Goal: Transaction & Acquisition: Purchase product/service

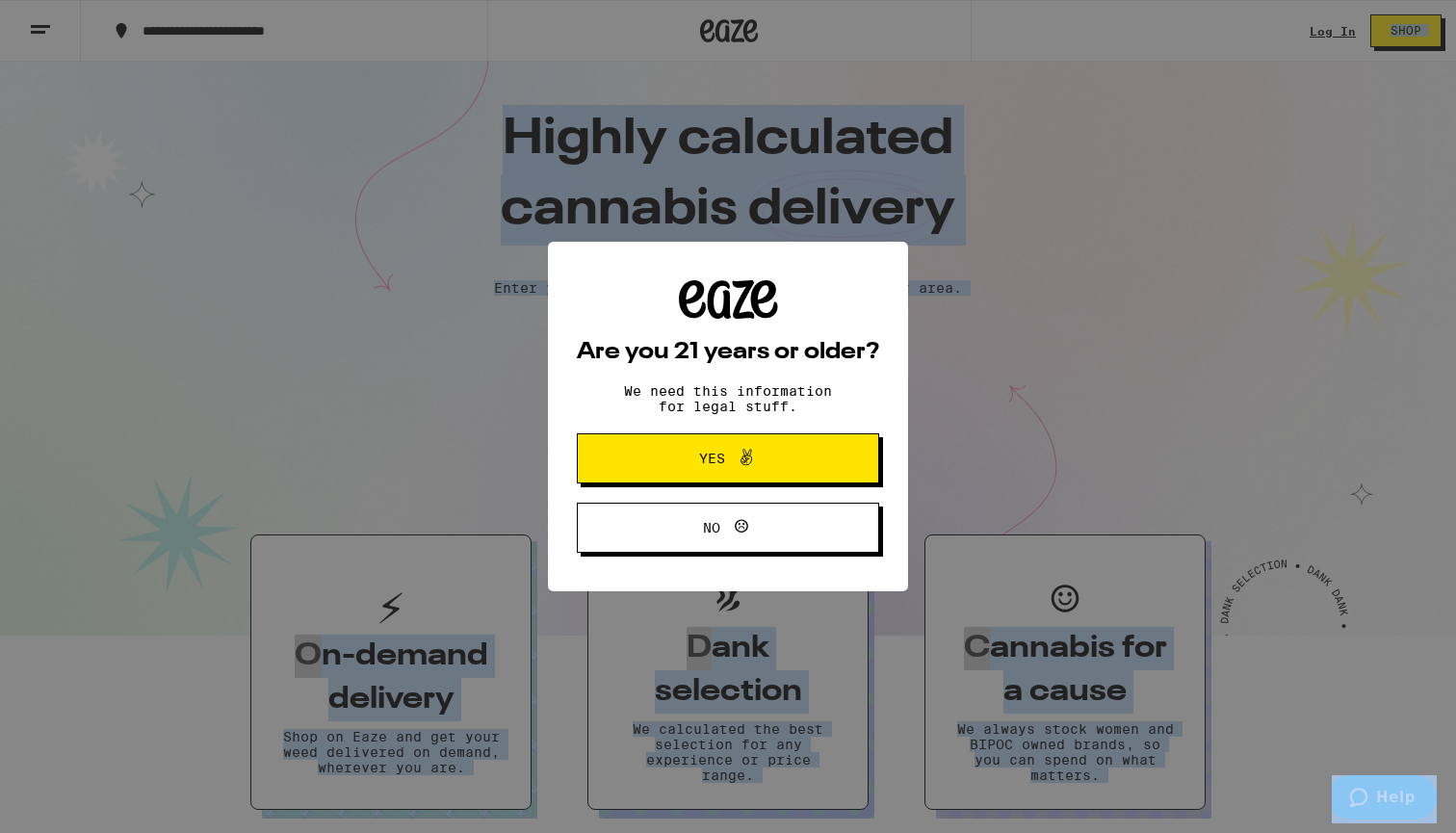
click at [791, 466] on span "Yes" at bounding box center [728, 458] width 146 height 25
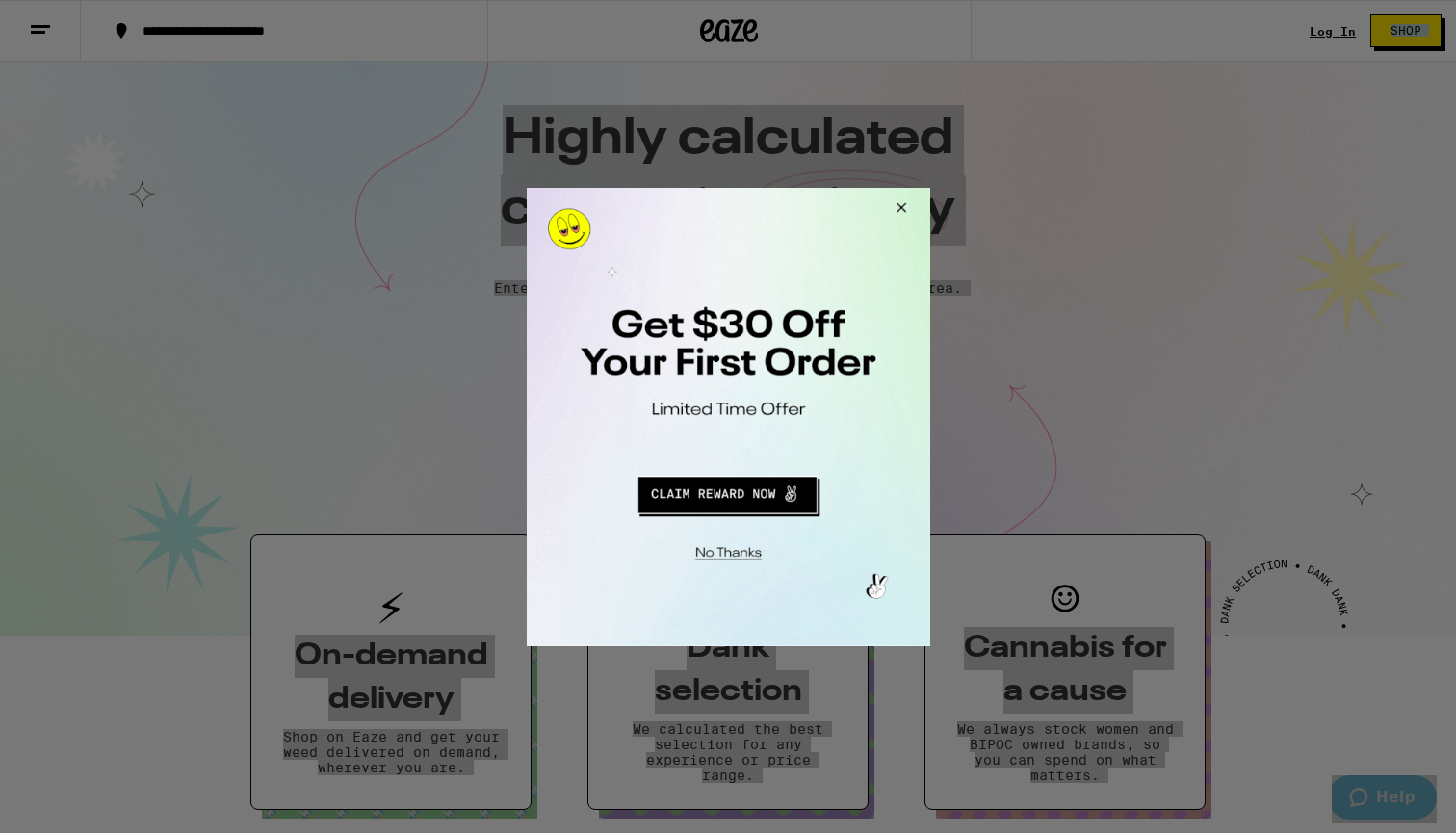
click at [708, 498] on button "Redirect to URL" at bounding box center [726, 490] width 335 height 46
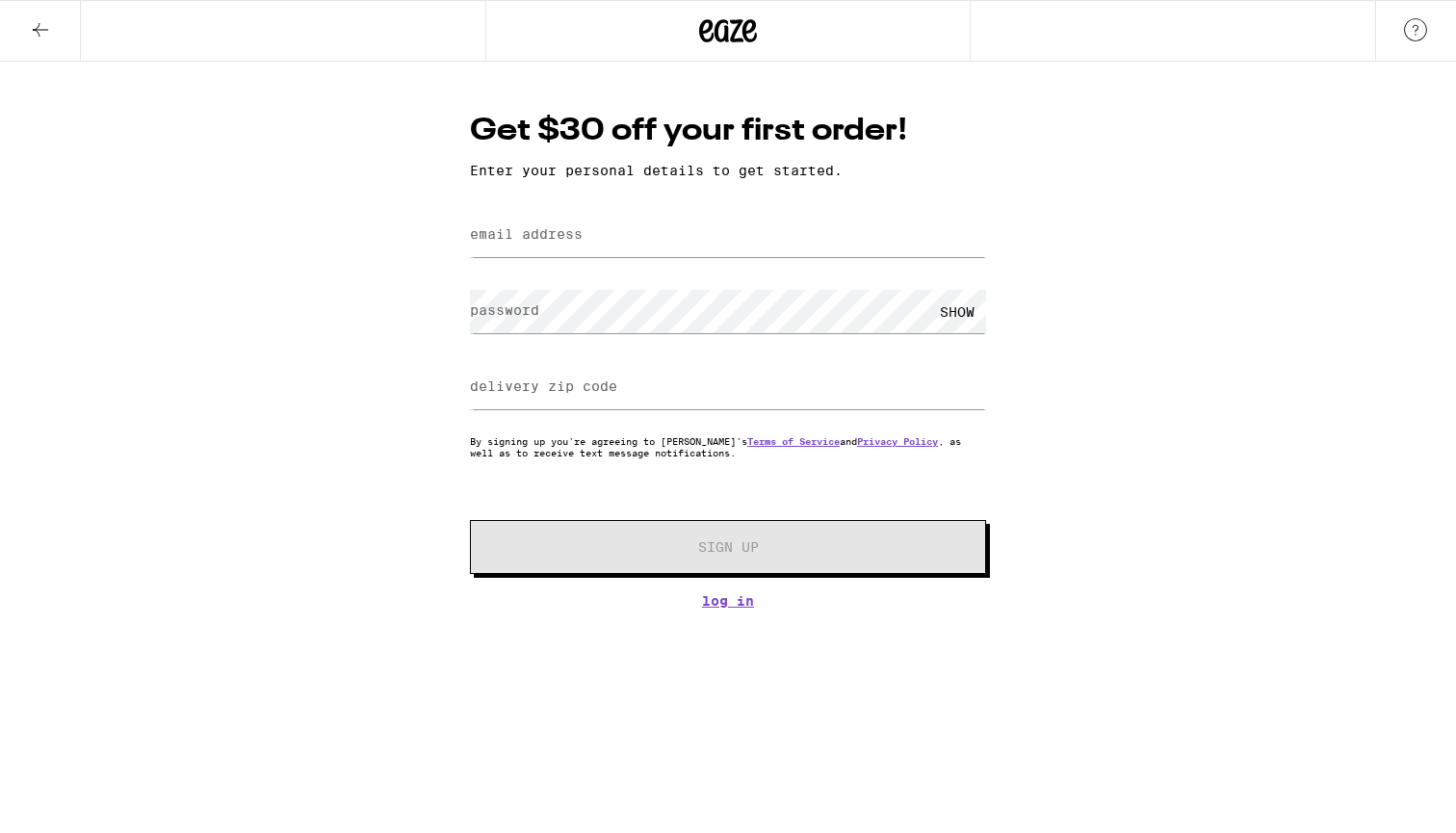
click at [705, 212] on div at bounding box center [728, 235] width 516 height 57
click at [24, 23] on button at bounding box center [40, 31] width 81 height 61
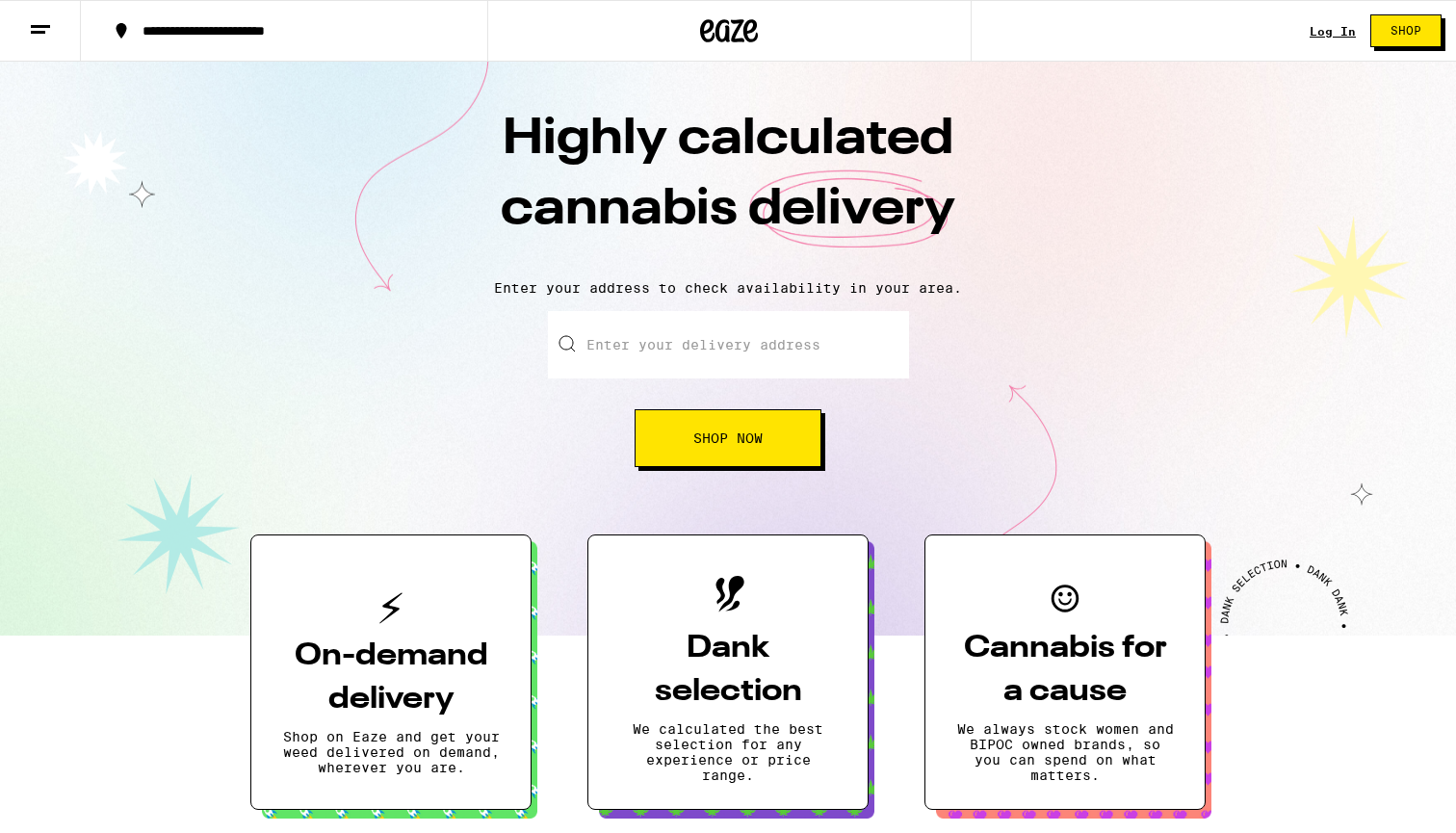
click at [1324, 23] on div "Log In Shop" at bounding box center [1382, 30] width 146 height 62
click at [1333, 39] on div "Log In Shop" at bounding box center [1382, 30] width 146 height 62
click at [1335, 34] on div "Log In" at bounding box center [1332, 31] width 46 height 13
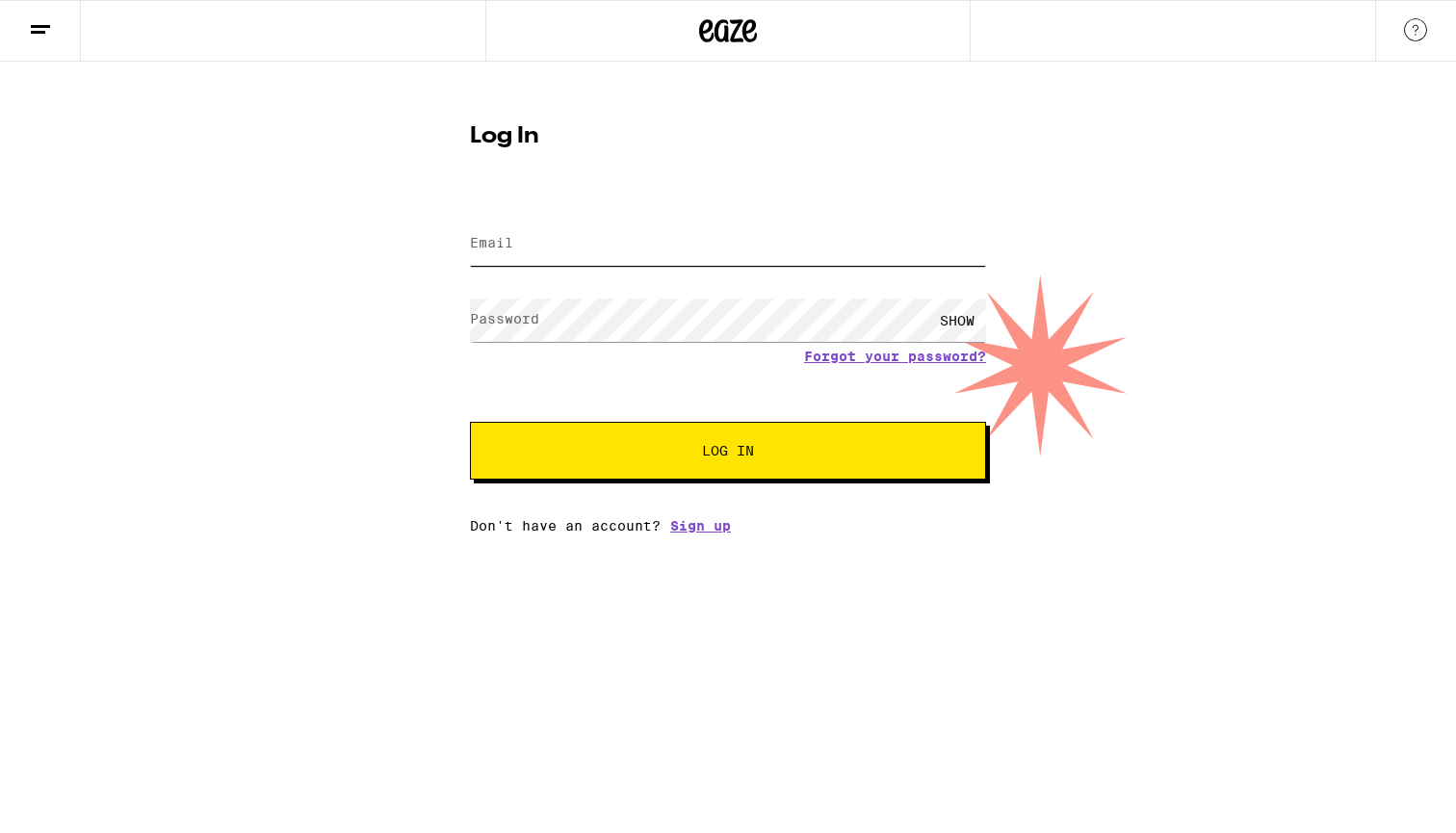
type input "[EMAIL_ADDRESS][PERSON_NAME][DOMAIN_NAME]"
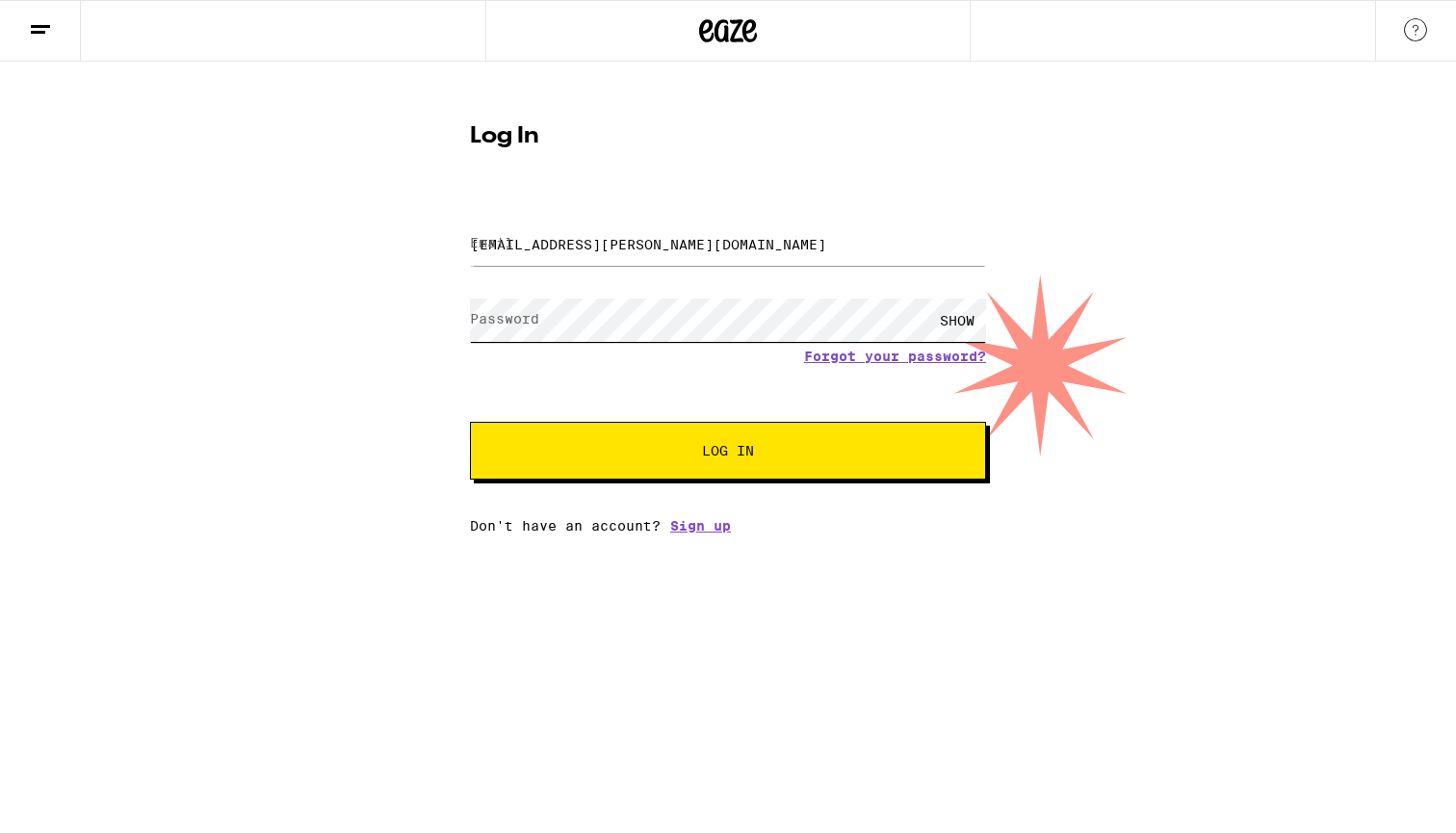
click at [728, 452] on button "Log In" at bounding box center [728, 450] width 516 height 58
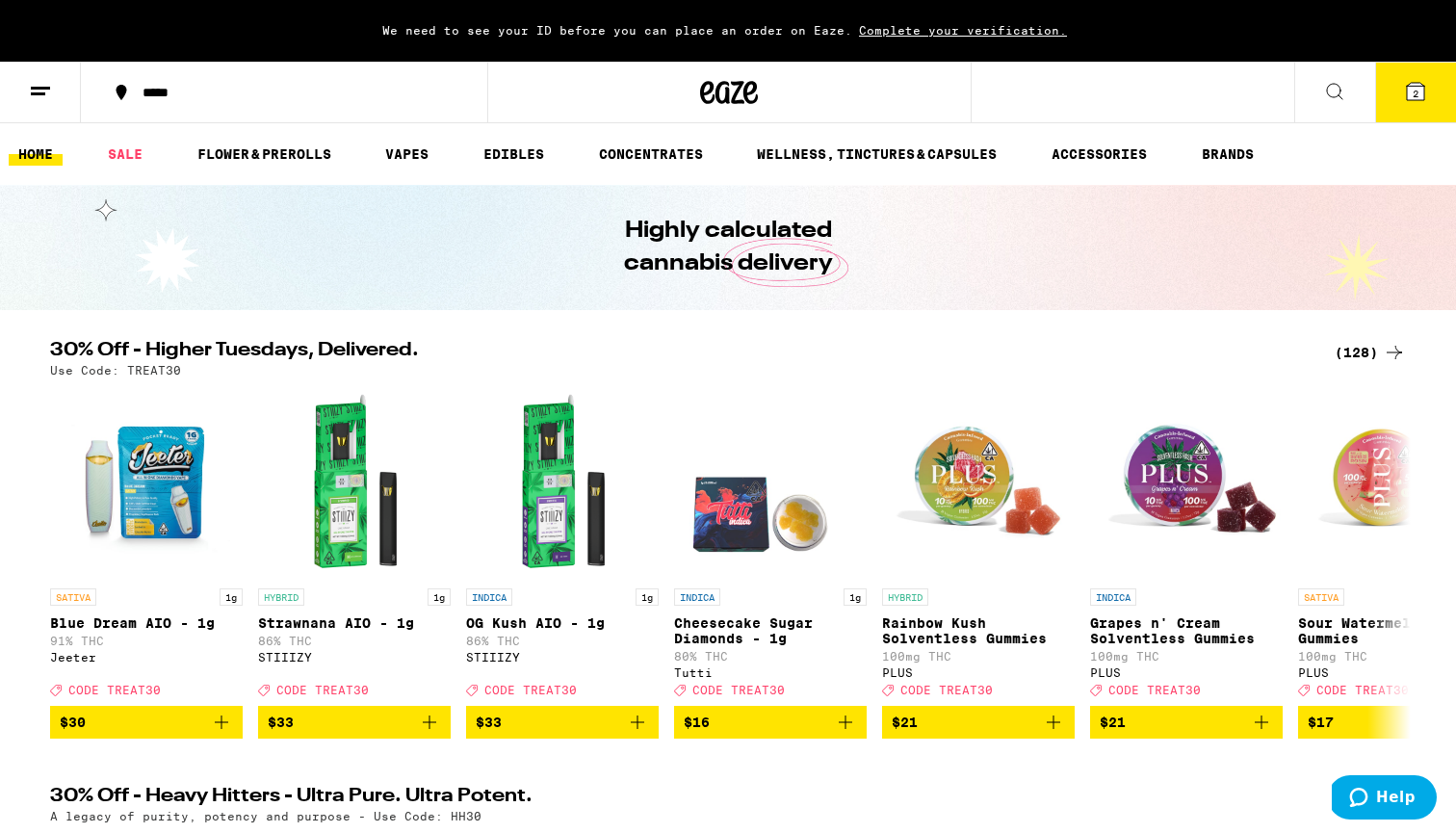
click at [235, 102] on button "*****" at bounding box center [284, 92] width 406 height 58
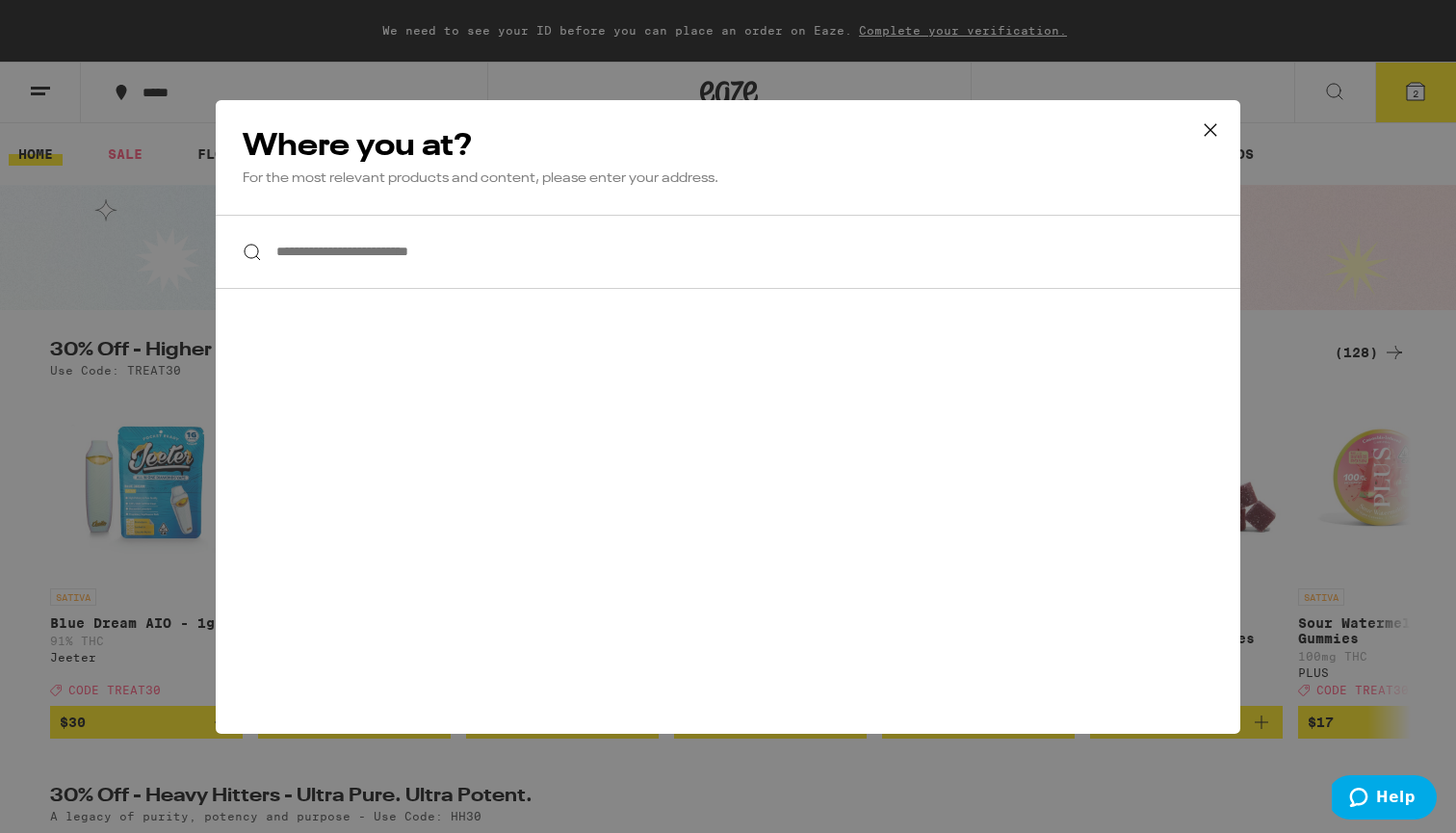
click at [516, 236] on input "**********" at bounding box center [728, 252] width 1024 height 74
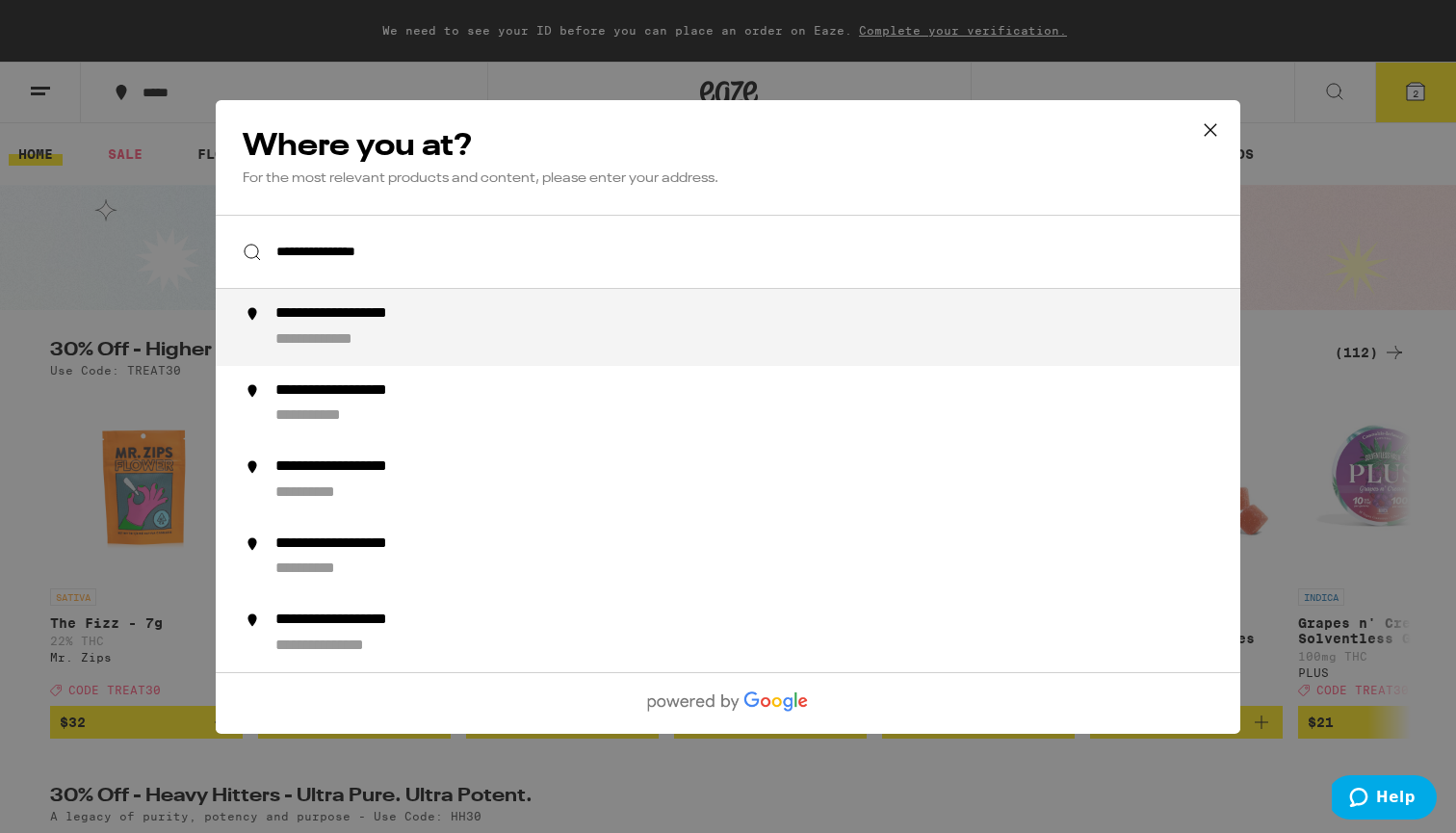
click at [507, 322] on div "**********" at bounding box center [766, 327] width 982 height 46
type input "**********"
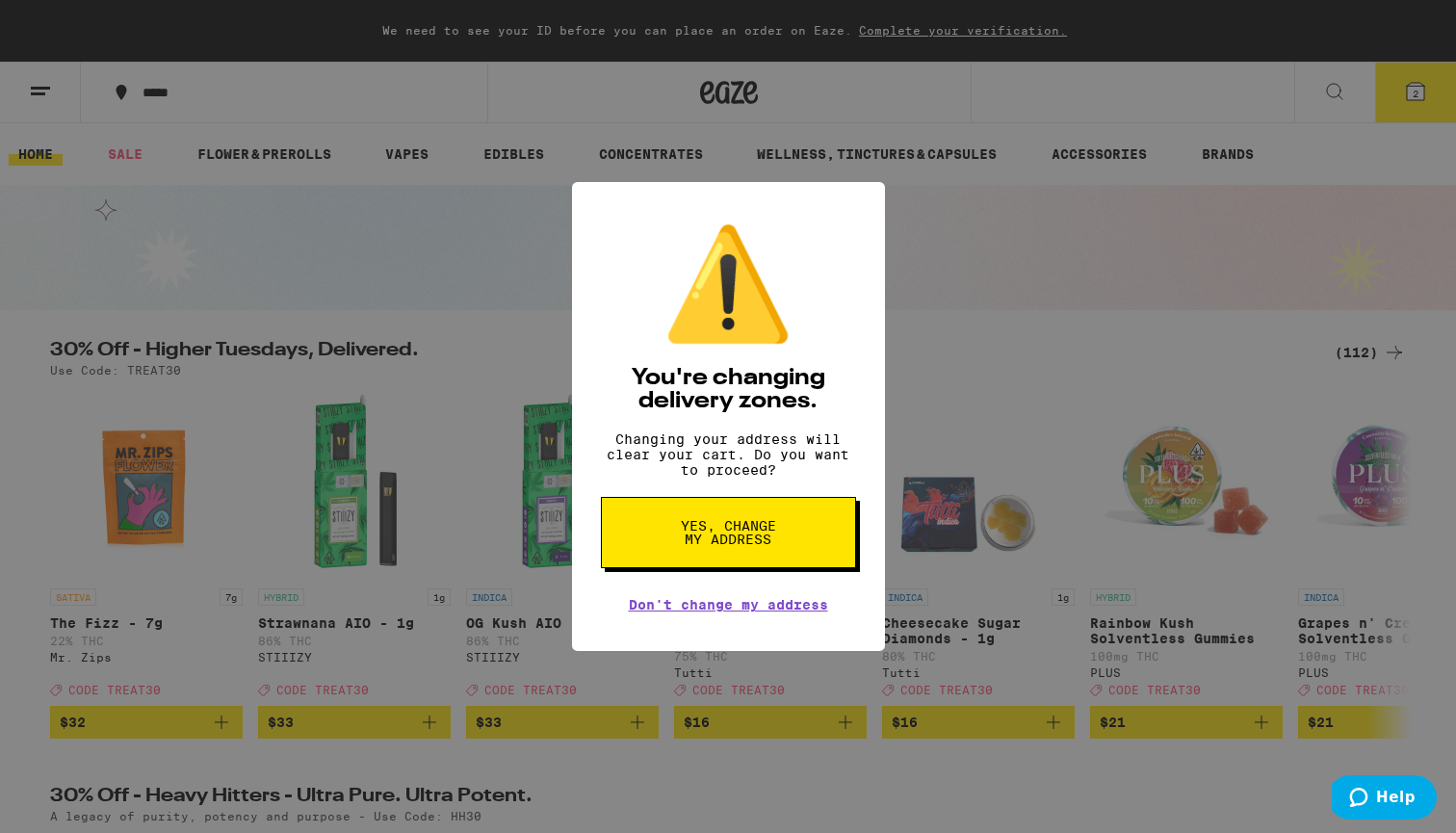
click at [779, 529] on button "Yes, change my address" at bounding box center [728, 532] width 256 height 71
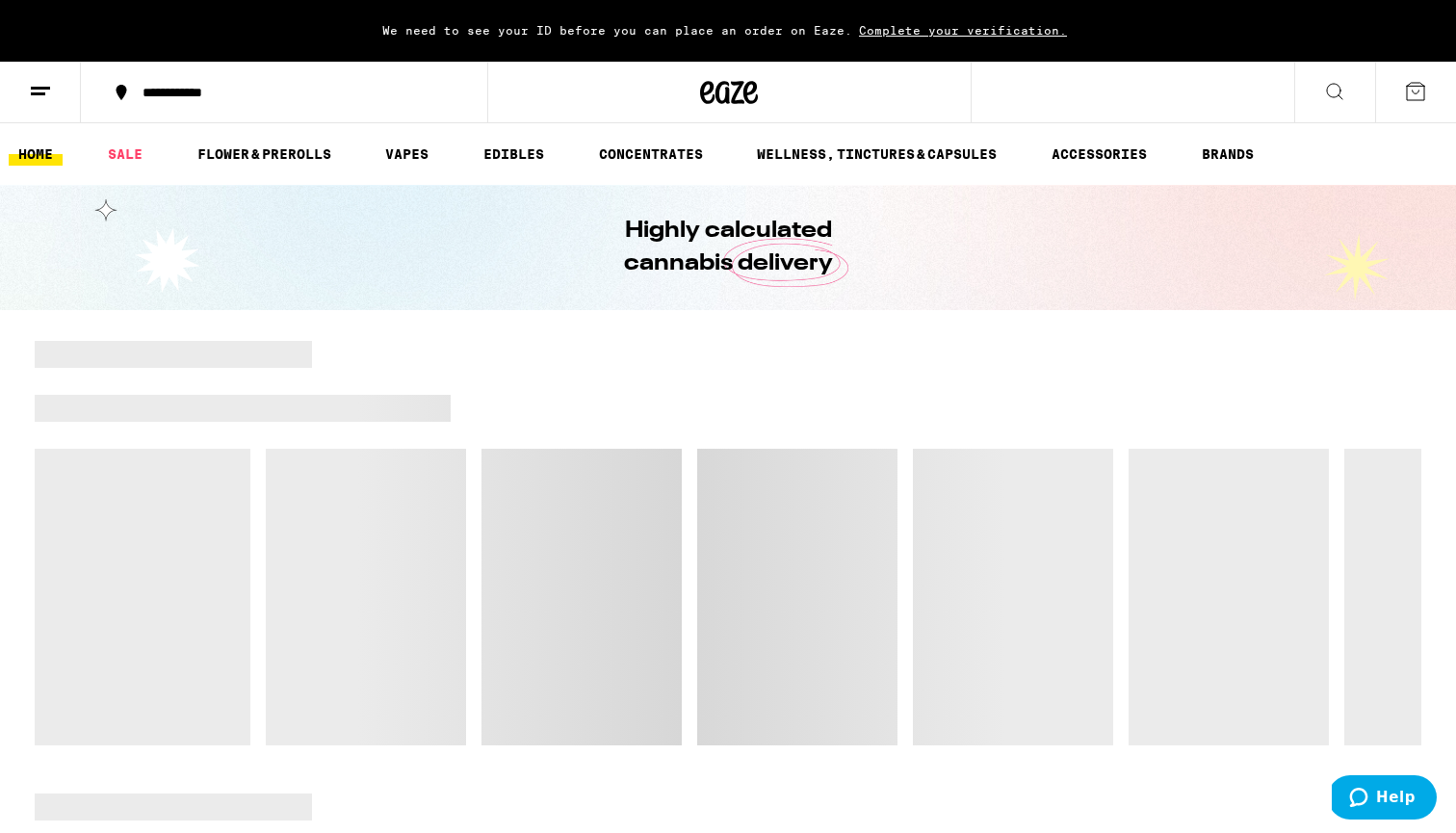
click at [227, 119] on button "**********" at bounding box center [284, 92] width 406 height 58
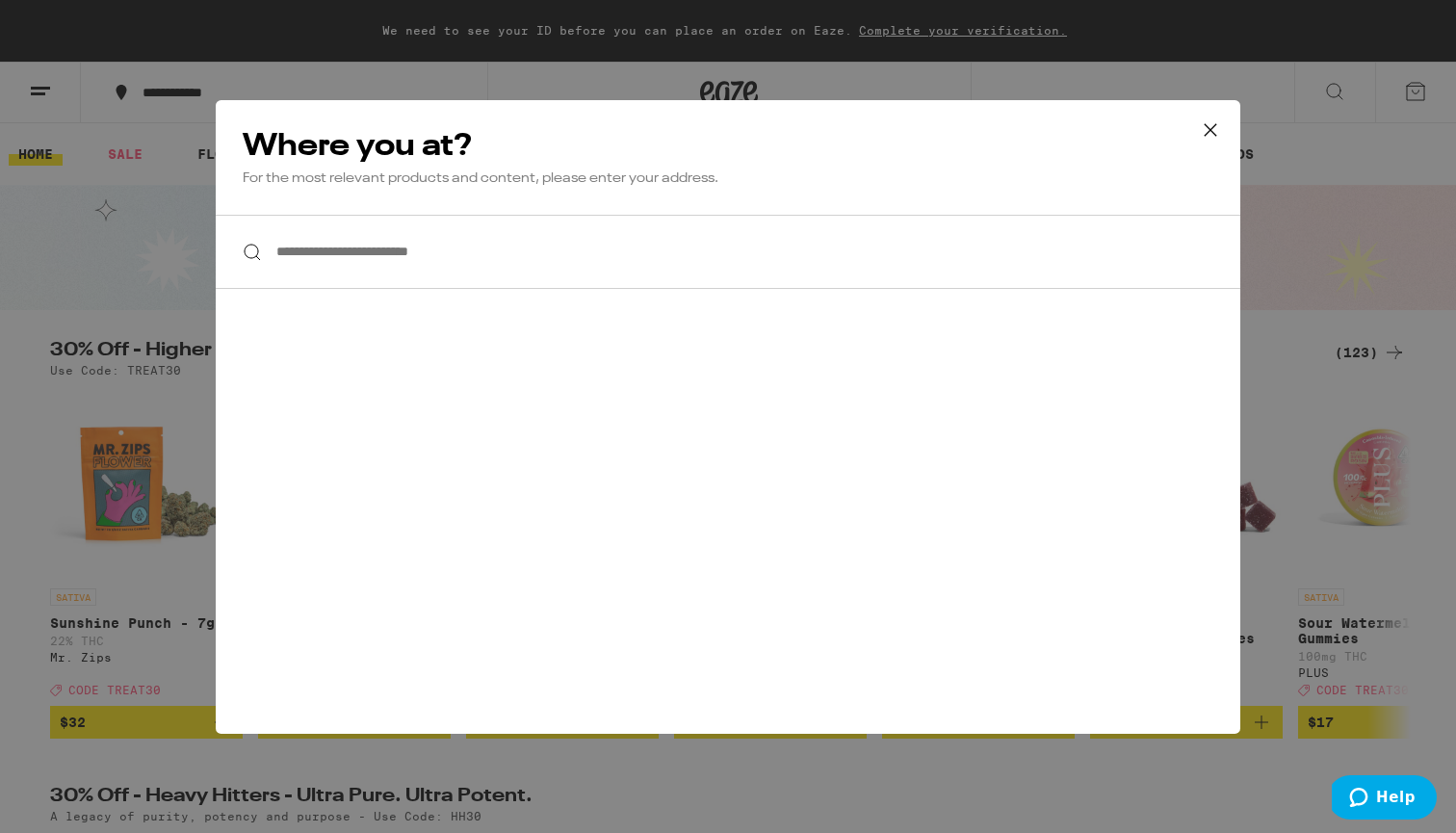
click at [437, 247] on input "**********" at bounding box center [728, 252] width 1024 height 74
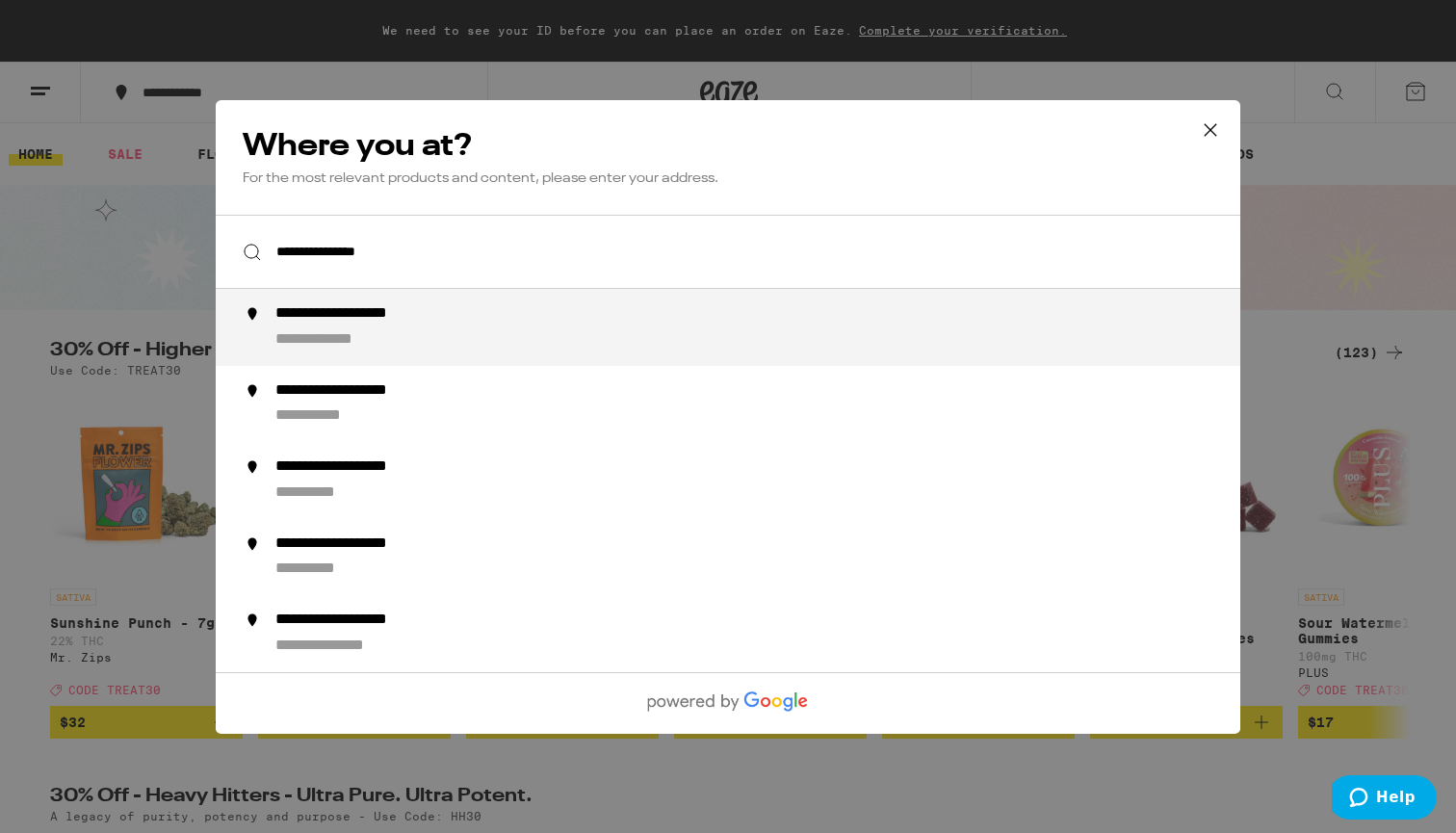
click at [455, 315] on div "**********" at bounding box center [369, 314] width 189 height 21
type input "**********"
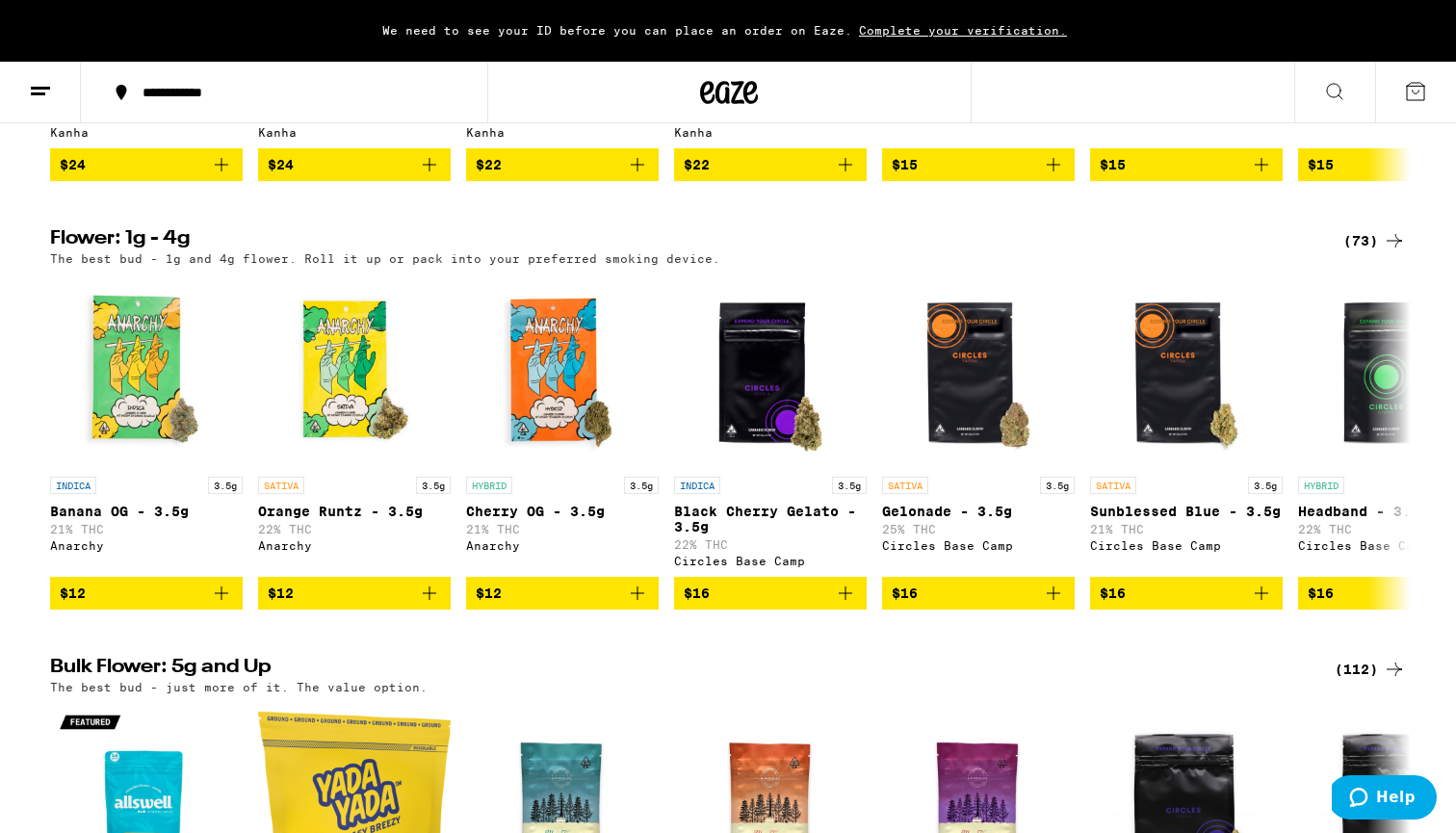
scroll to position [1470, 0]
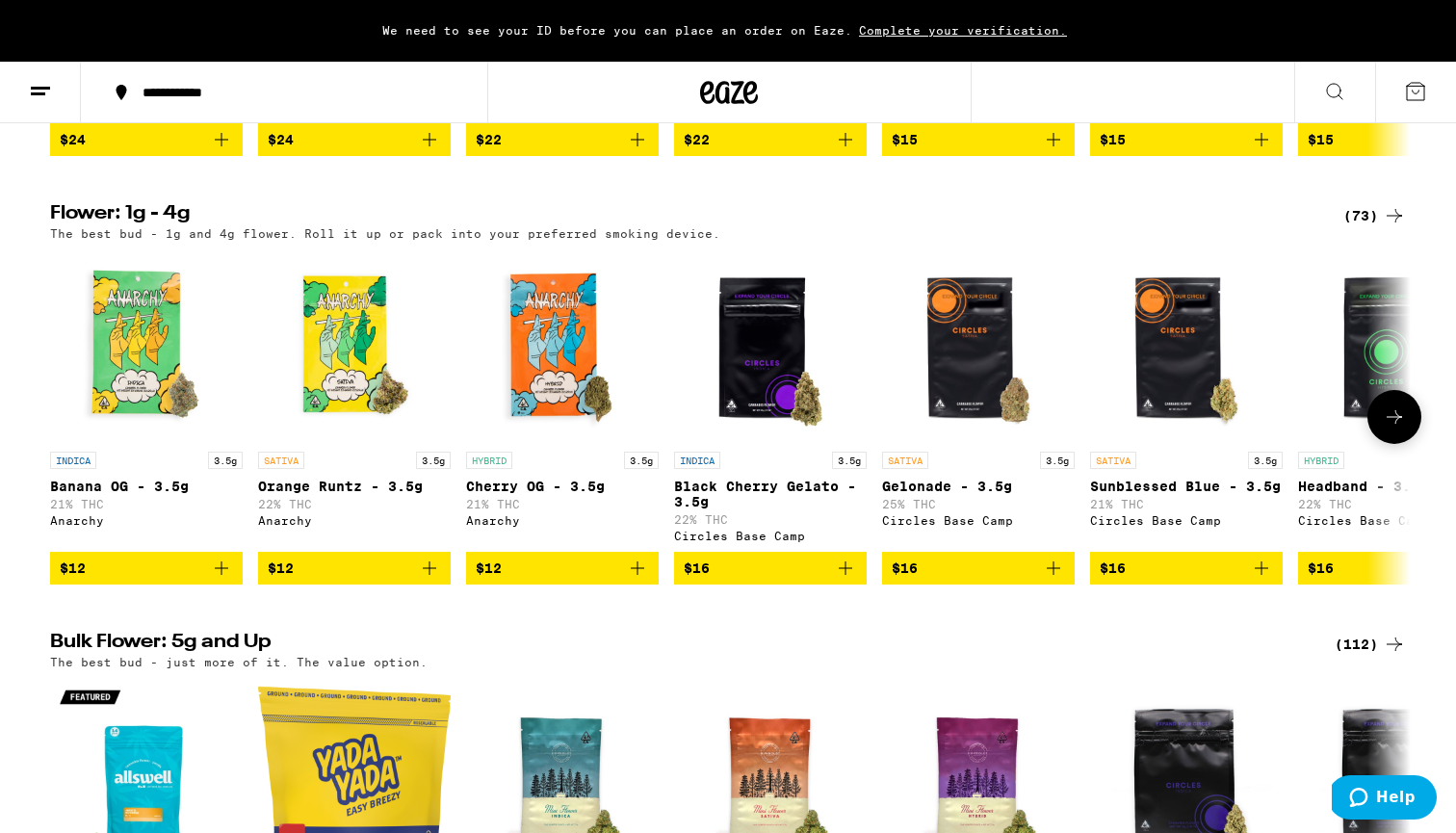
click at [1398, 443] on button at bounding box center [1393, 416] width 54 height 54
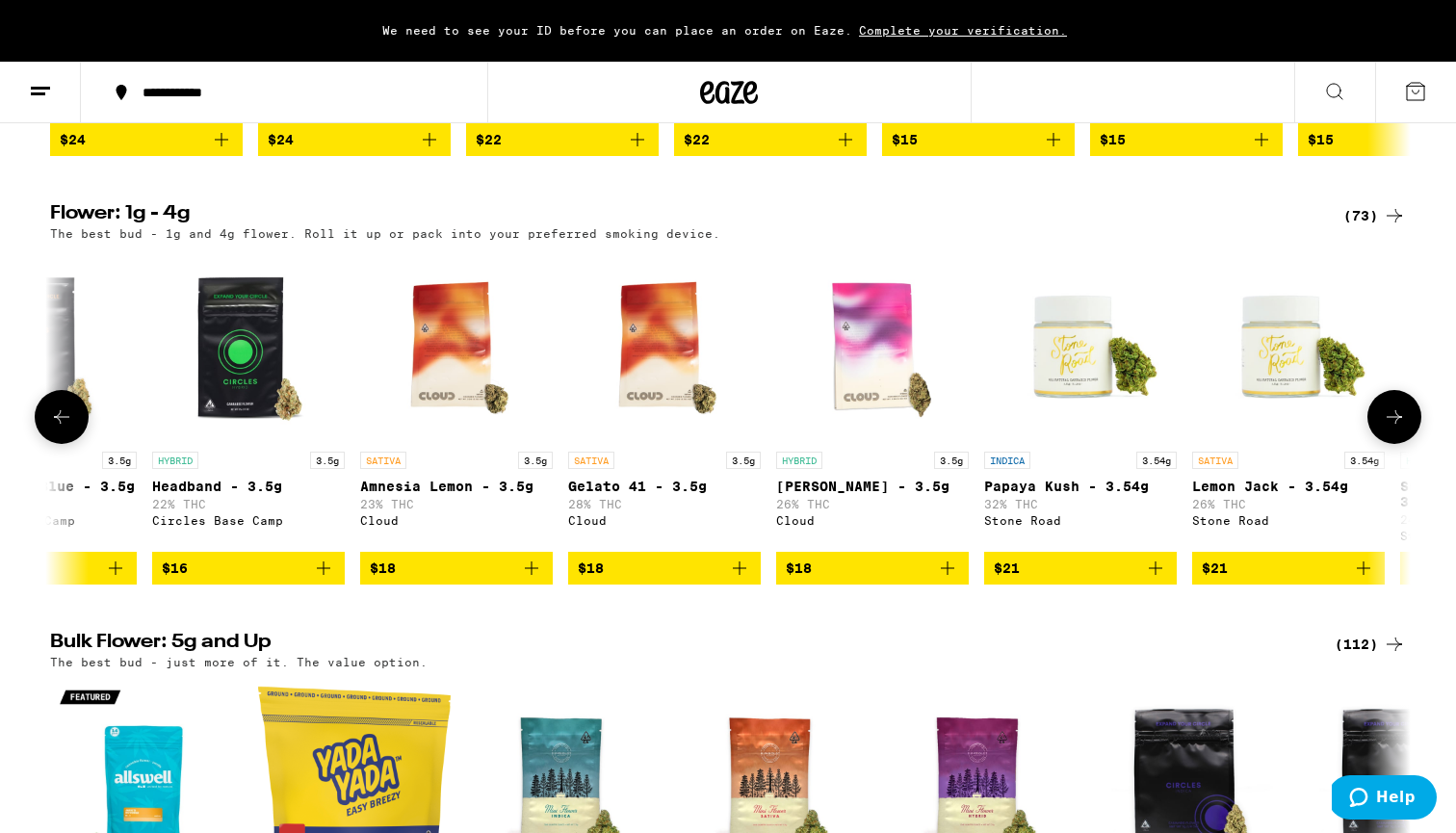
click at [1397, 429] on icon at bounding box center [1394, 417] width 23 height 23
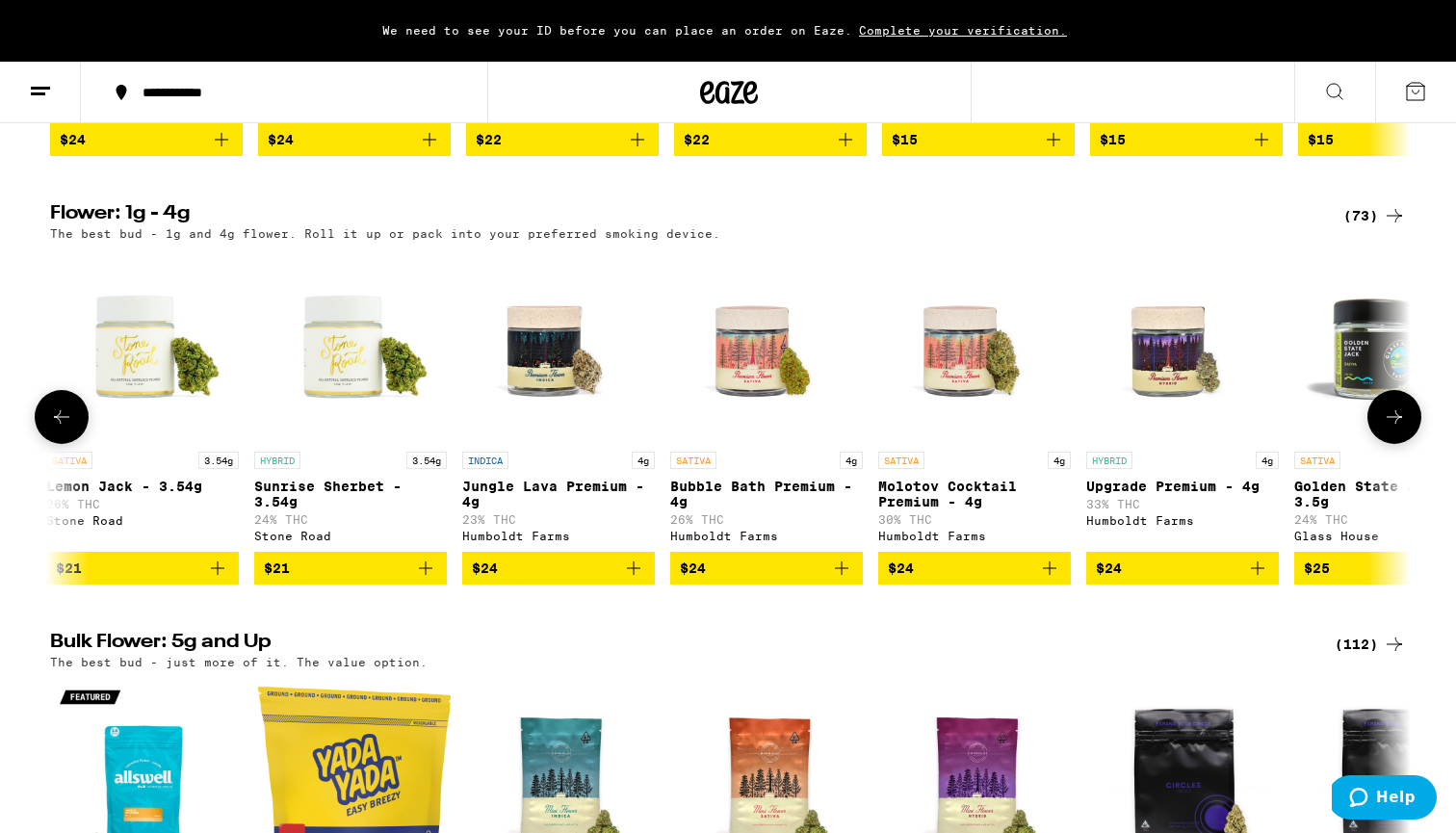
click at [1397, 429] on icon at bounding box center [1394, 417] width 23 height 23
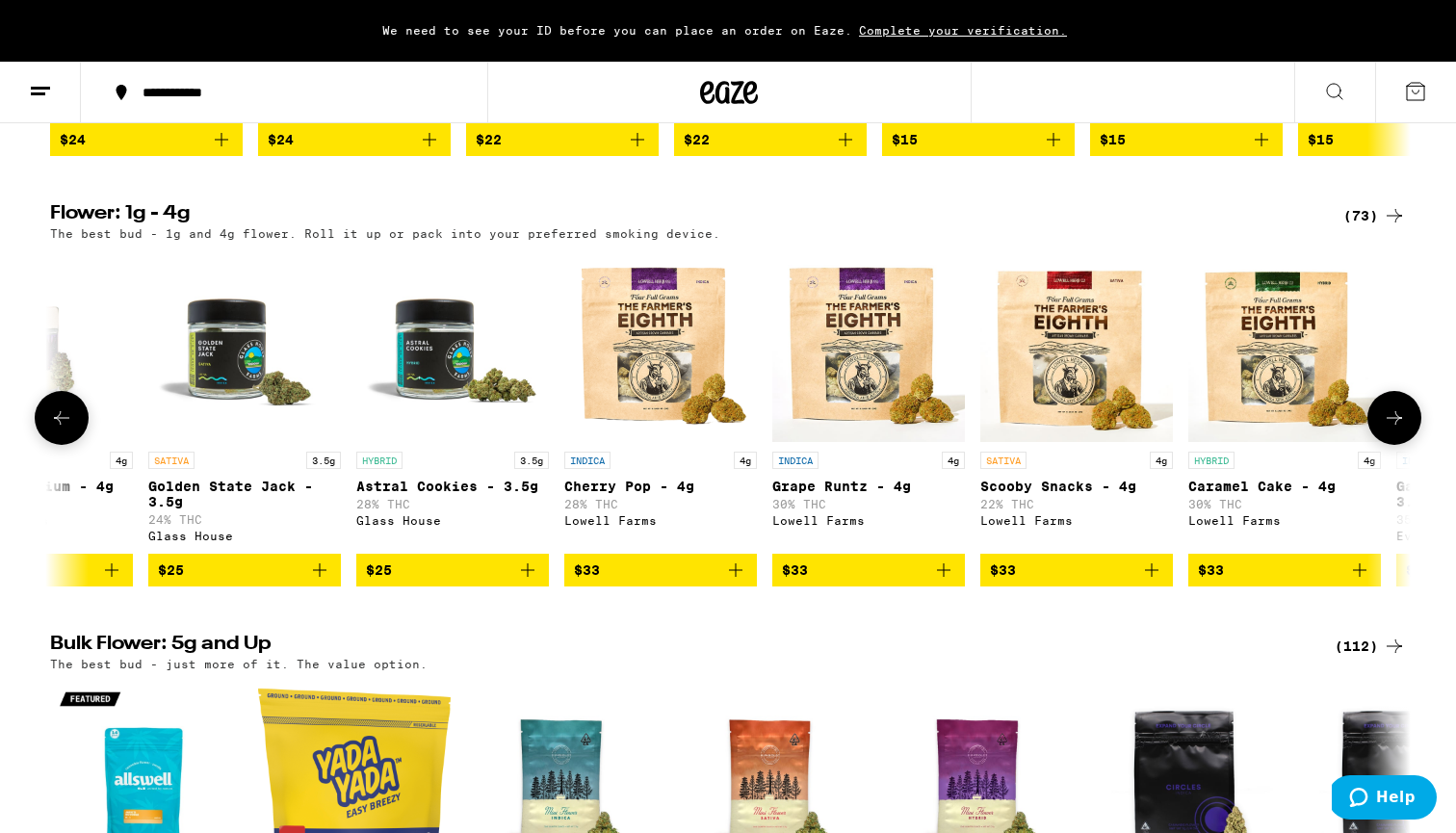
click at [1397, 430] on icon at bounding box center [1394, 418] width 23 height 23
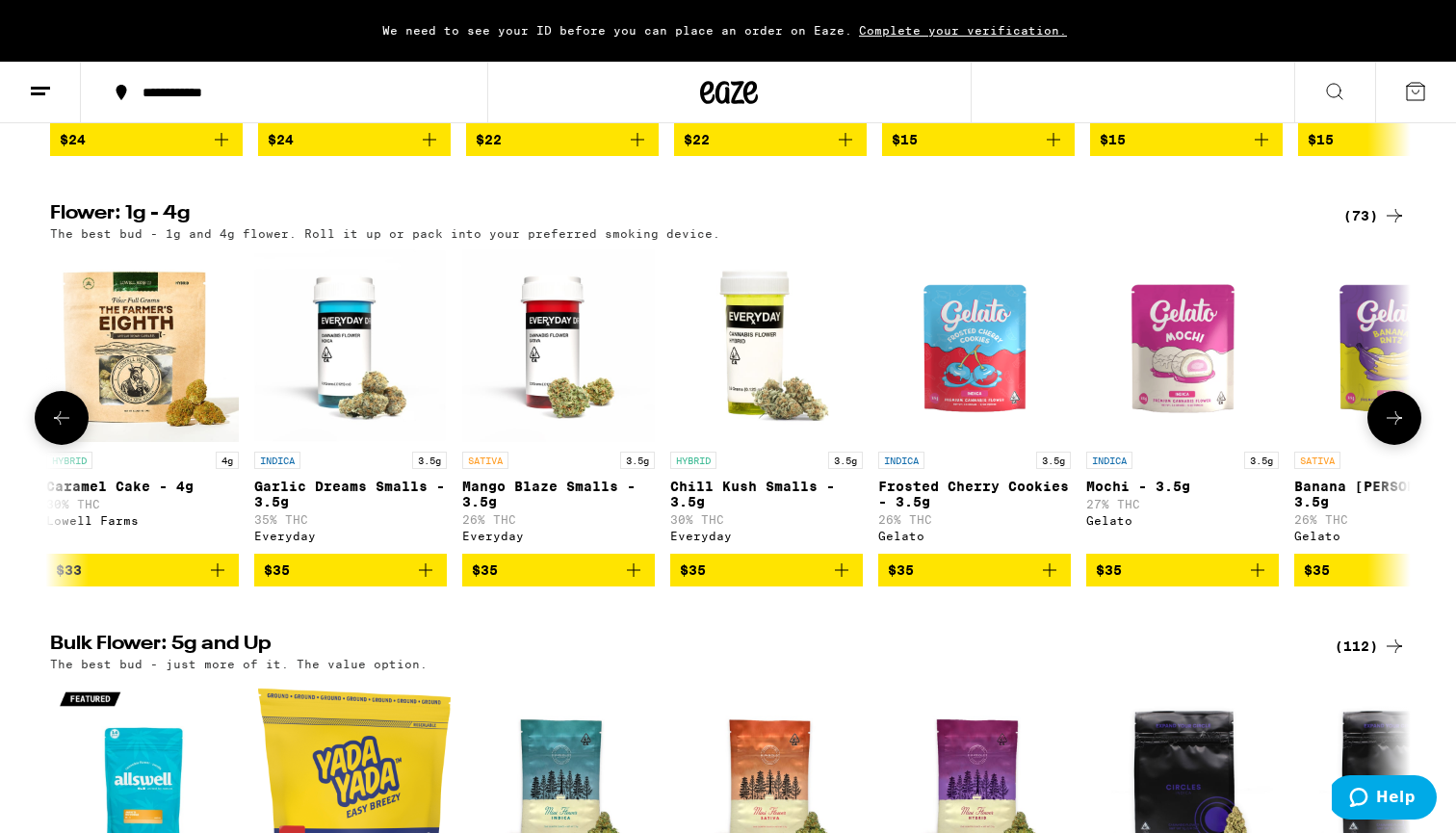
scroll to position [0, 4583]
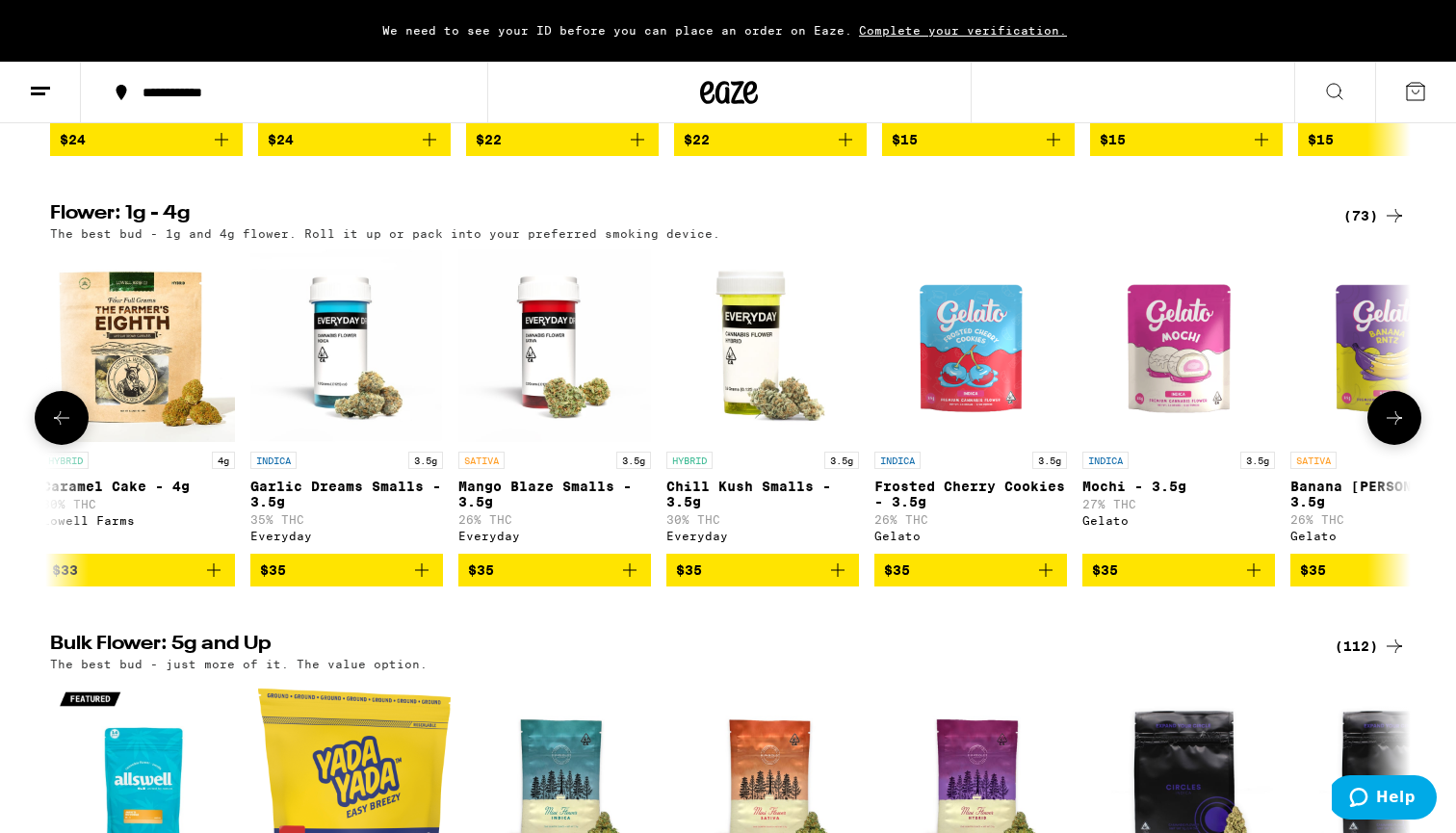
click at [1396, 430] on icon at bounding box center [1394, 418] width 23 height 23
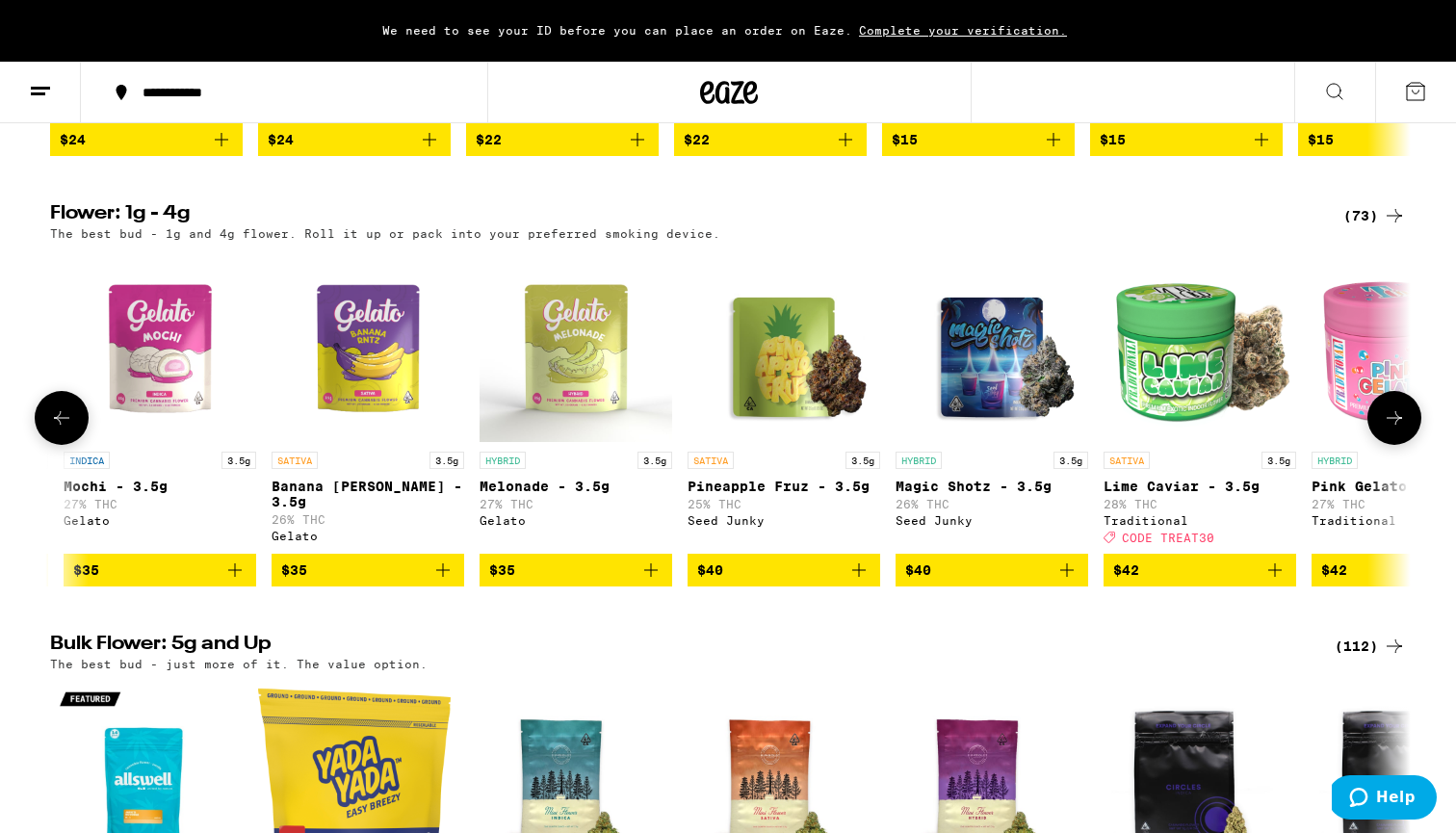
scroll to position [0, 5729]
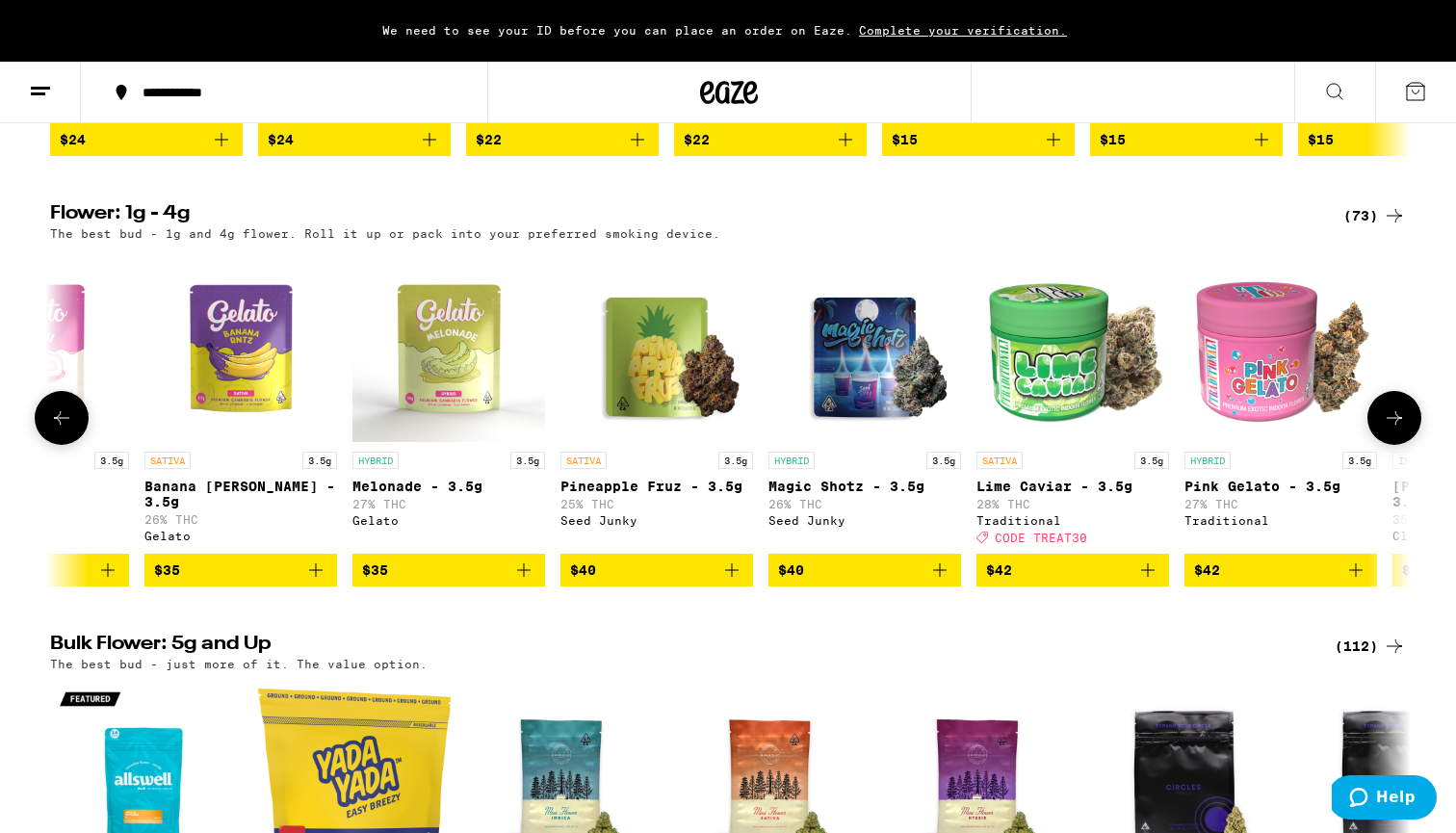
click at [1384, 430] on icon at bounding box center [1394, 418] width 23 height 23
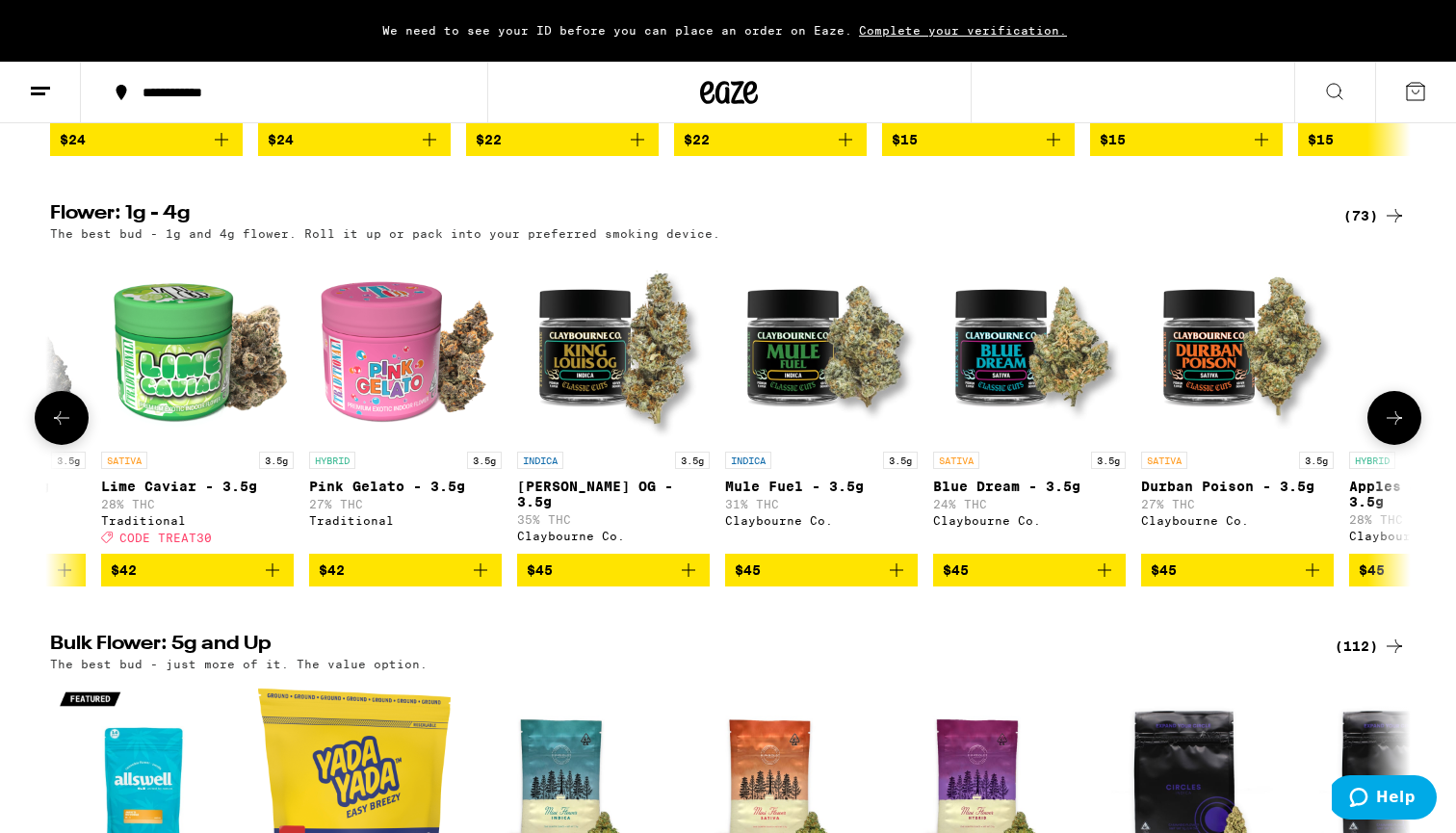
scroll to position [0, 6875]
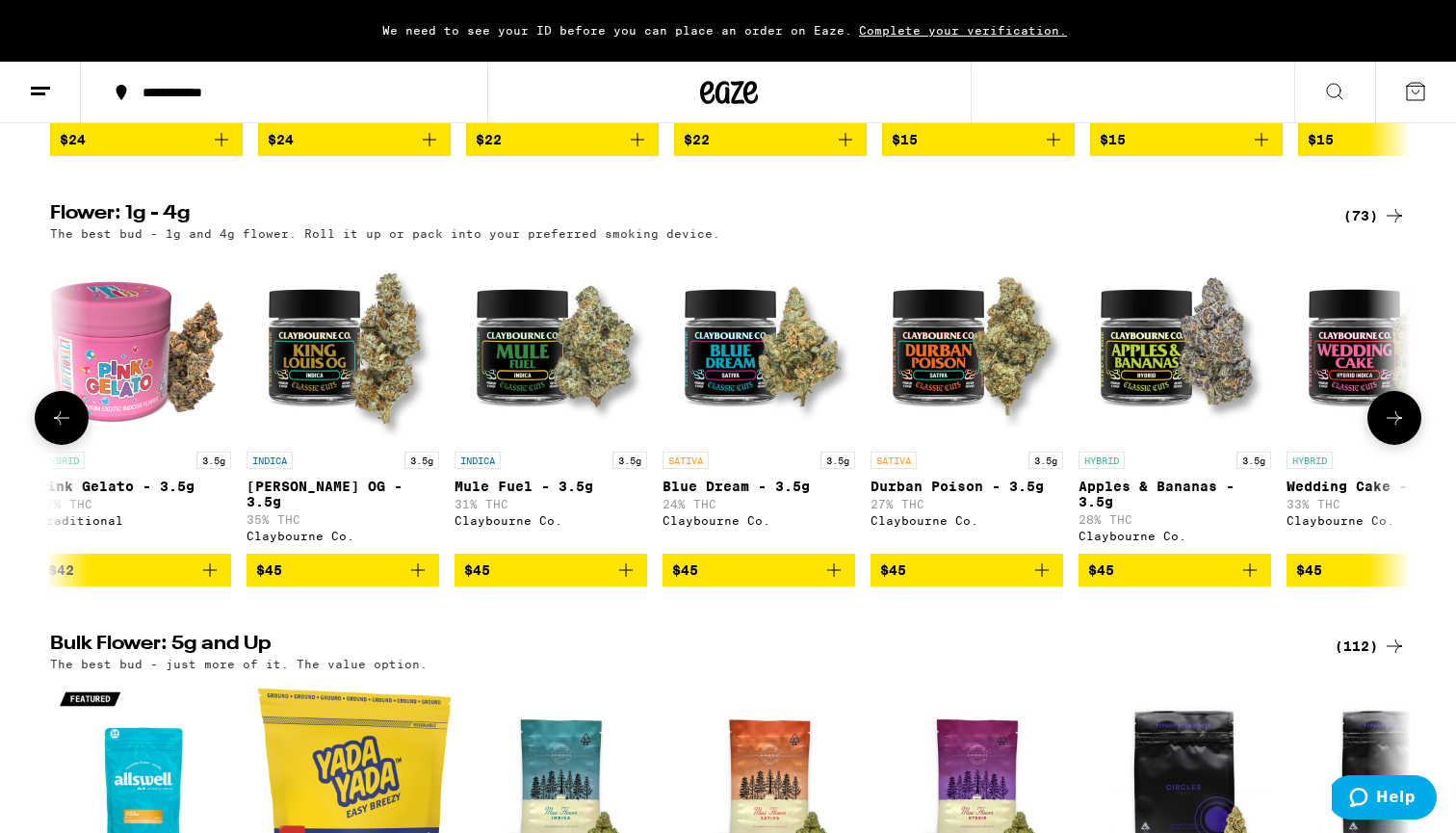
click at [1384, 430] on icon at bounding box center [1394, 418] width 23 height 23
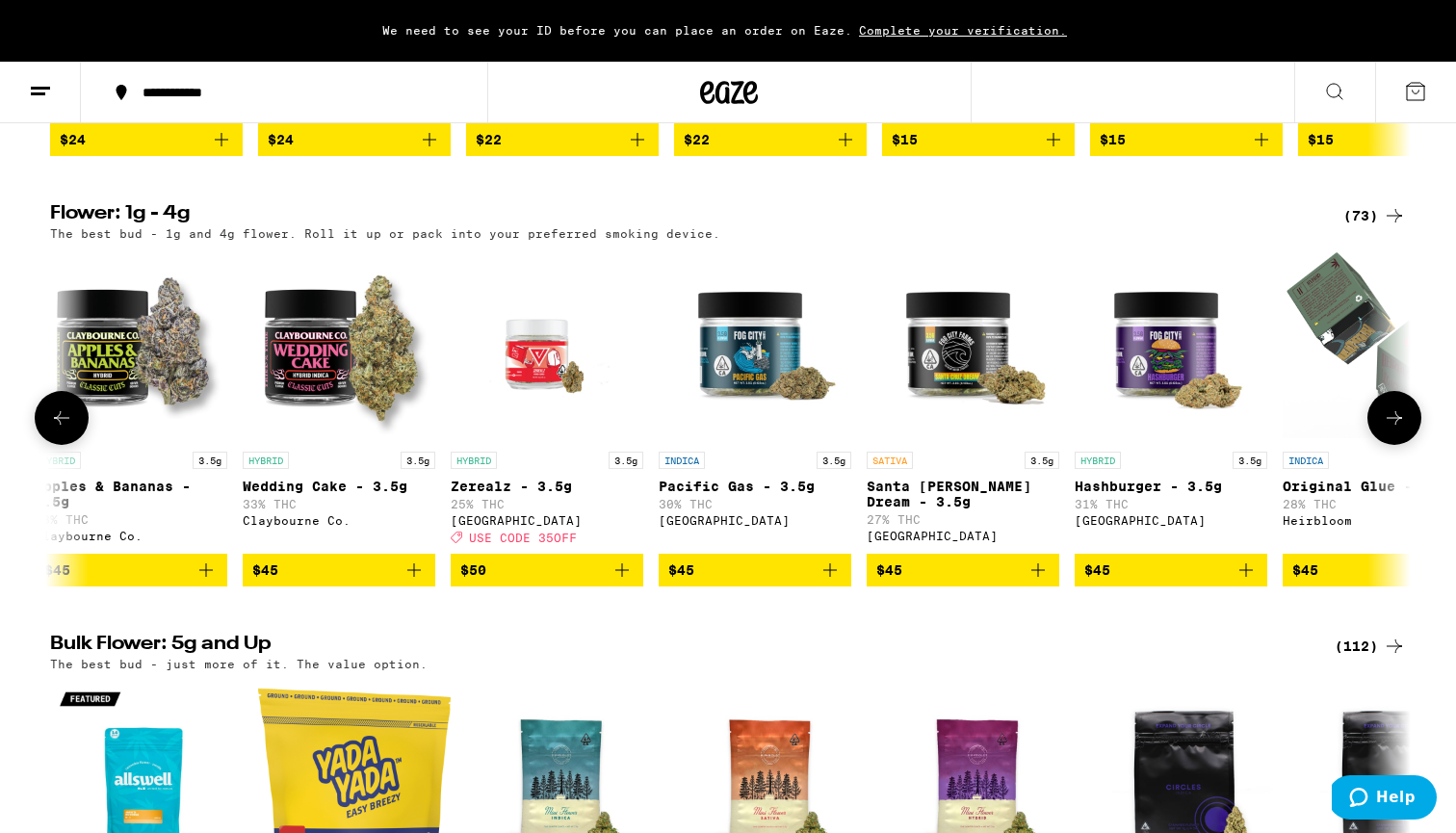
scroll to position [0, 8020]
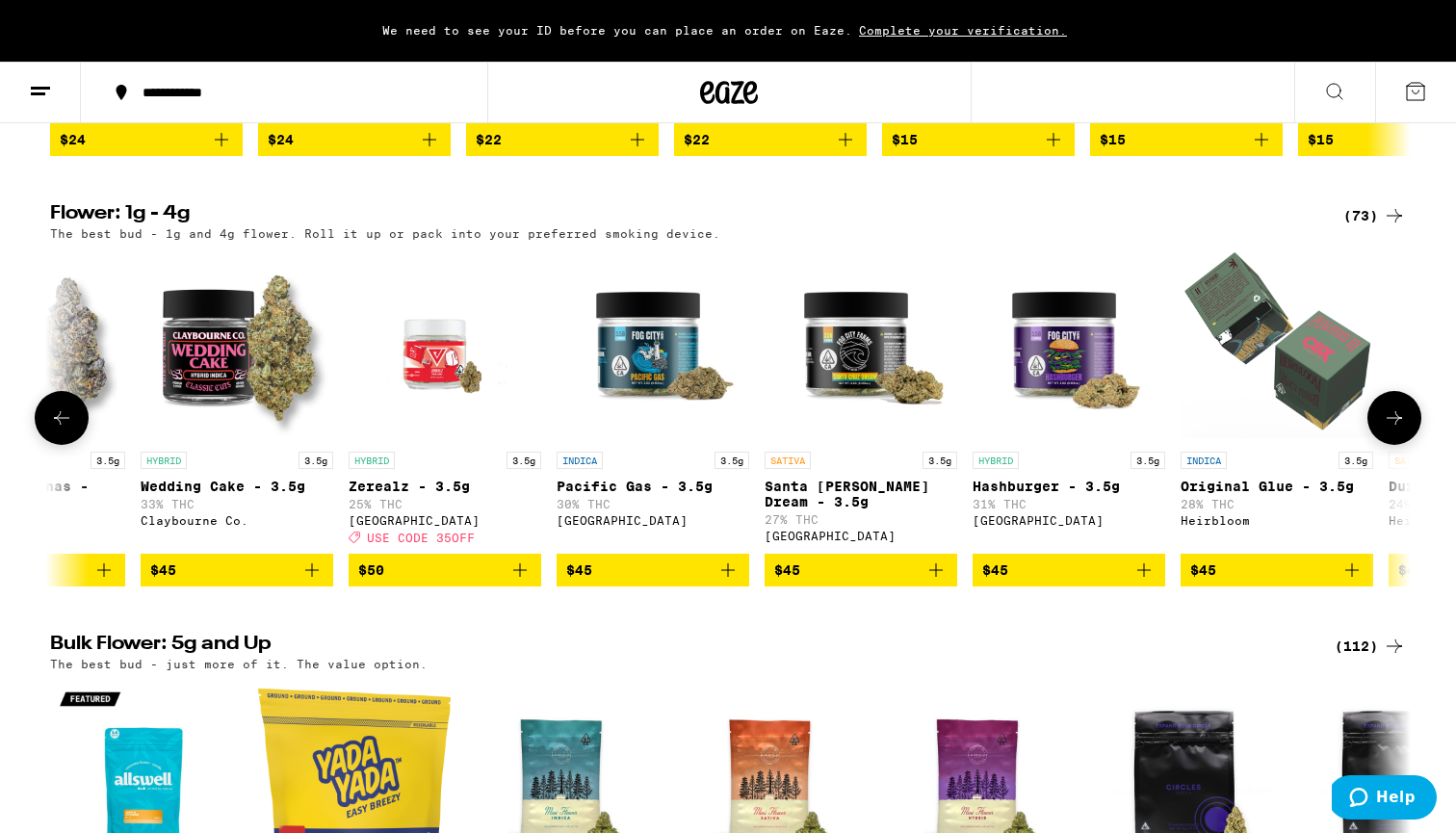
click at [1384, 430] on icon at bounding box center [1394, 418] width 23 height 23
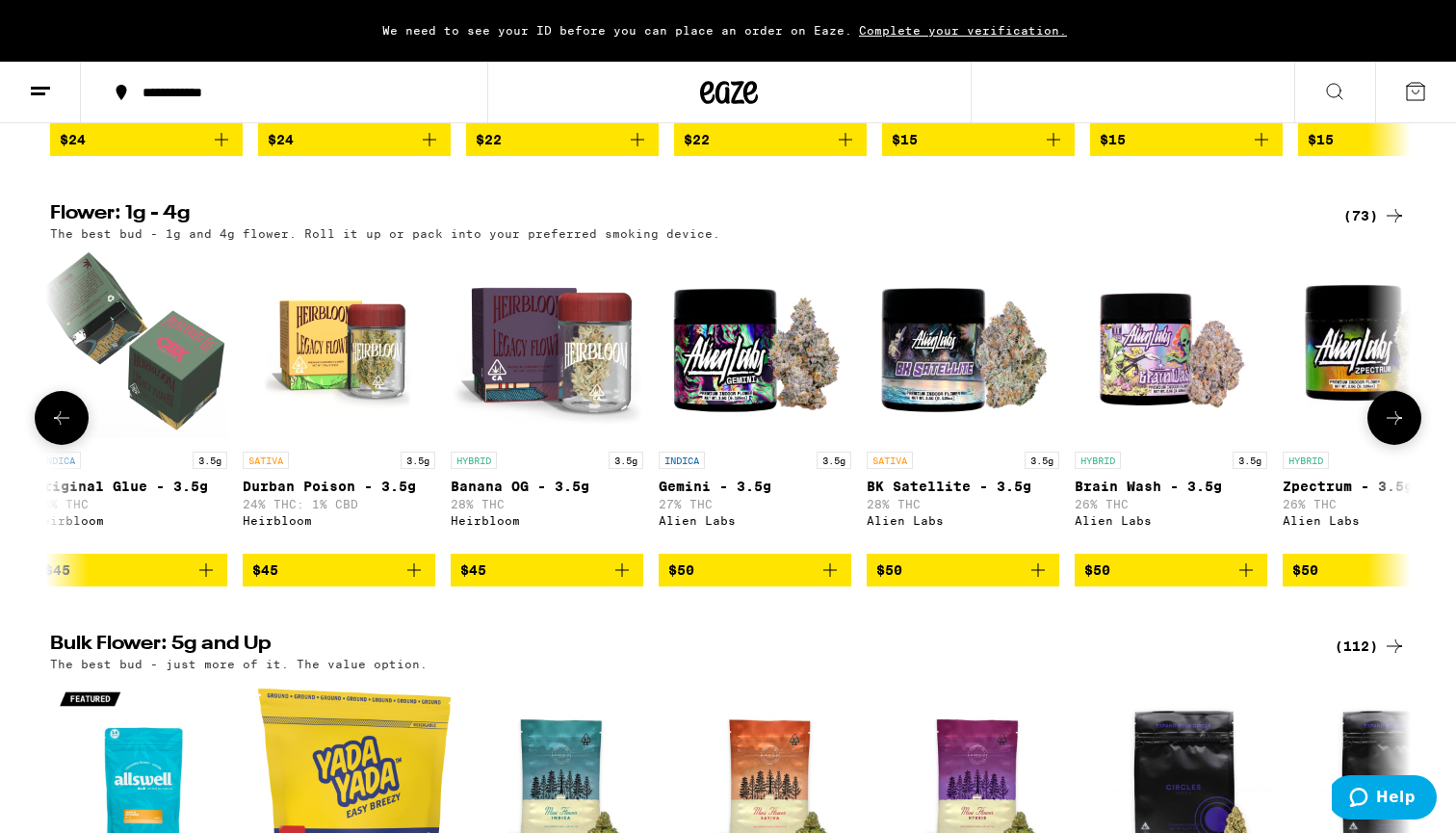
click at [1384, 430] on icon at bounding box center [1394, 418] width 23 height 23
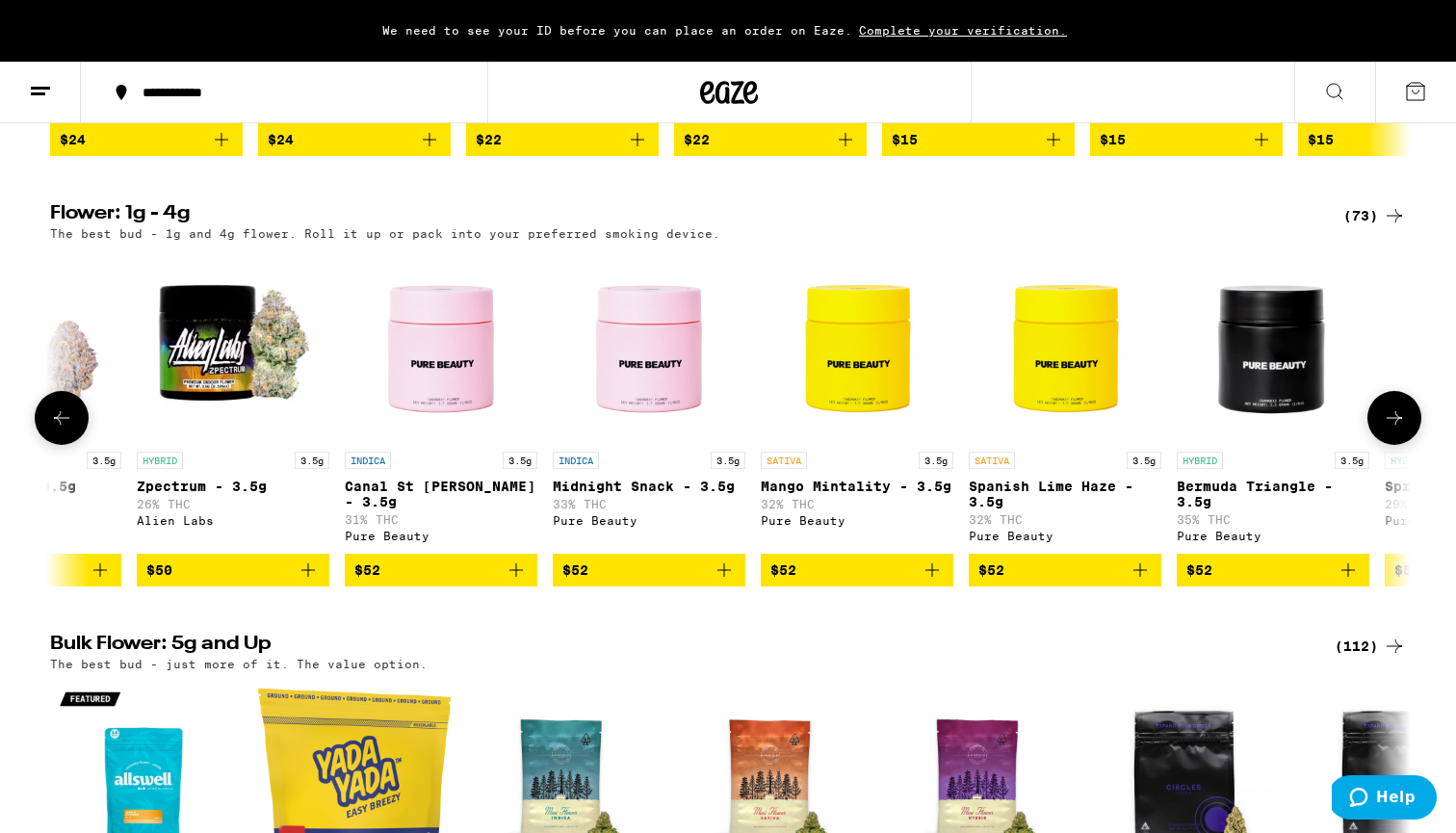
click at [1384, 430] on icon at bounding box center [1394, 418] width 23 height 23
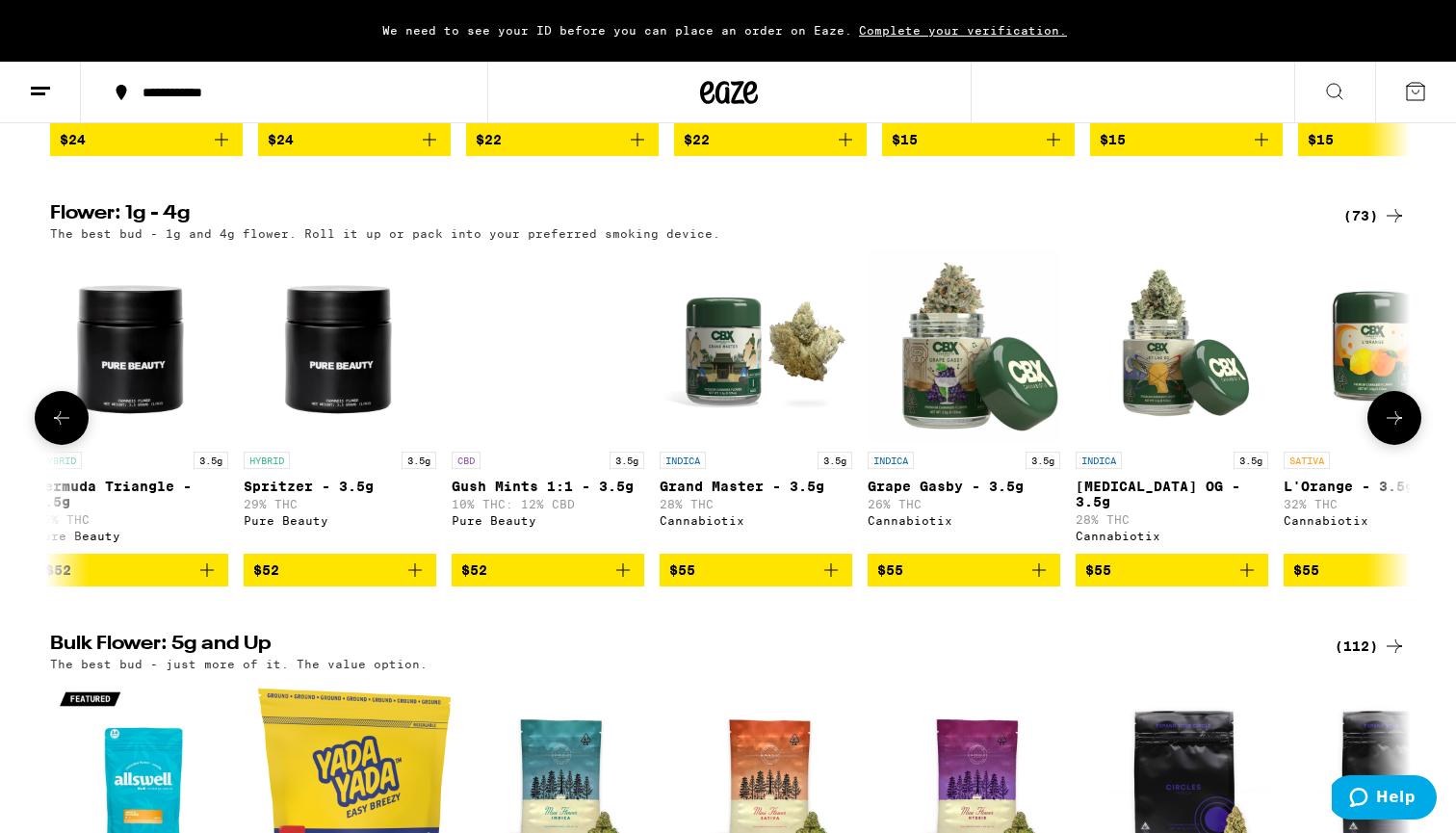
scroll to position [0, 11458]
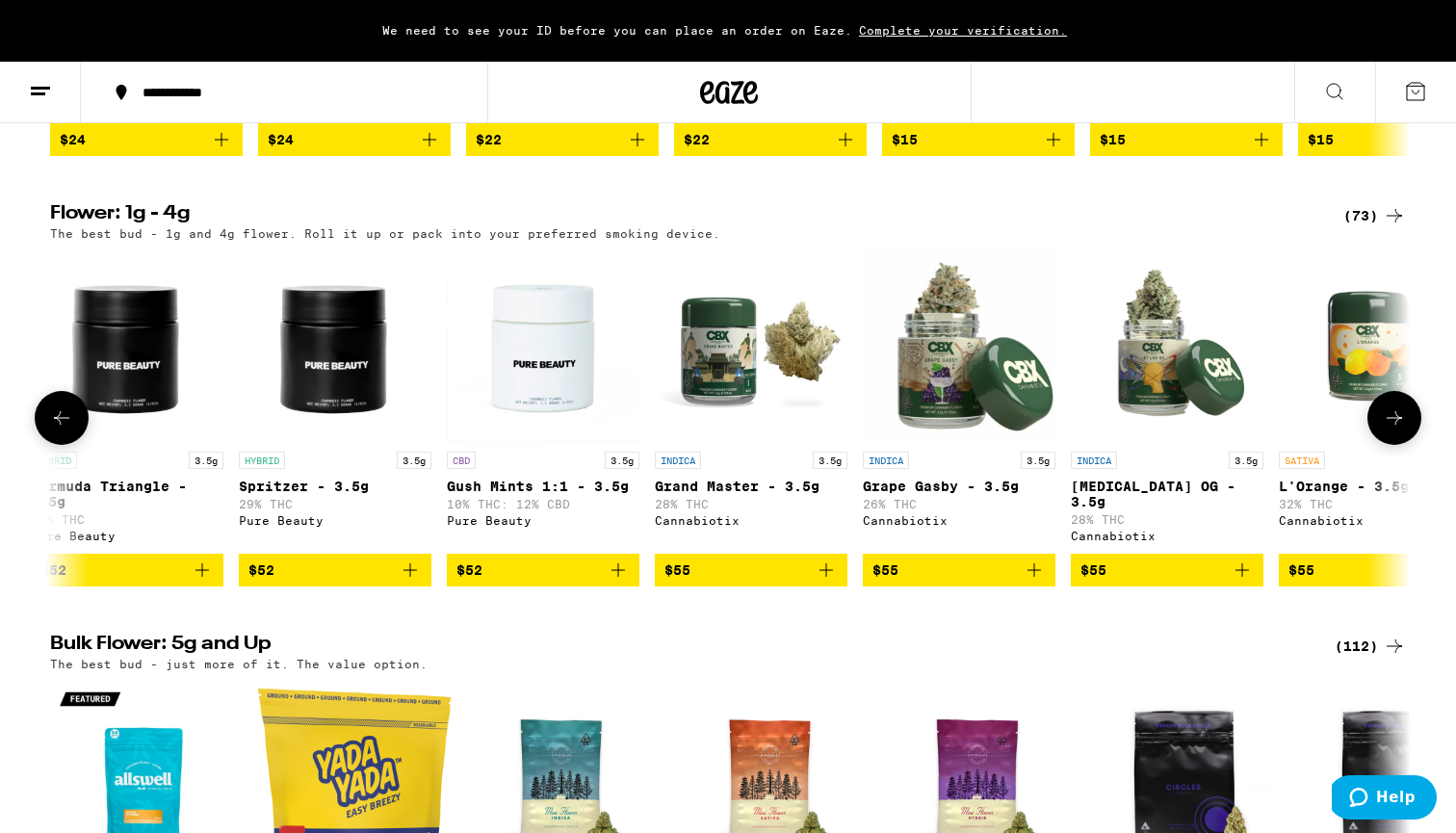
click at [1395, 430] on icon at bounding box center [1394, 418] width 23 height 23
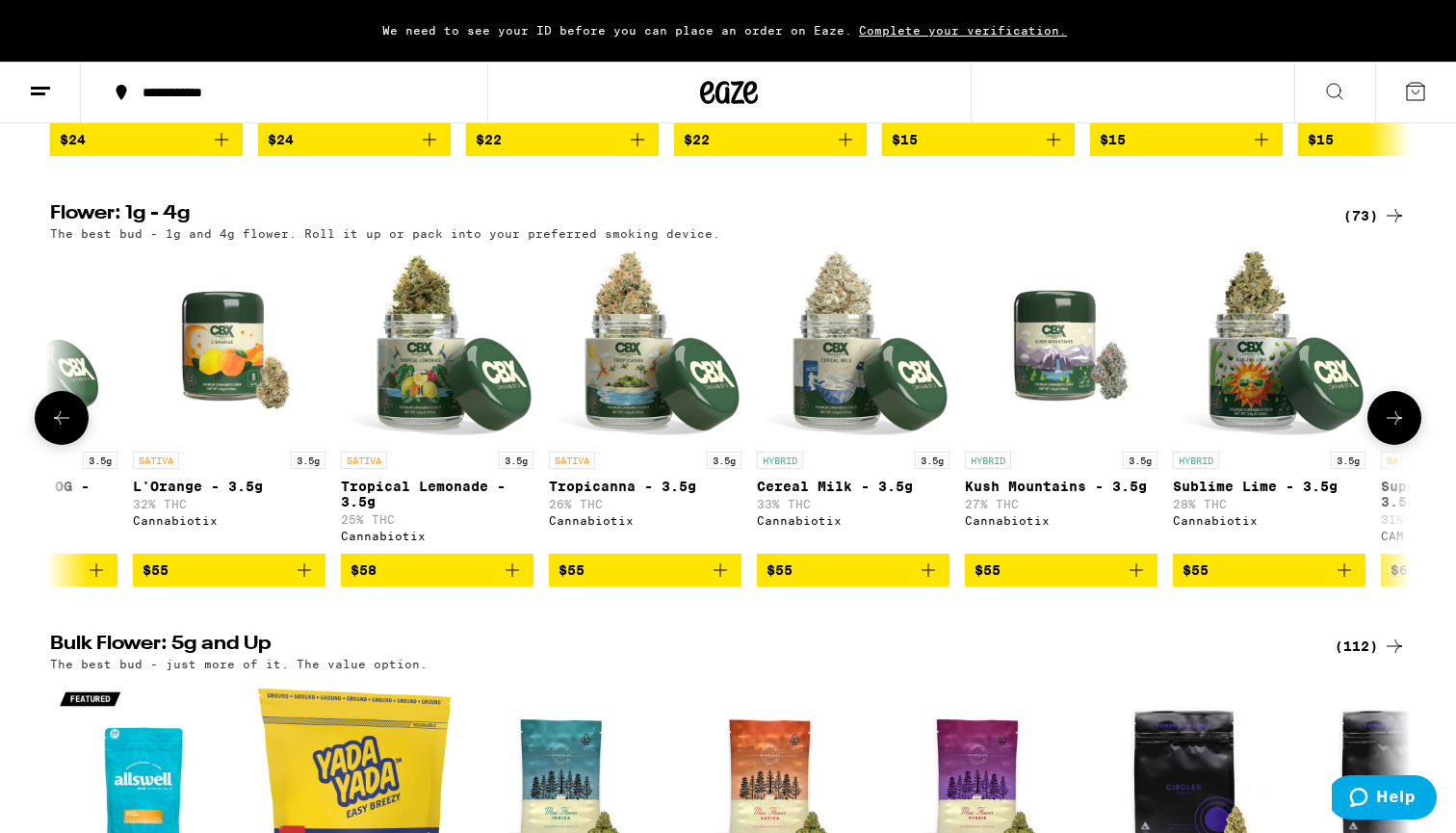
click at [1395, 430] on icon at bounding box center [1394, 418] width 23 height 23
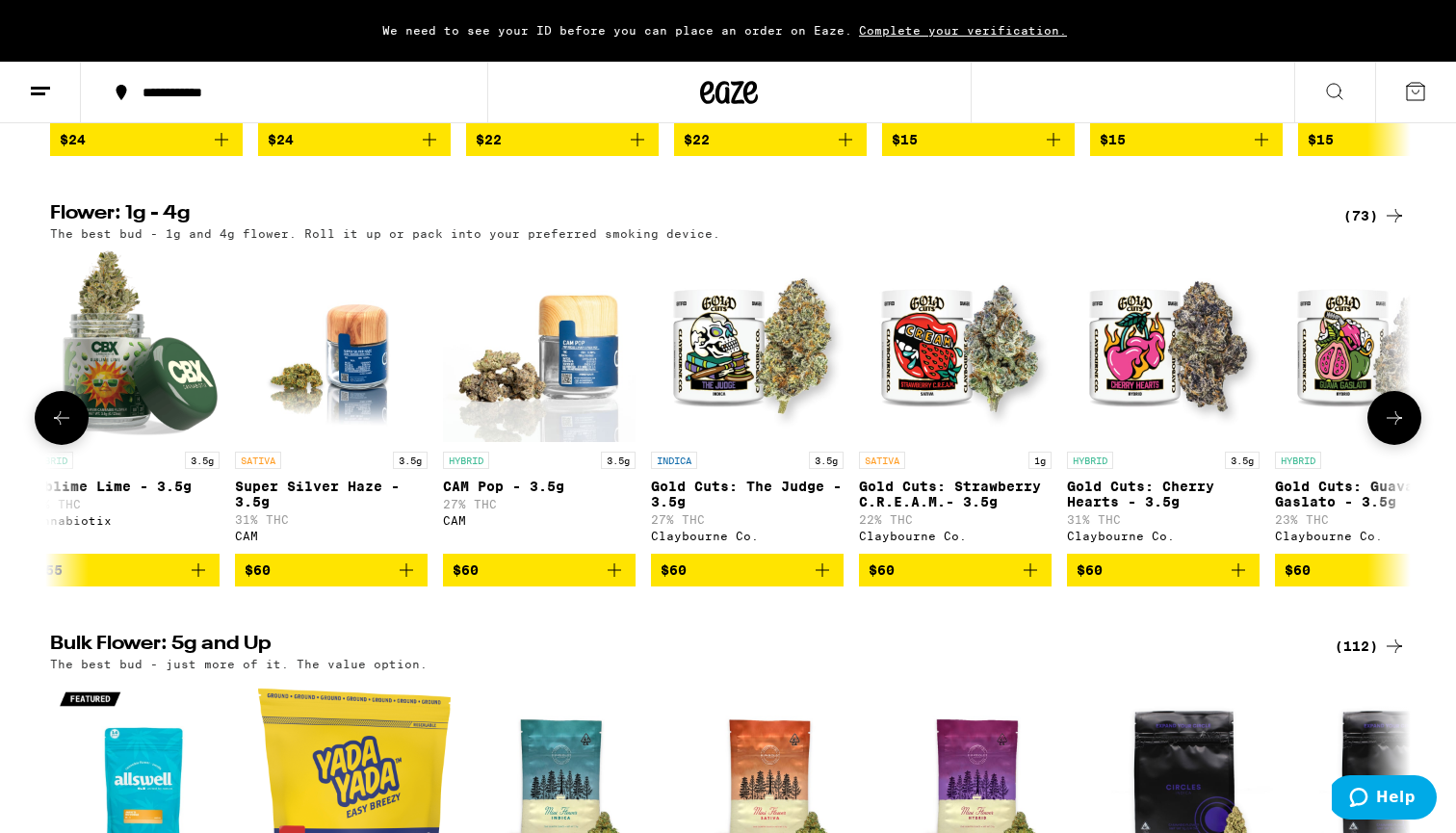
click at [1395, 430] on icon at bounding box center [1394, 418] width 23 height 23
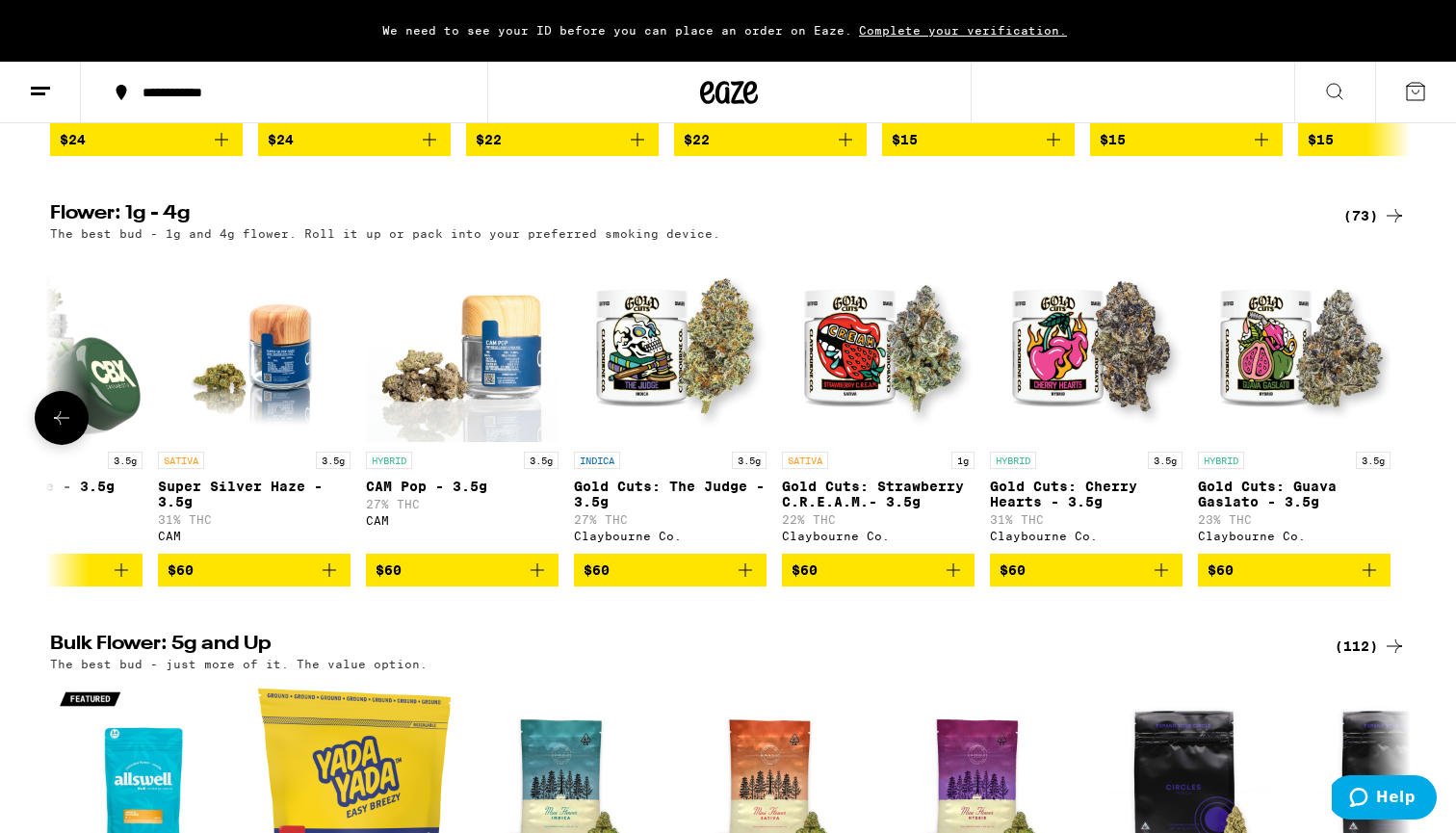
click at [58, 430] on icon at bounding box center [62, 418] width 23 height 23
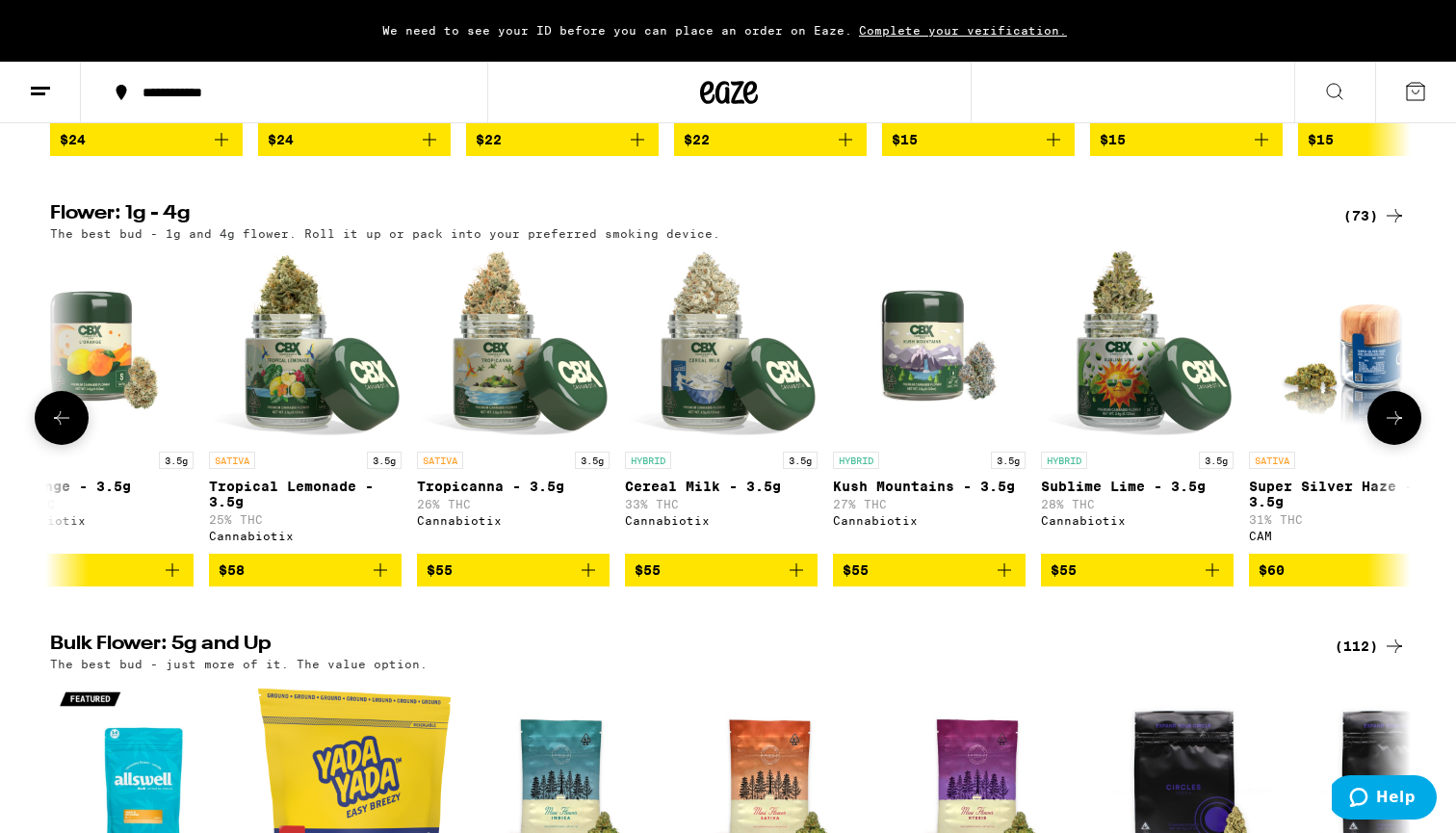
click at [58, 430] on icon at bounding box center [62, 418] width 23 height 23
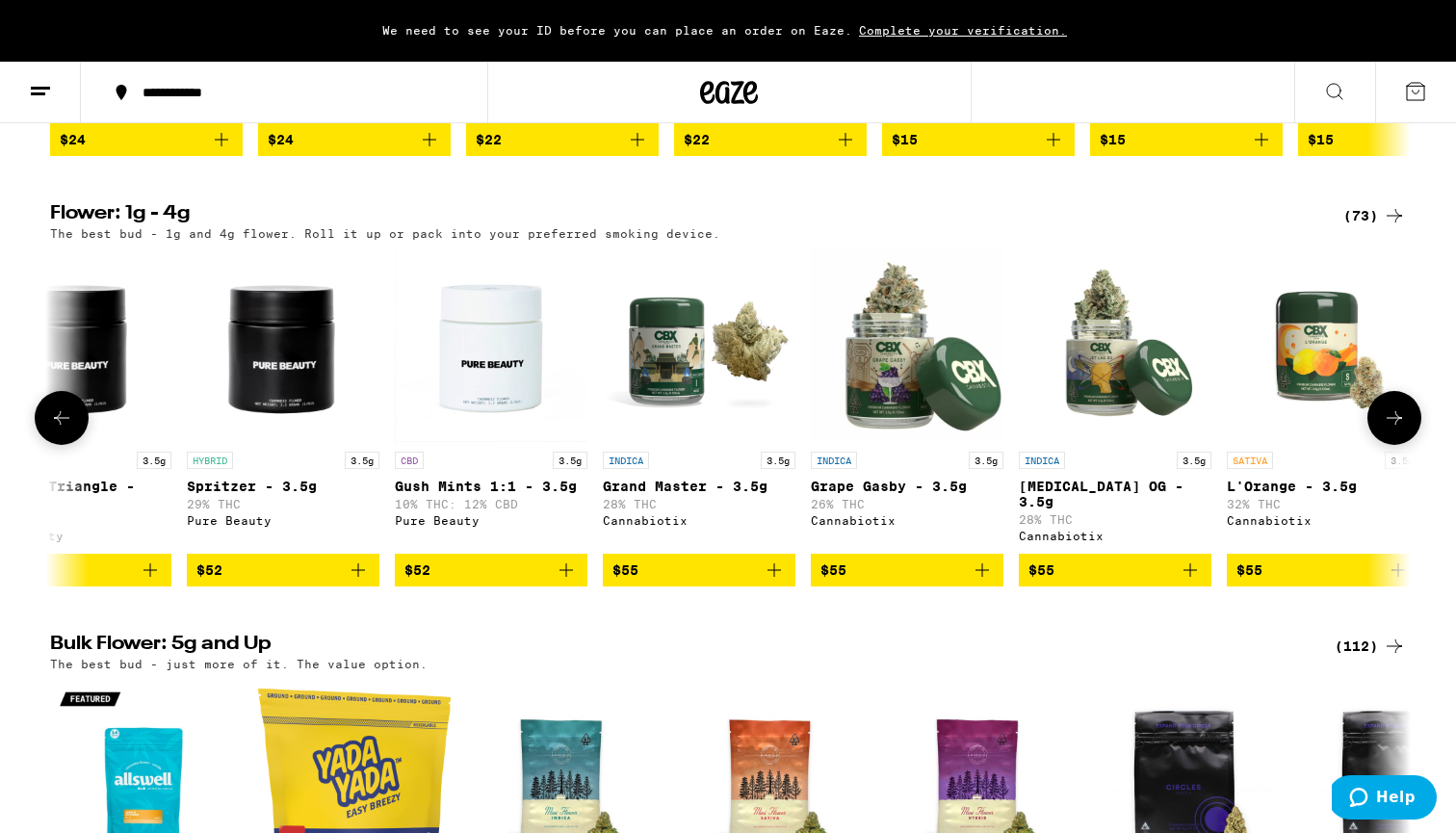
click at [58, 430] on icon at bounding box center [62, 418] width 23 height 23
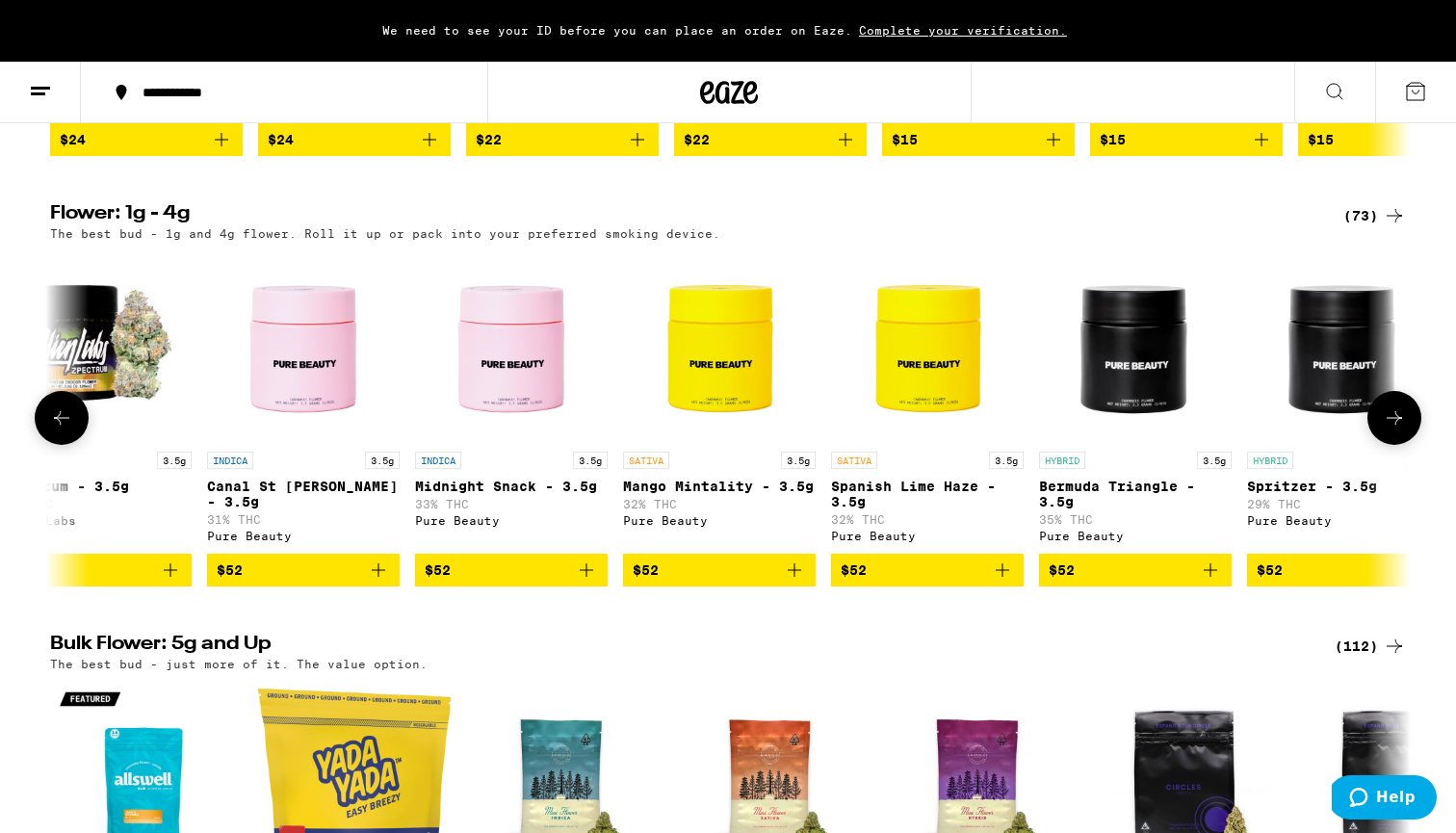
click at [58, 430] on icon at bounding box center [62, 418] width 23 height 23
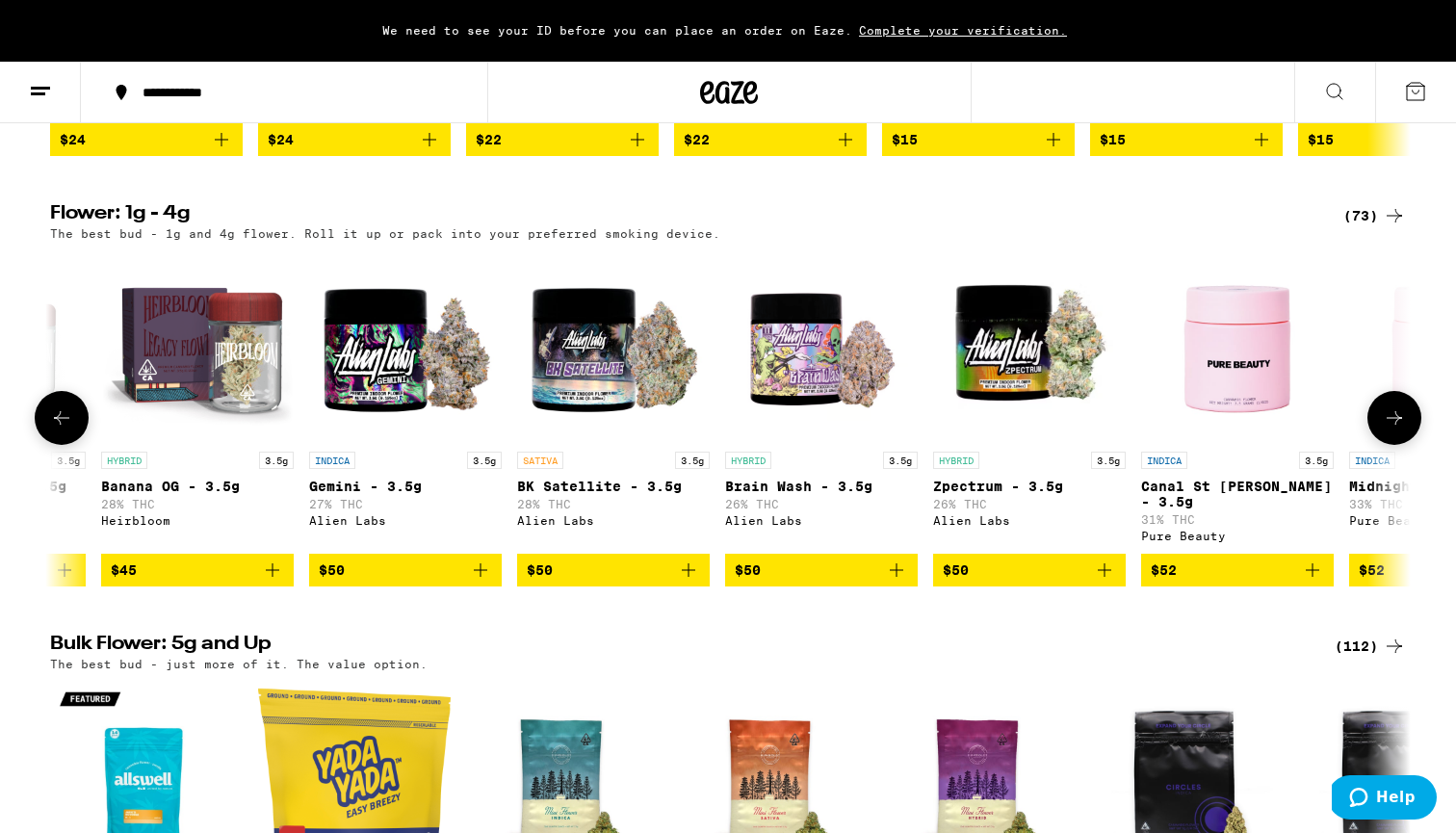
click at [58, 430] on icon at bounding box center [62, 418] width 23 height 23
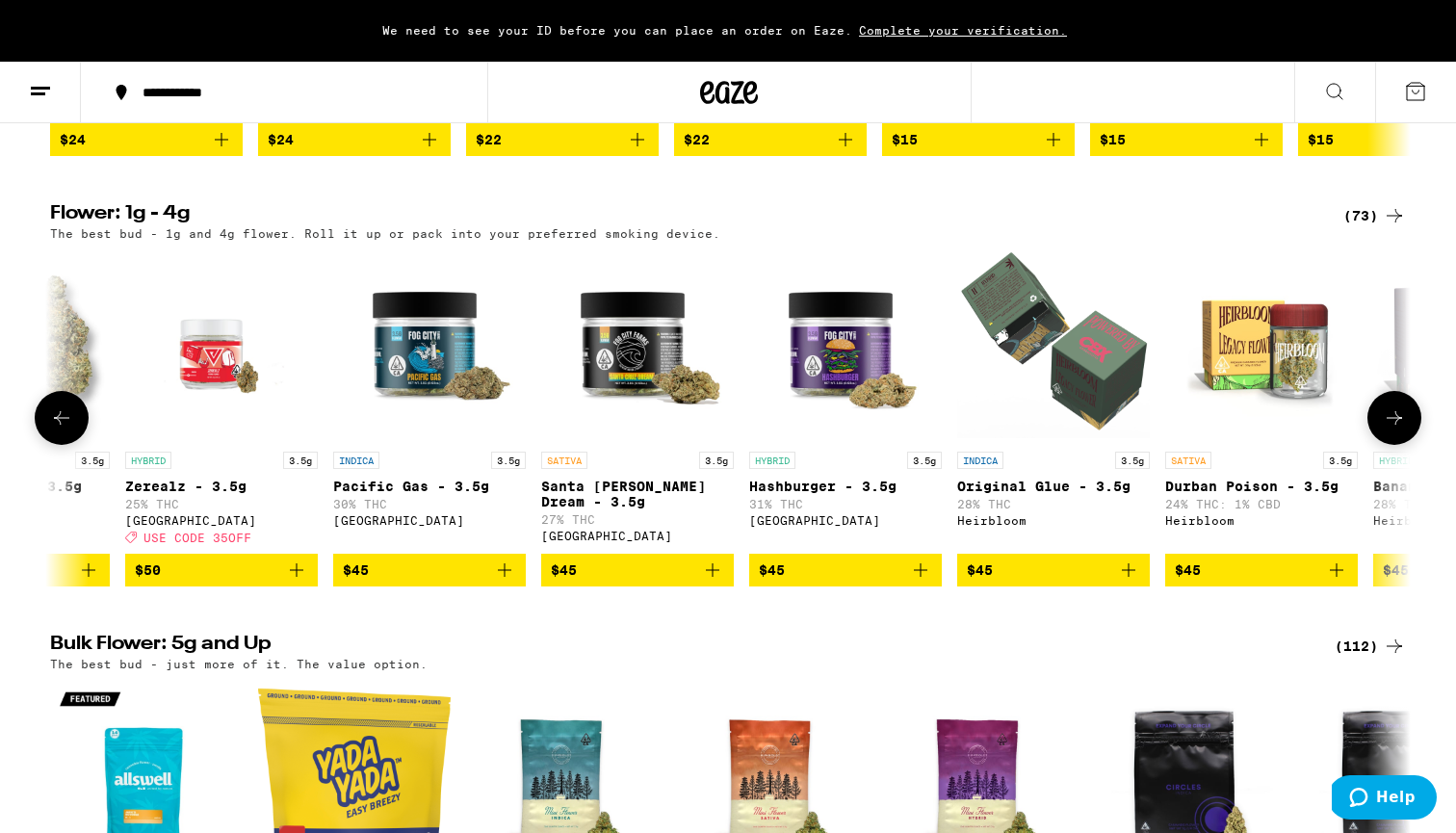
click at [58, 430] on icon at bounding box center [62, 418] width 23 height 23
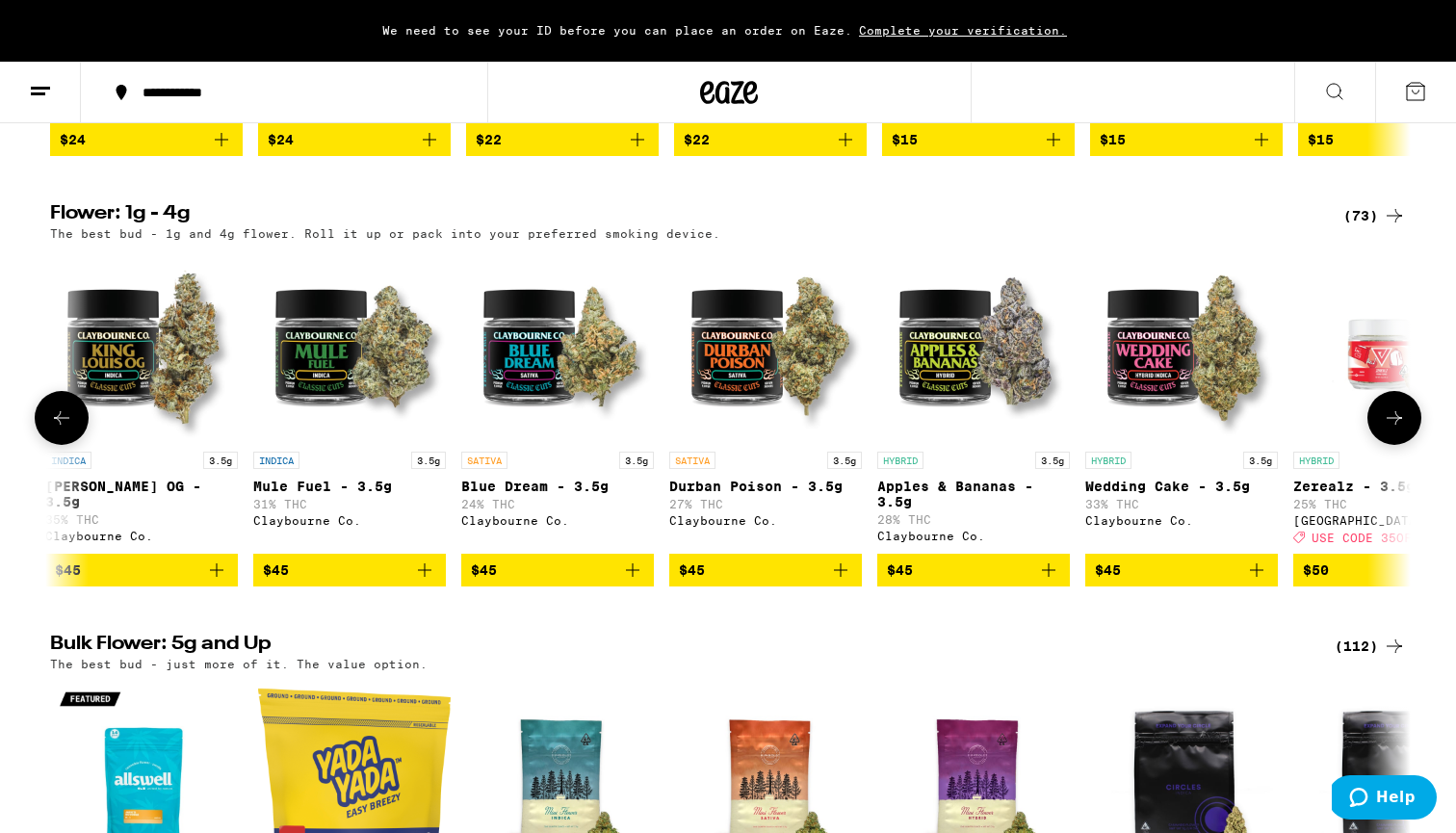
click at [58, 430] on icon at bounding box center [62, 418] width 23 height 23
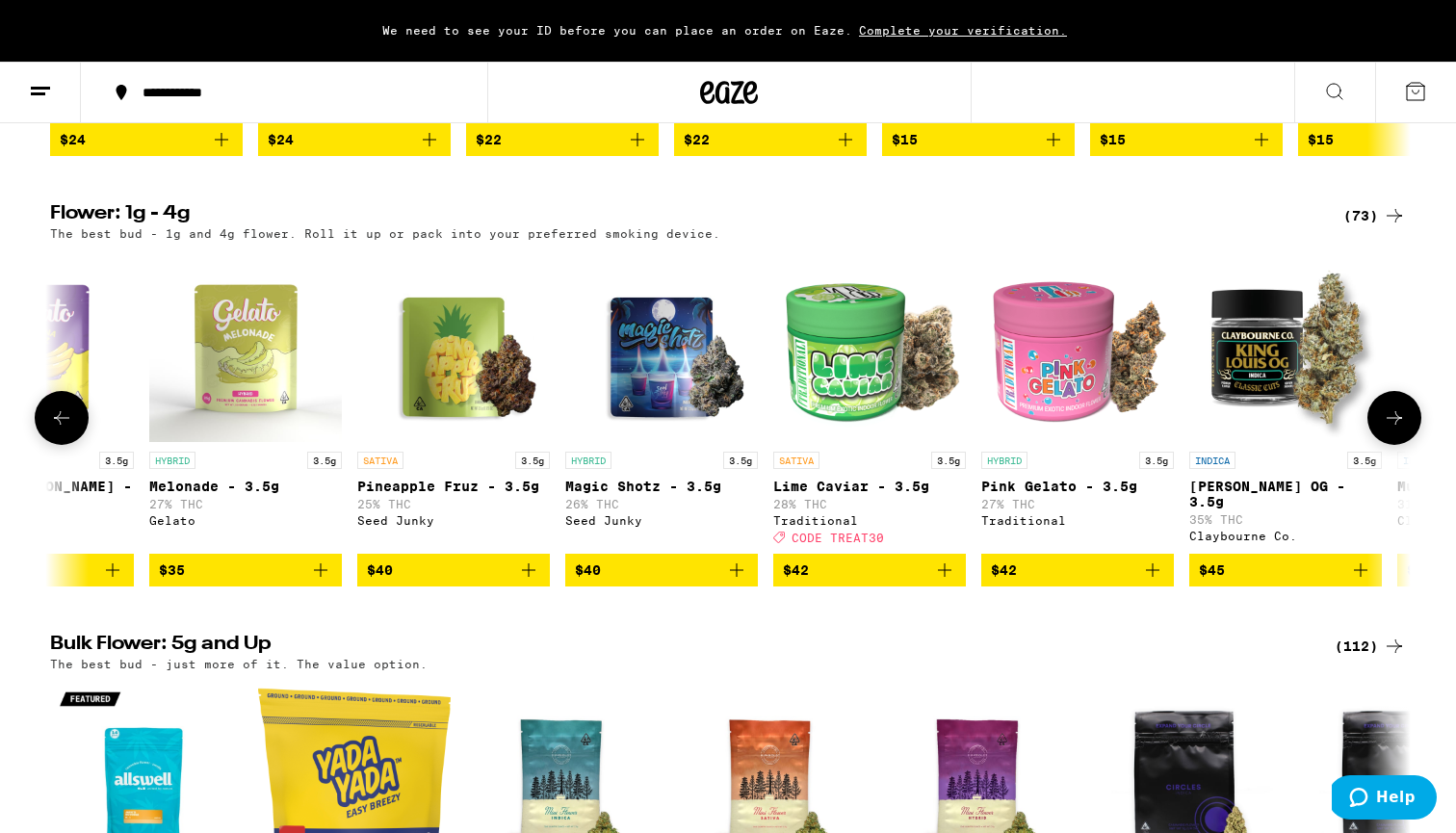
click at [58, 430] on icon at bounding box center [62, 418] width 23 height 23
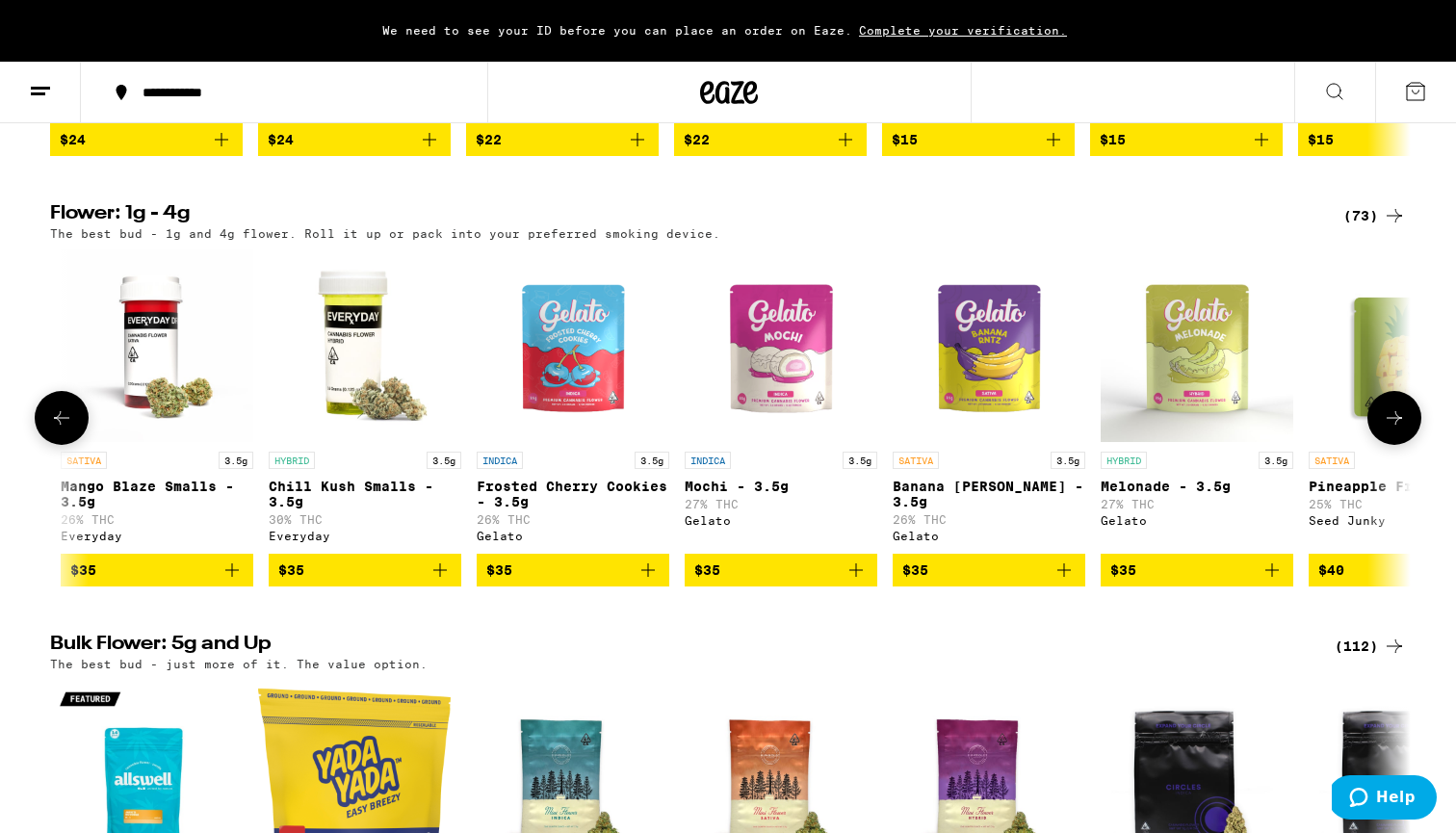
click at [58, 430] on icon at bounding box center [62, 418] width 23 height 23
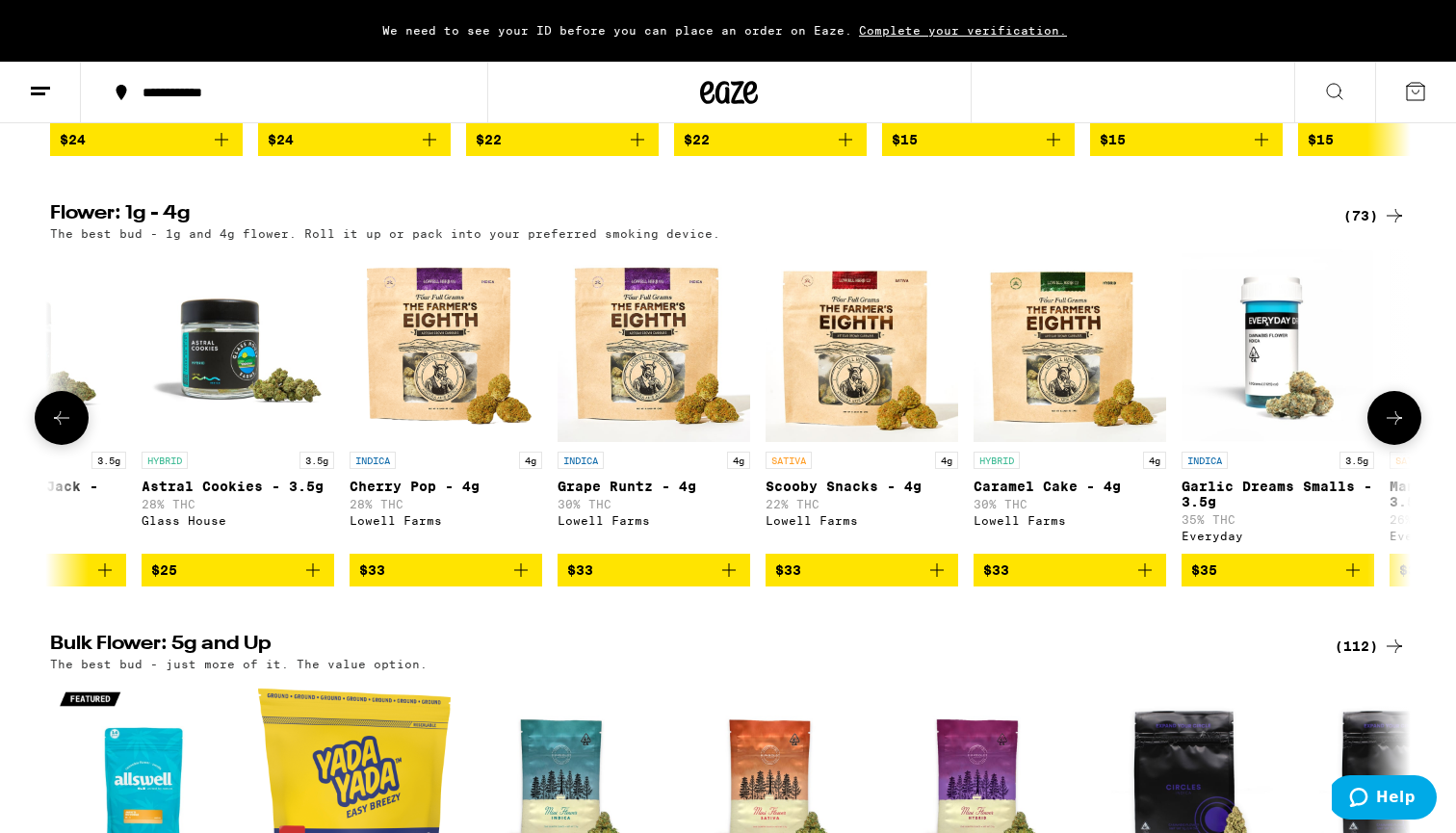
click at [58, 430] on icon at bounding box center [62, 418] width 23 height 23
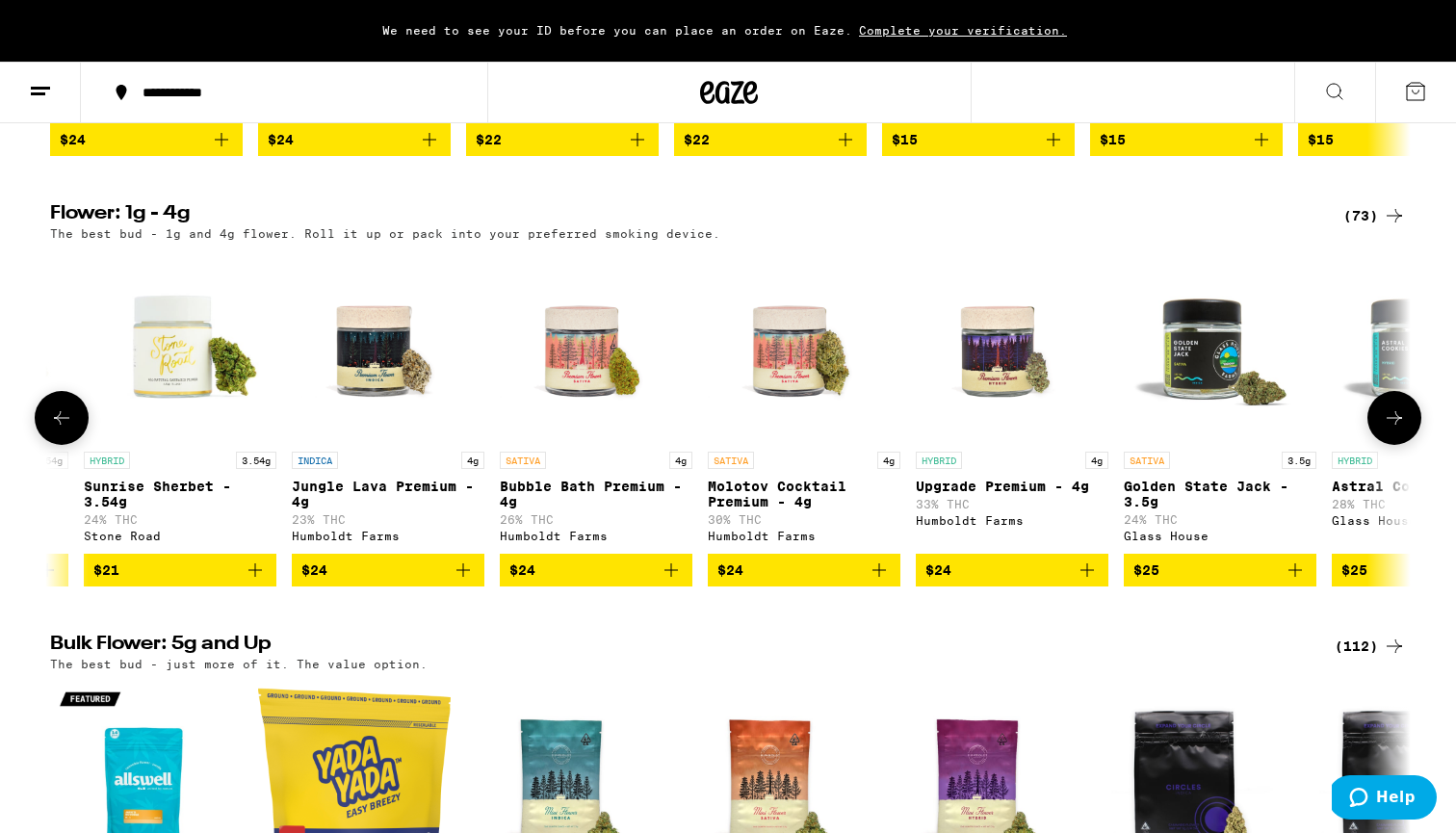
click at [58, 430] on icon at bounding box center [62, 418] width 23 height 23
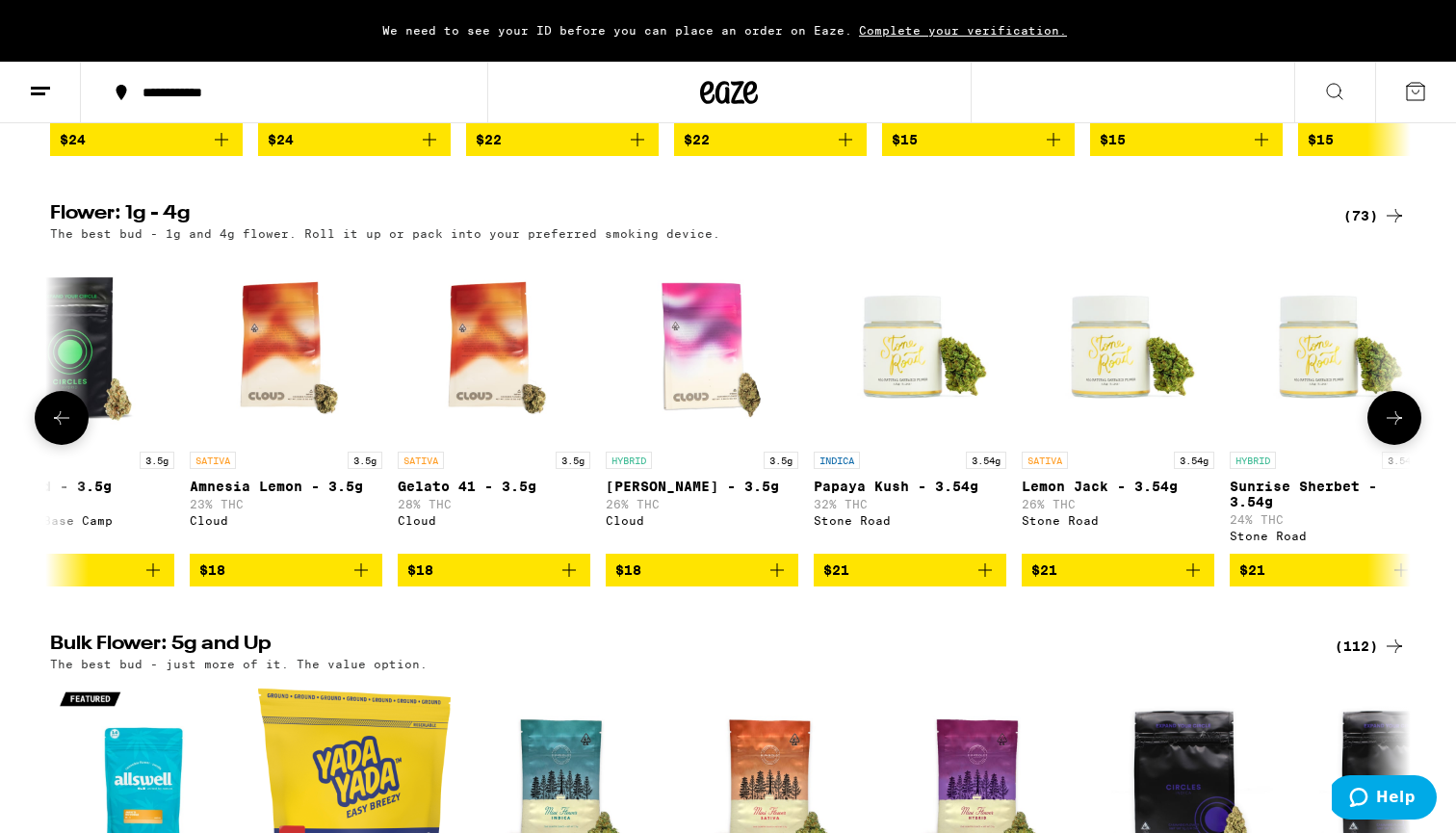
click at [58, 430] on icon at bounding box center [62, 418] width 23 height 23
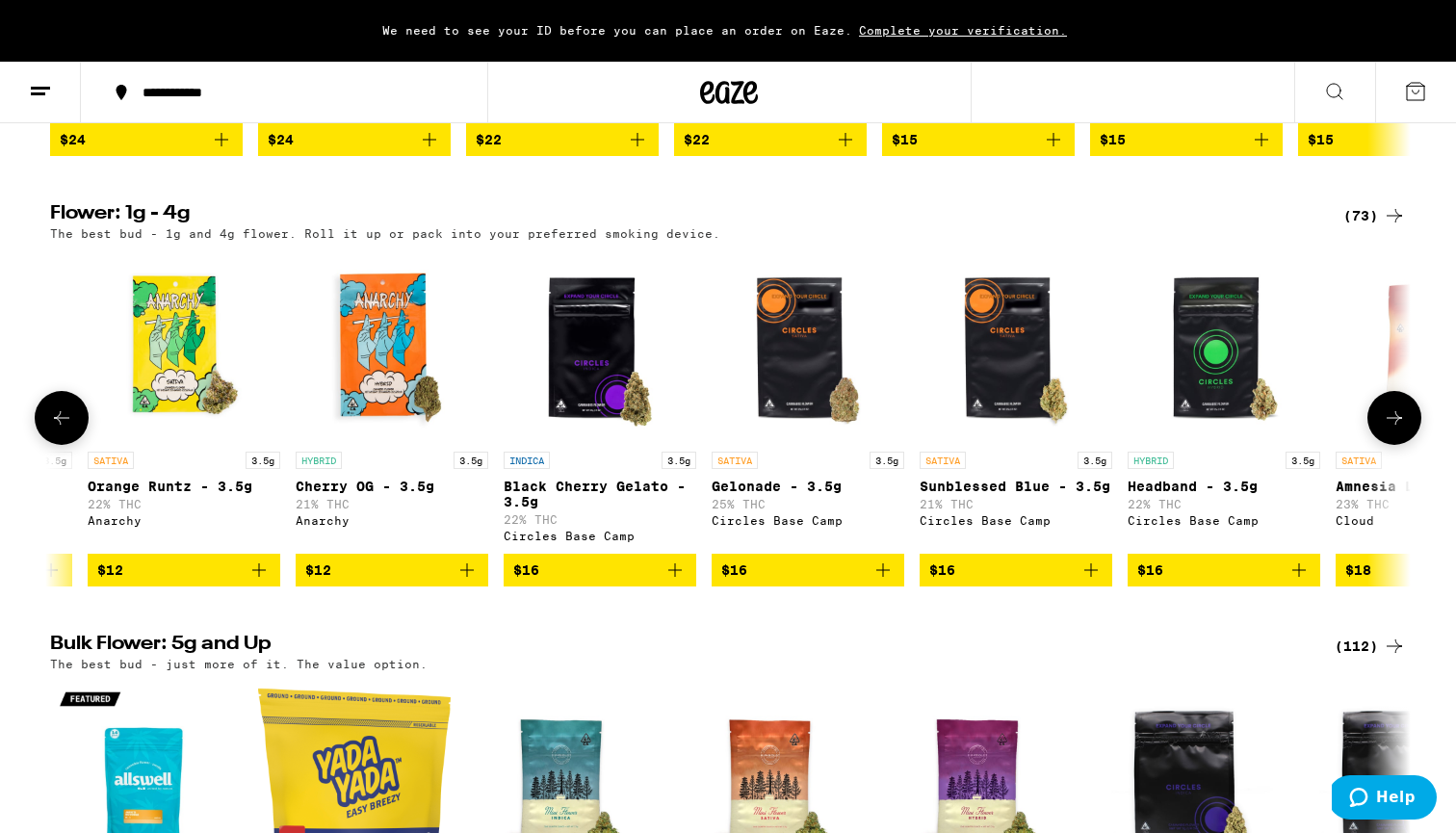
click at [58, 430] on icon at bounding box center [62, 418] width 23 height 23
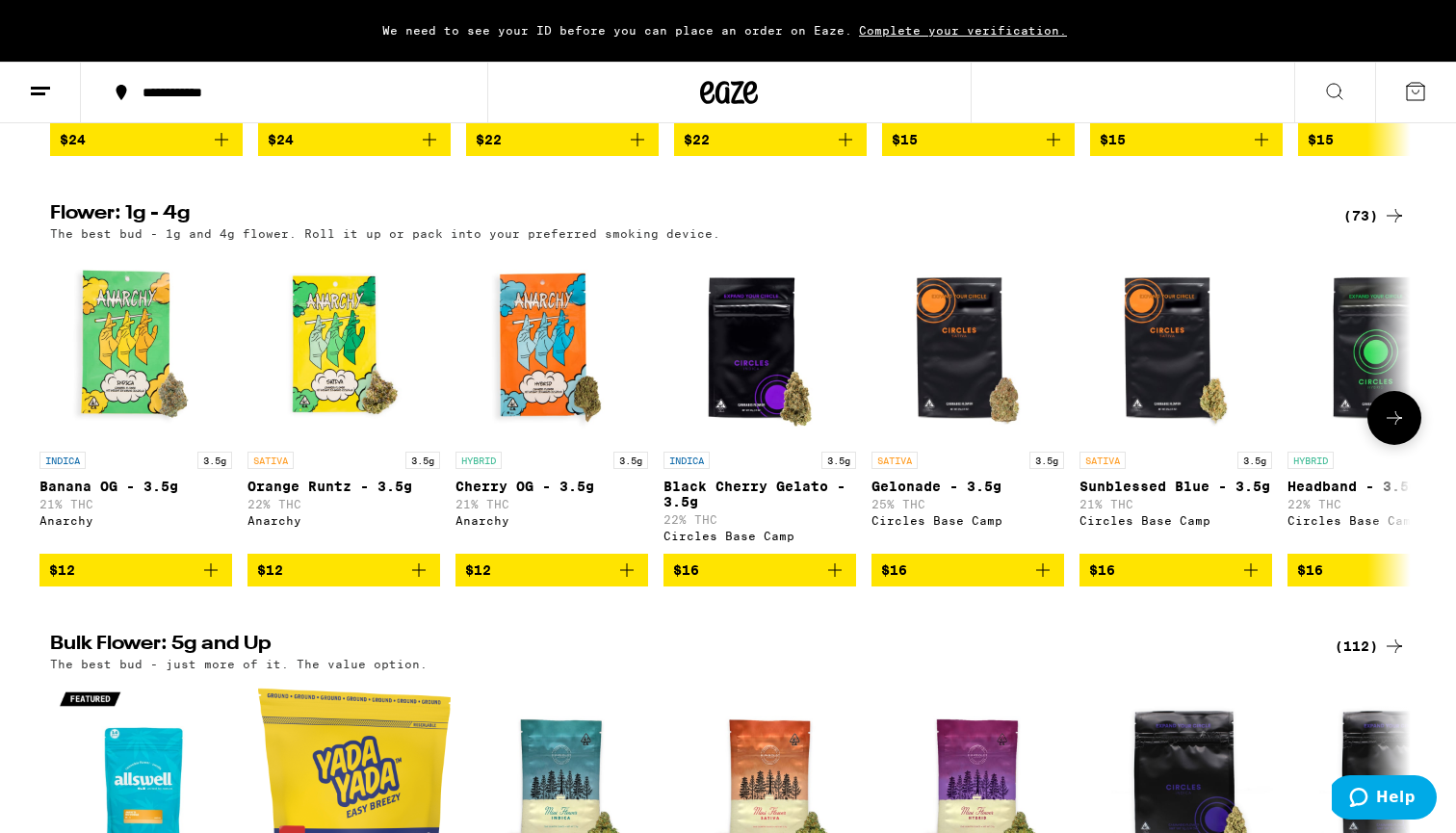
scroll to position [0, 0]
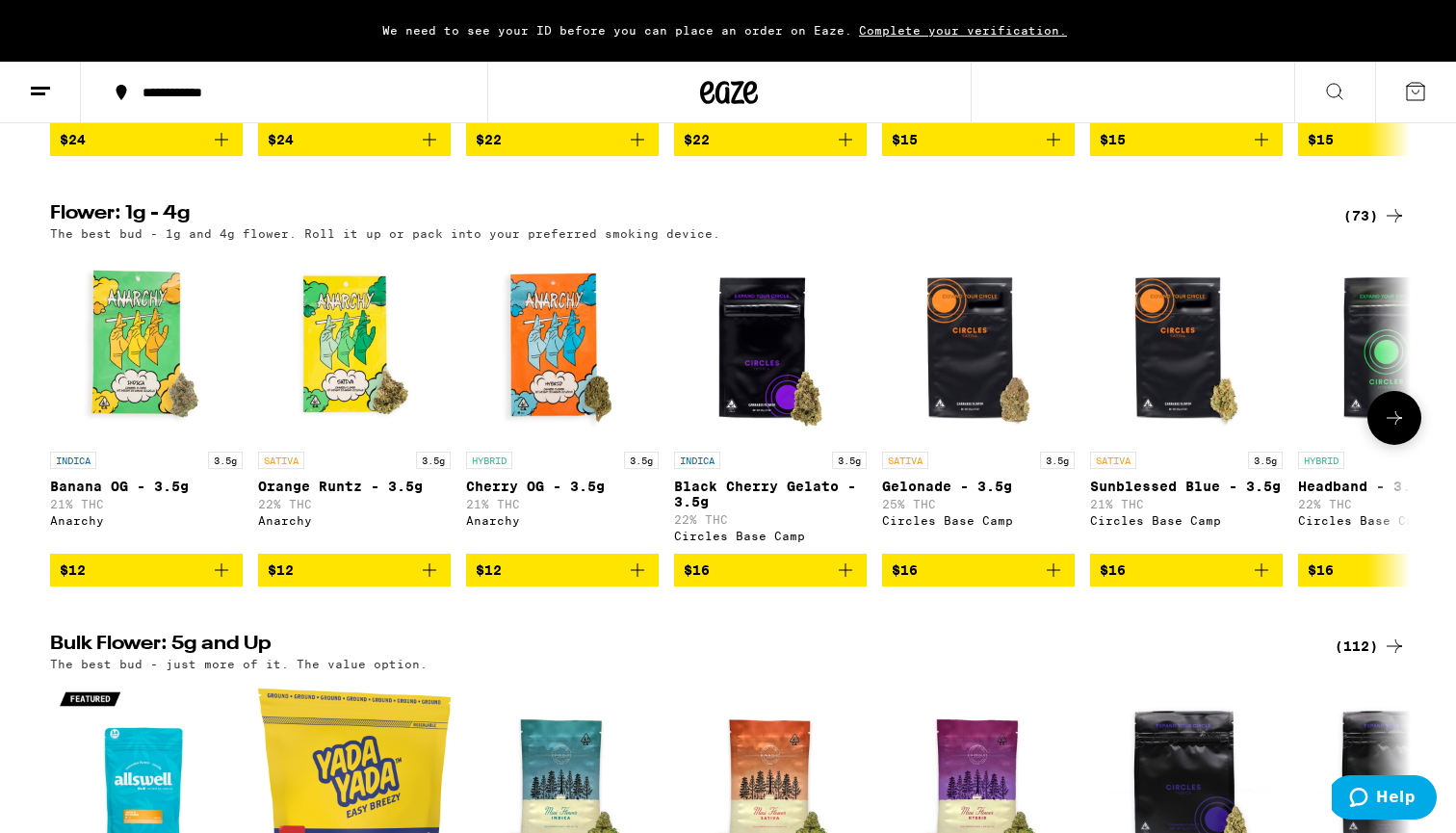
click at [1406, 444] on button at bounding box center [1393, 417] width 54 height 54
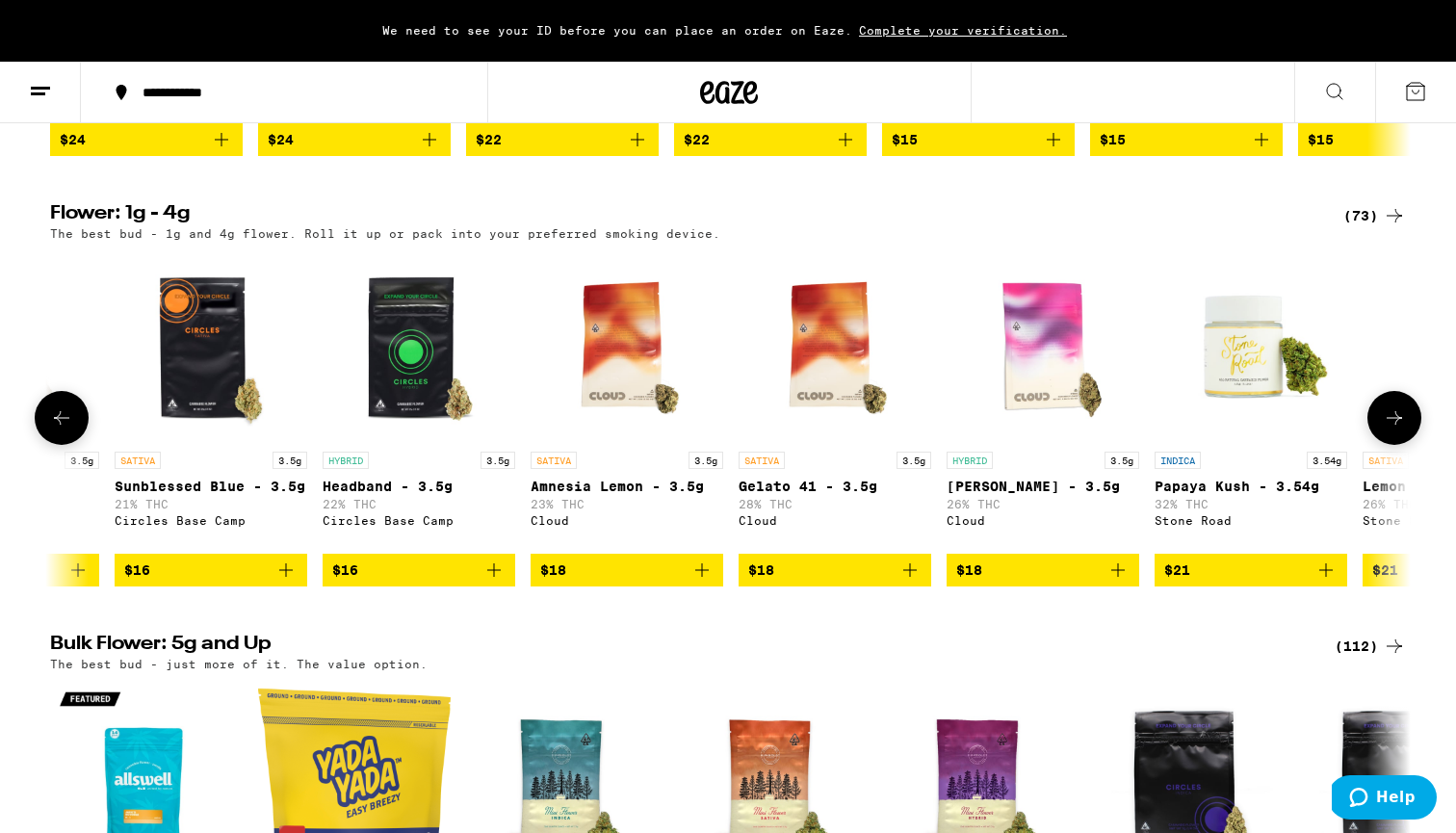
scroll to position [0, 1146]
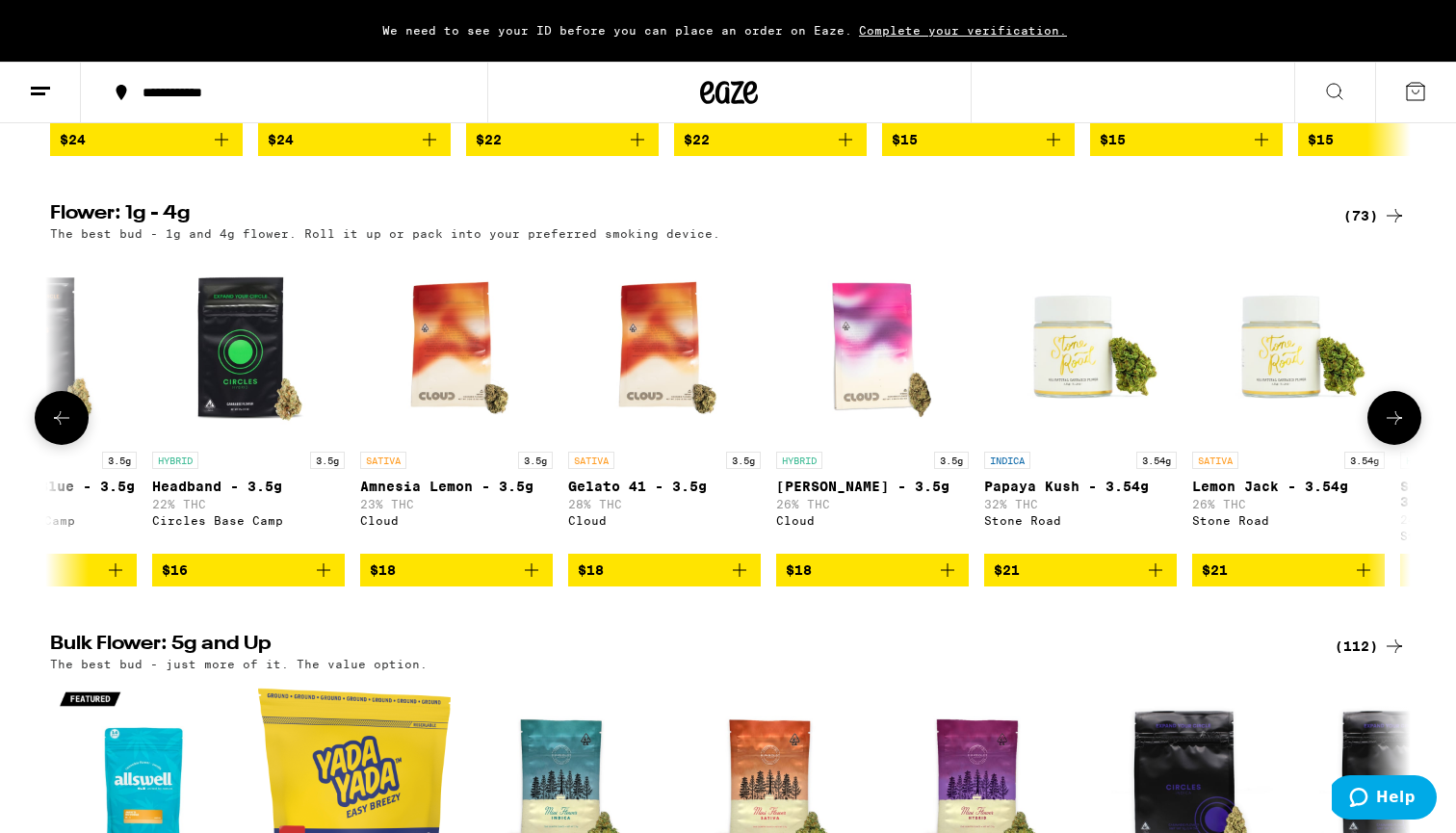
click at [735, 581] on icon "Add to bag" at bounding box center [739, 570] width 23 height 23
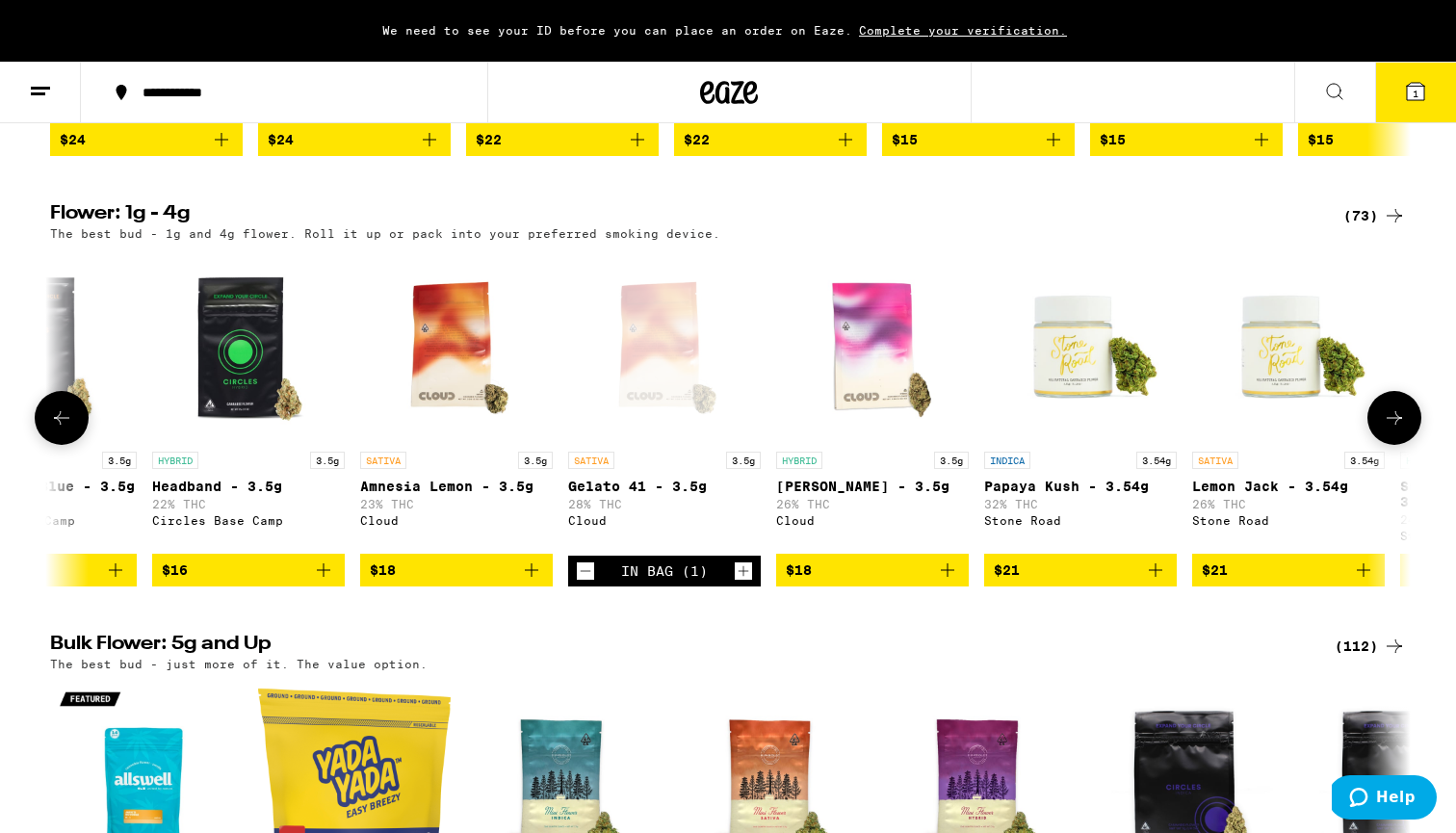
click at [528, 581] on icon "Add to bag" at bounding box center [532, 570] width 23 height 23
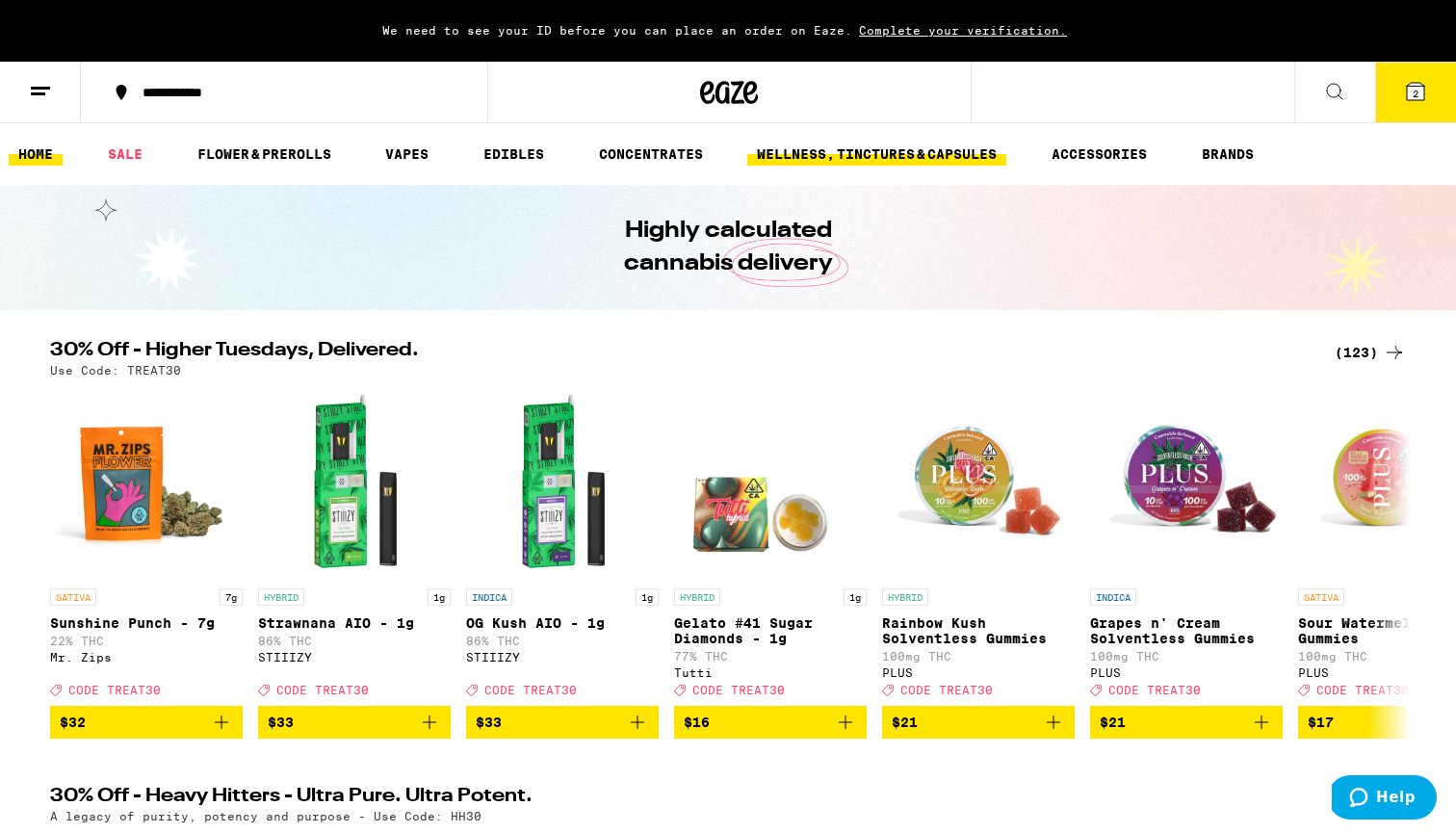
scroll to position [0, 0]
click at [121, 143] on link "SALE" at bounding box center [124, 155] width 54 height 23
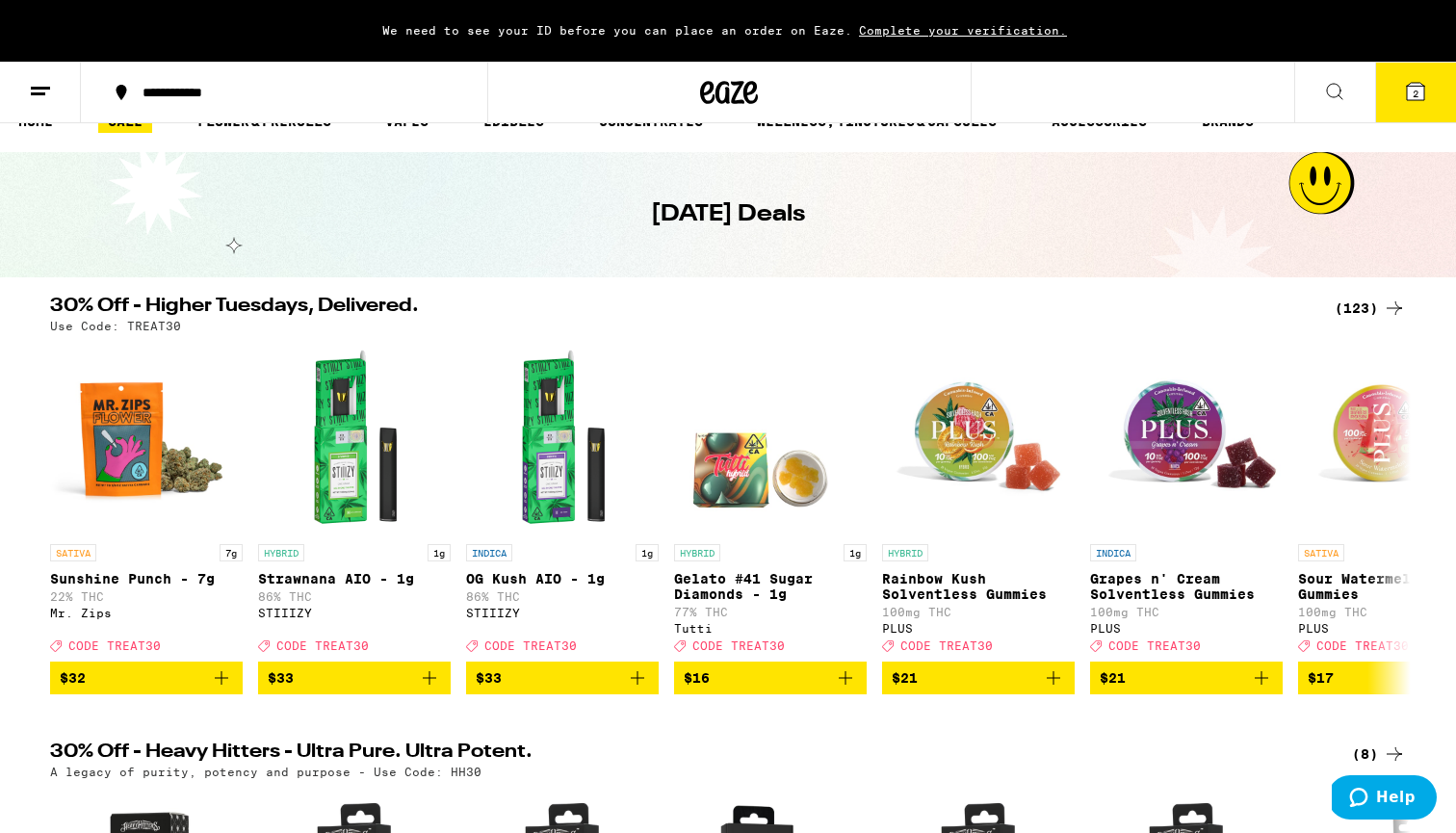
scroll to position [190, 0]
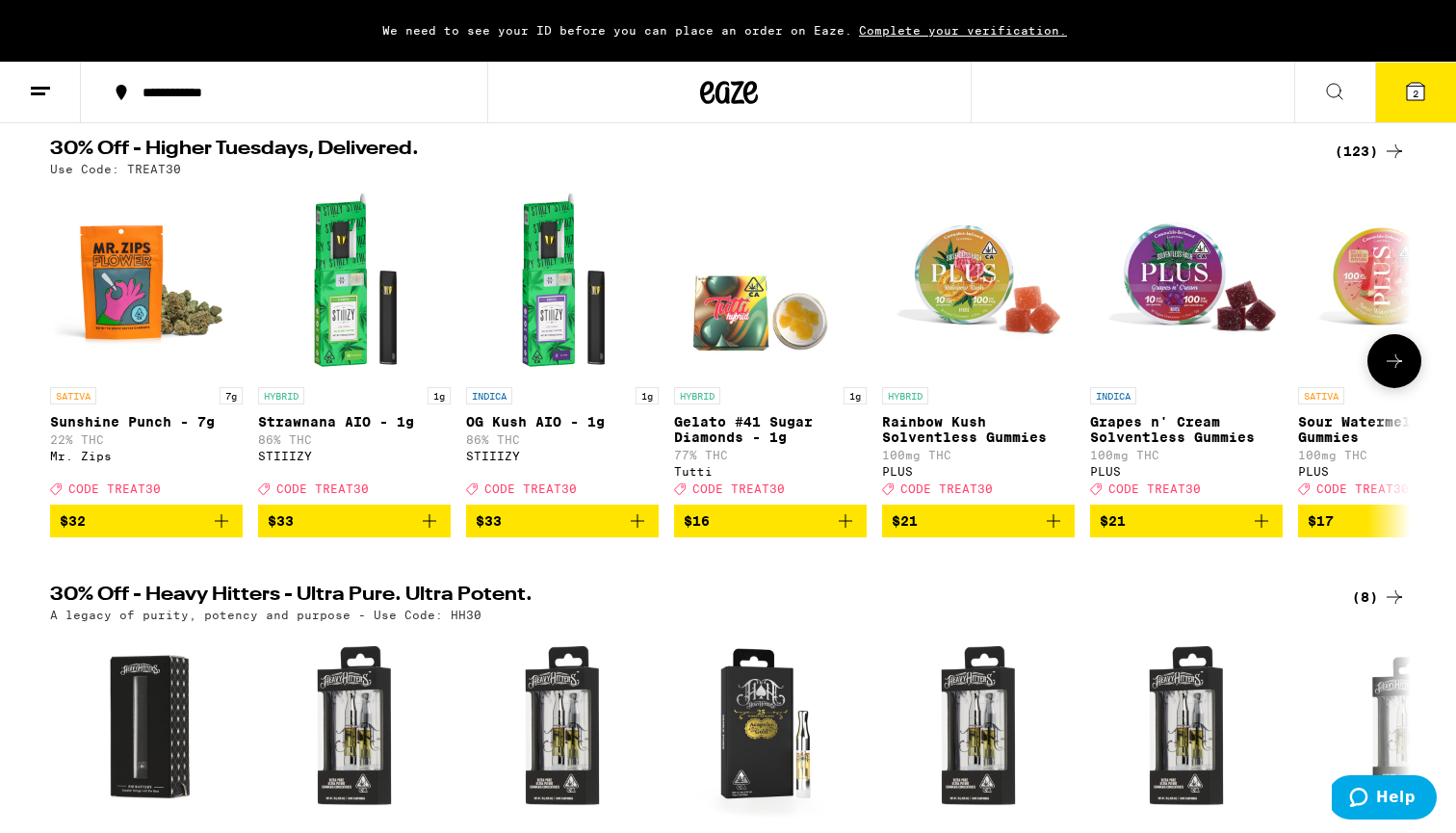
click at [1388, 367] on icon at bounding box center [1394, 361] width 23 height 23
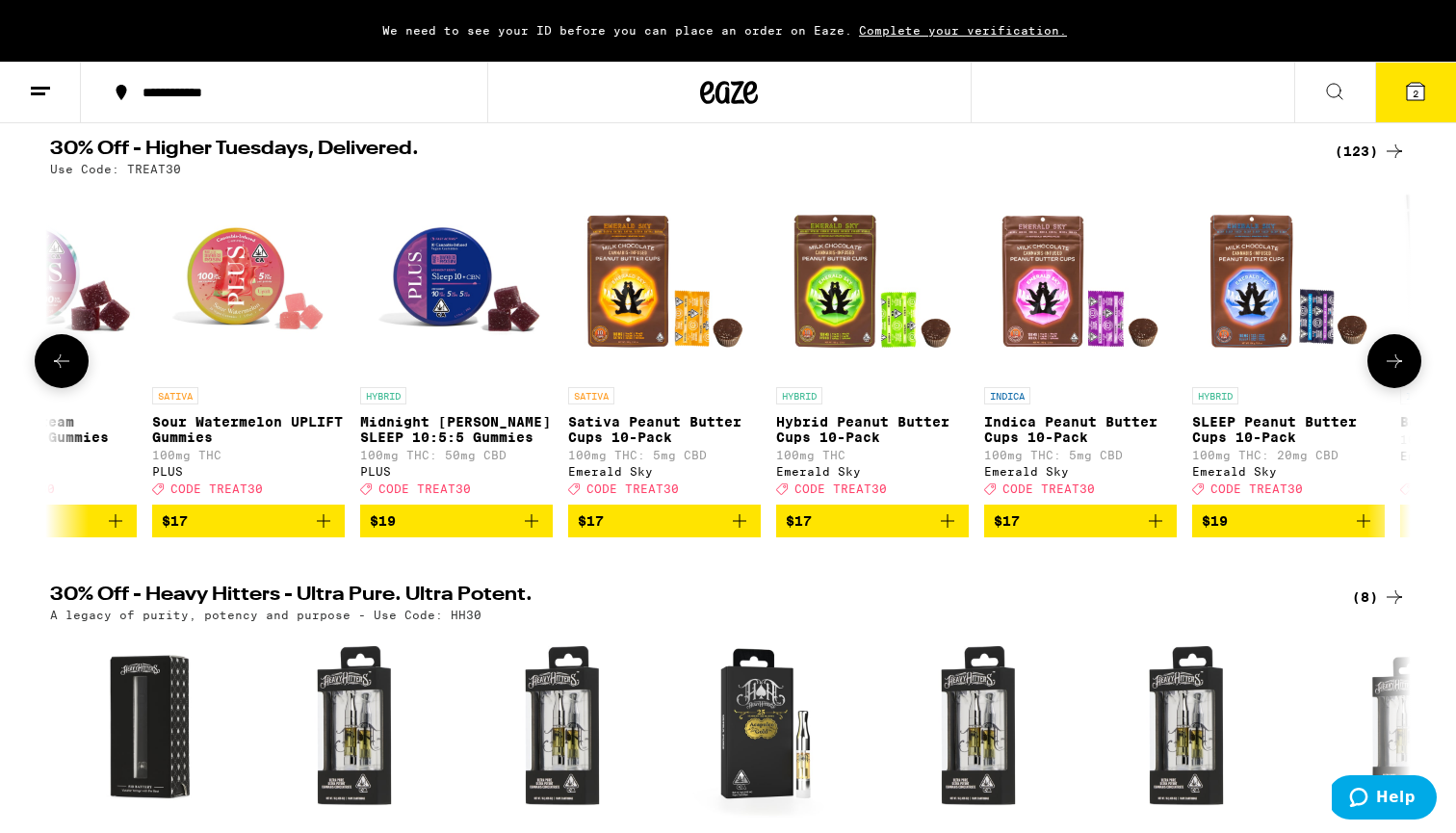
click at [1388, 367] on icon at bounding box center [1394, 361] width 23 height 23
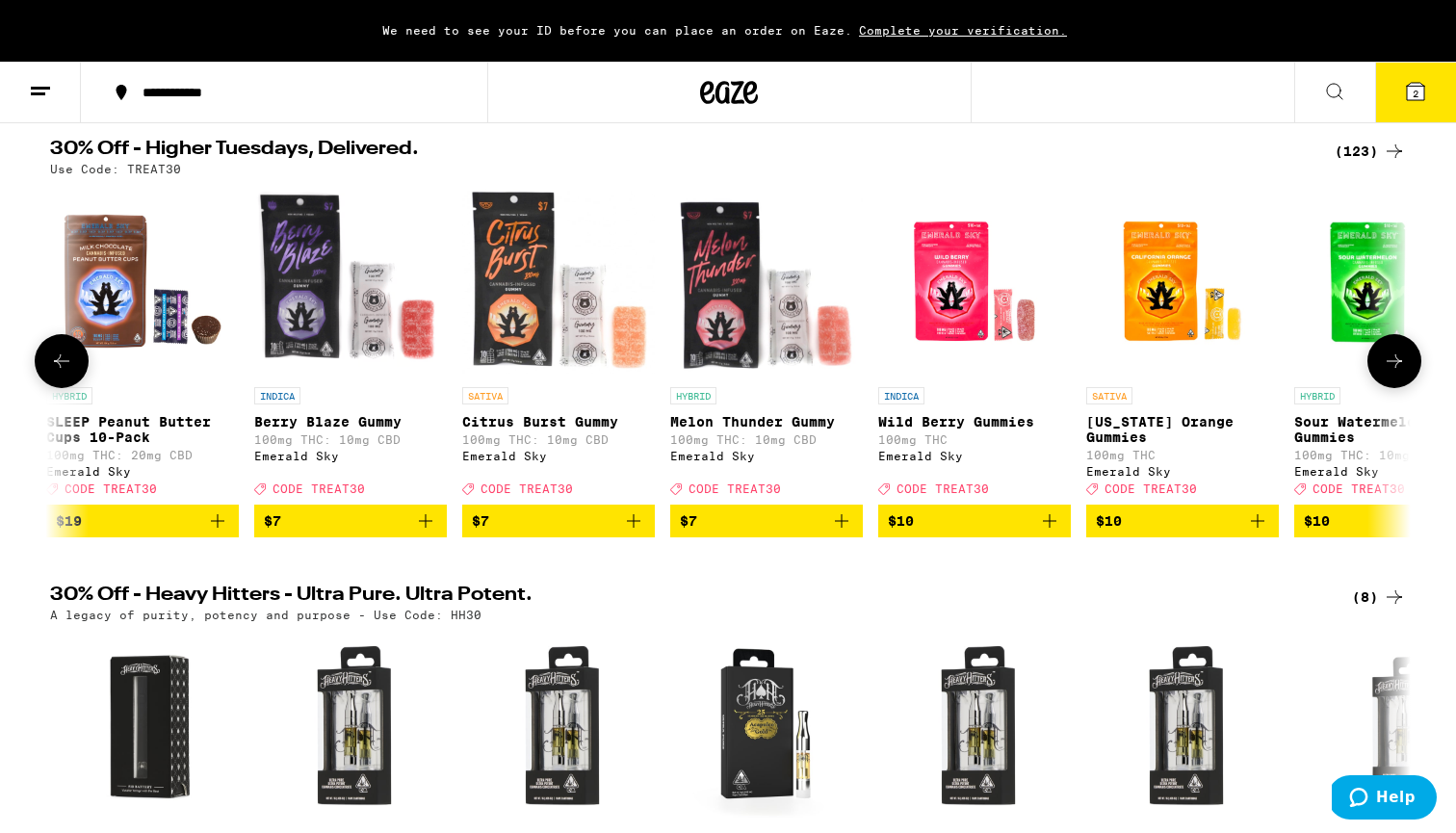
click at [1388, 367] on icon at bounding box center [1394, 361] width 23 height 23
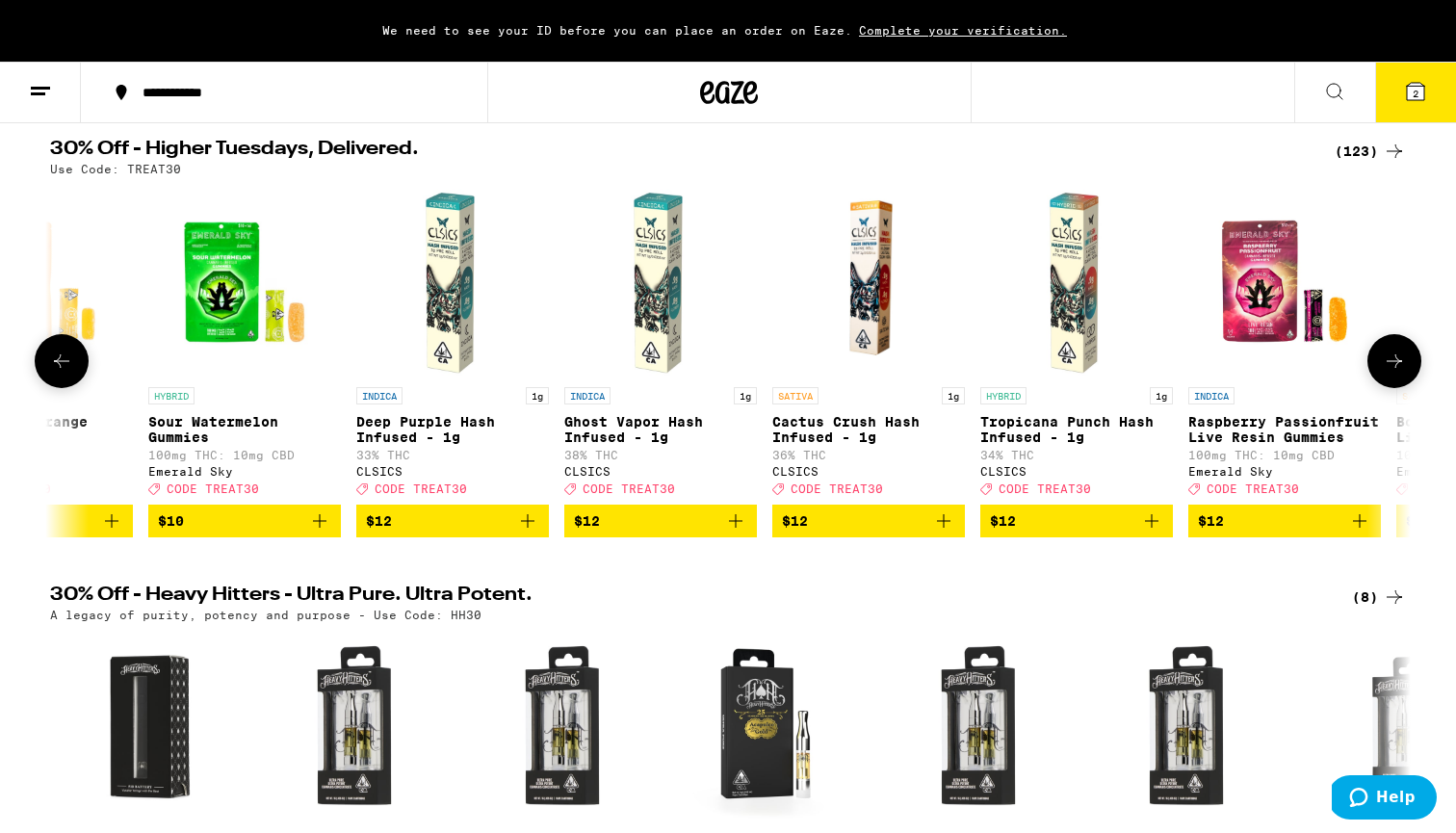
click at [1388, 367] on icon at bounding box center [1394, 361] width 23 height 23
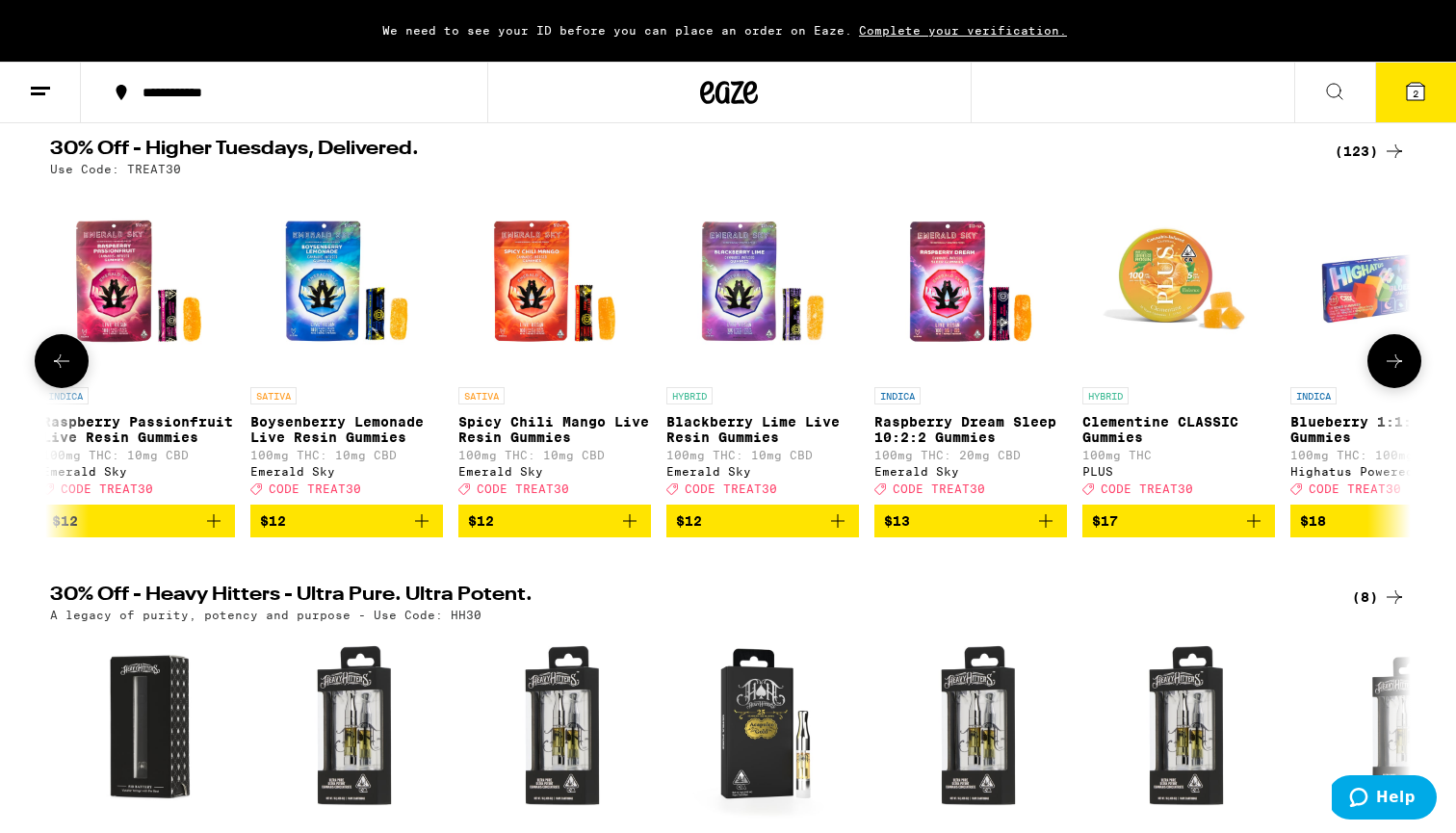
click at [1388, 367] on icon at bounding box center [1394, 361] width 23 height 23
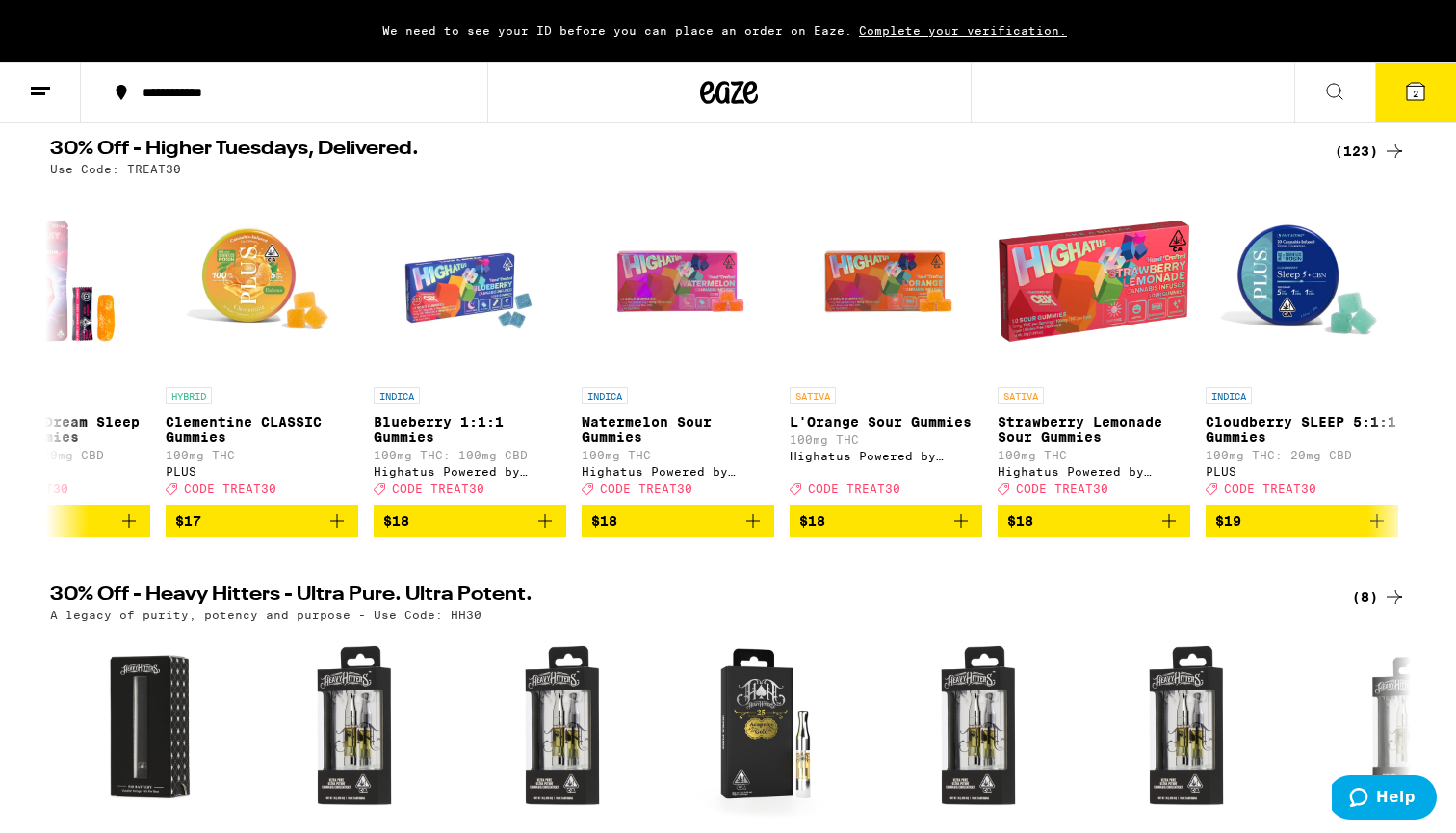
scroll to position [0, 5729]
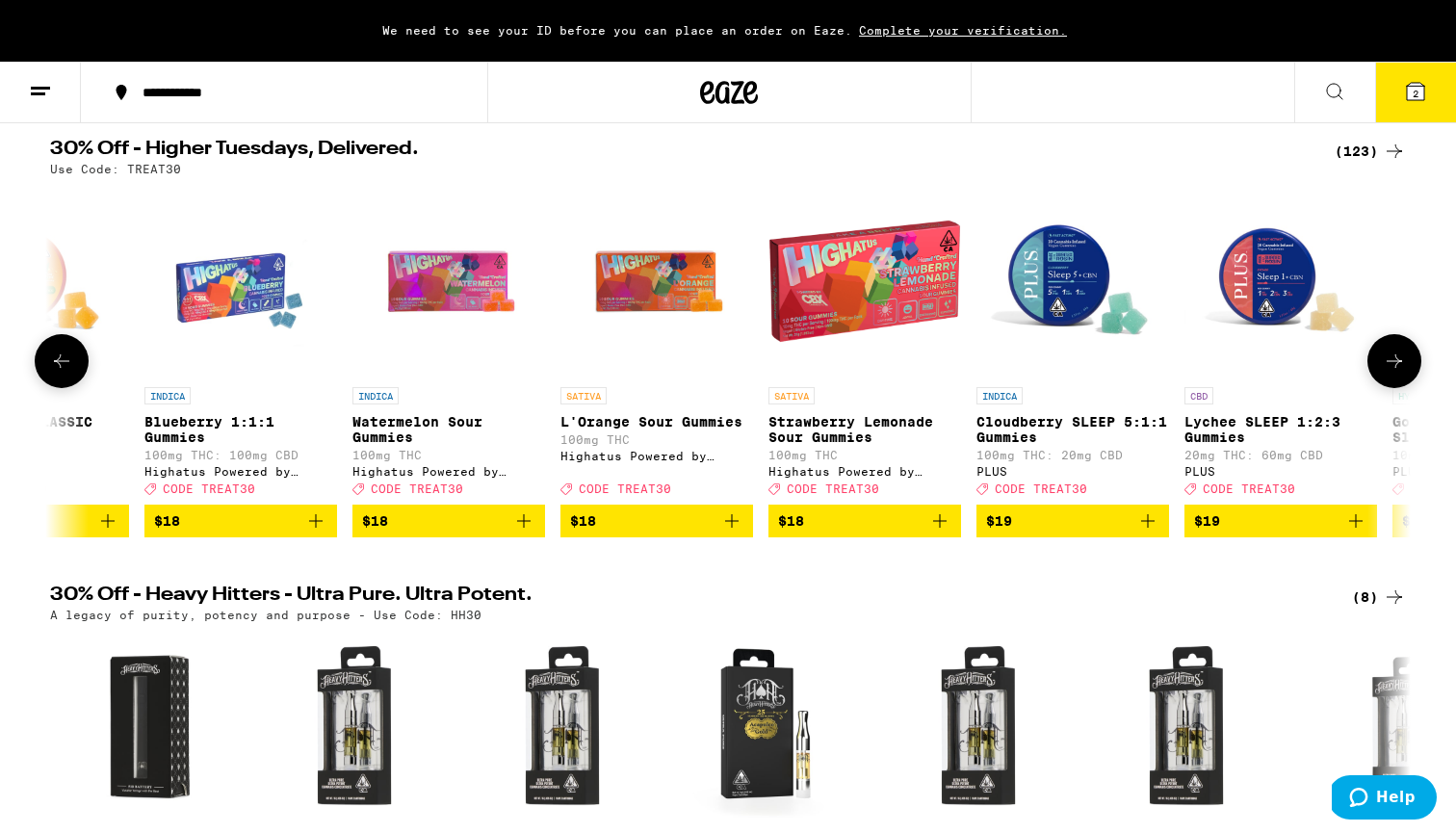
click at [1401, 356] on button at bounding box center [1393, 360] width 54 height 54
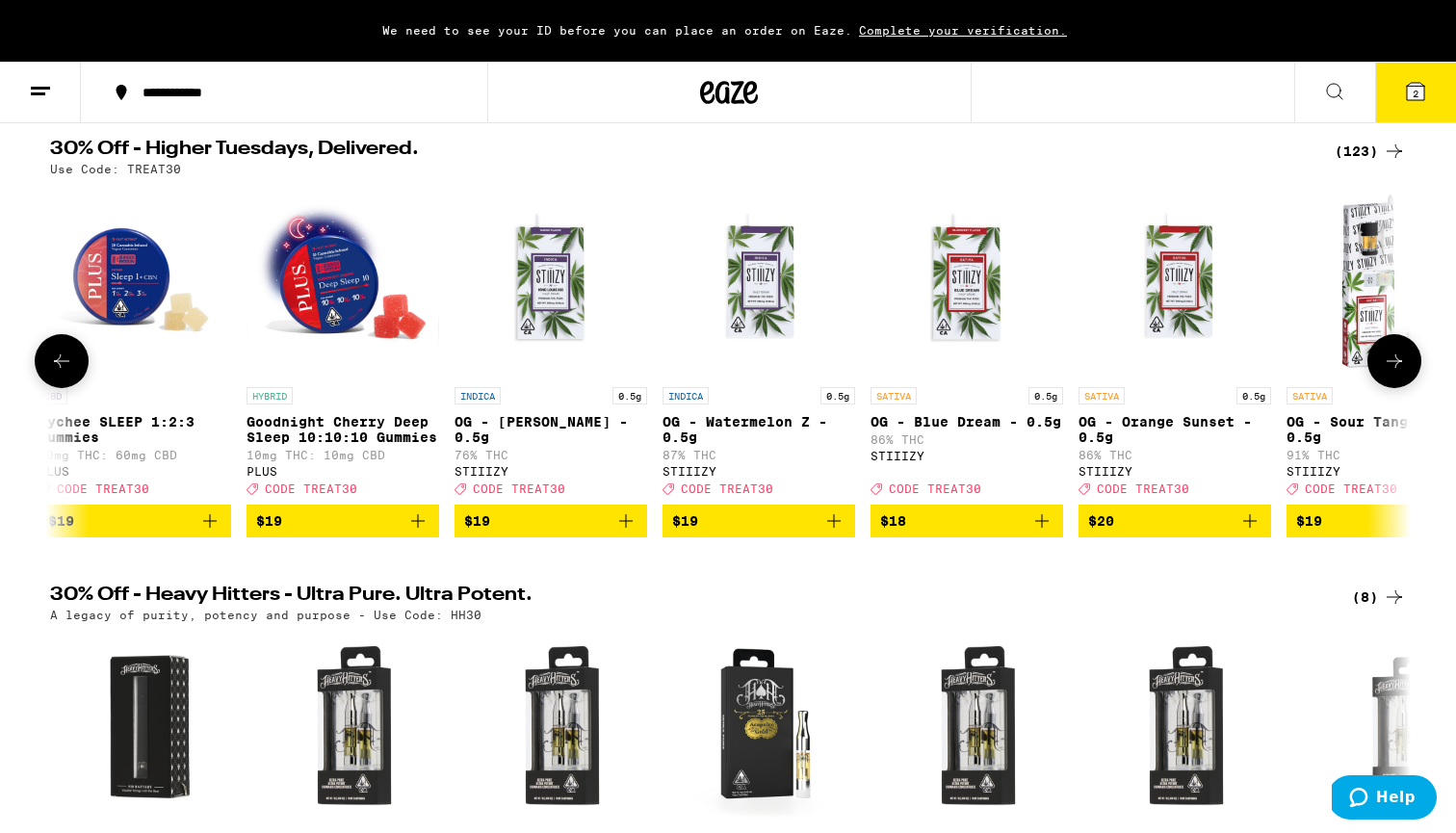
click at [1401, 356] on button at bounding box center [1393, 360] width 54 height 54
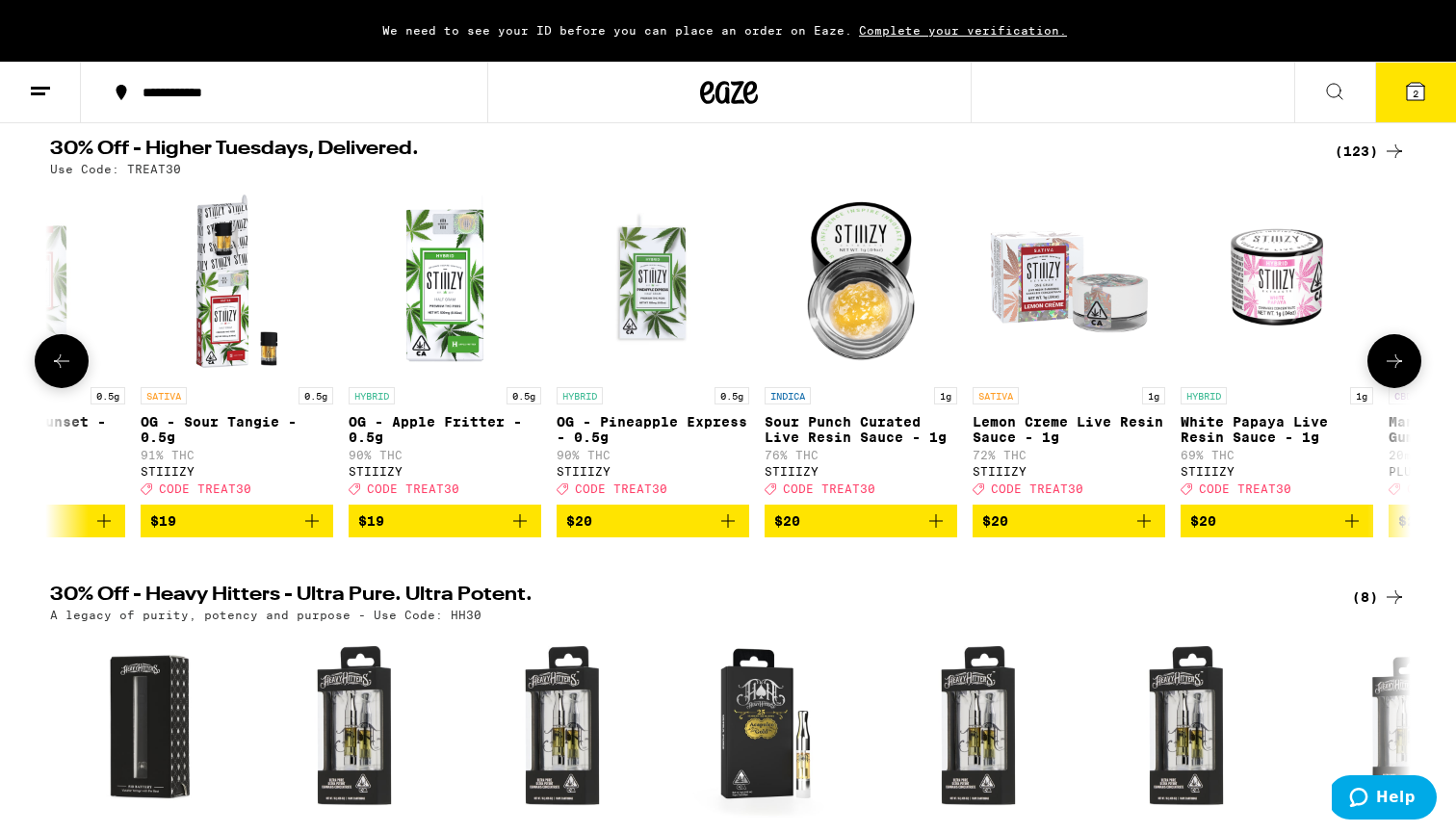
click at [1401, 356] on button at bounding box center [1393, 360] width 54 height 54
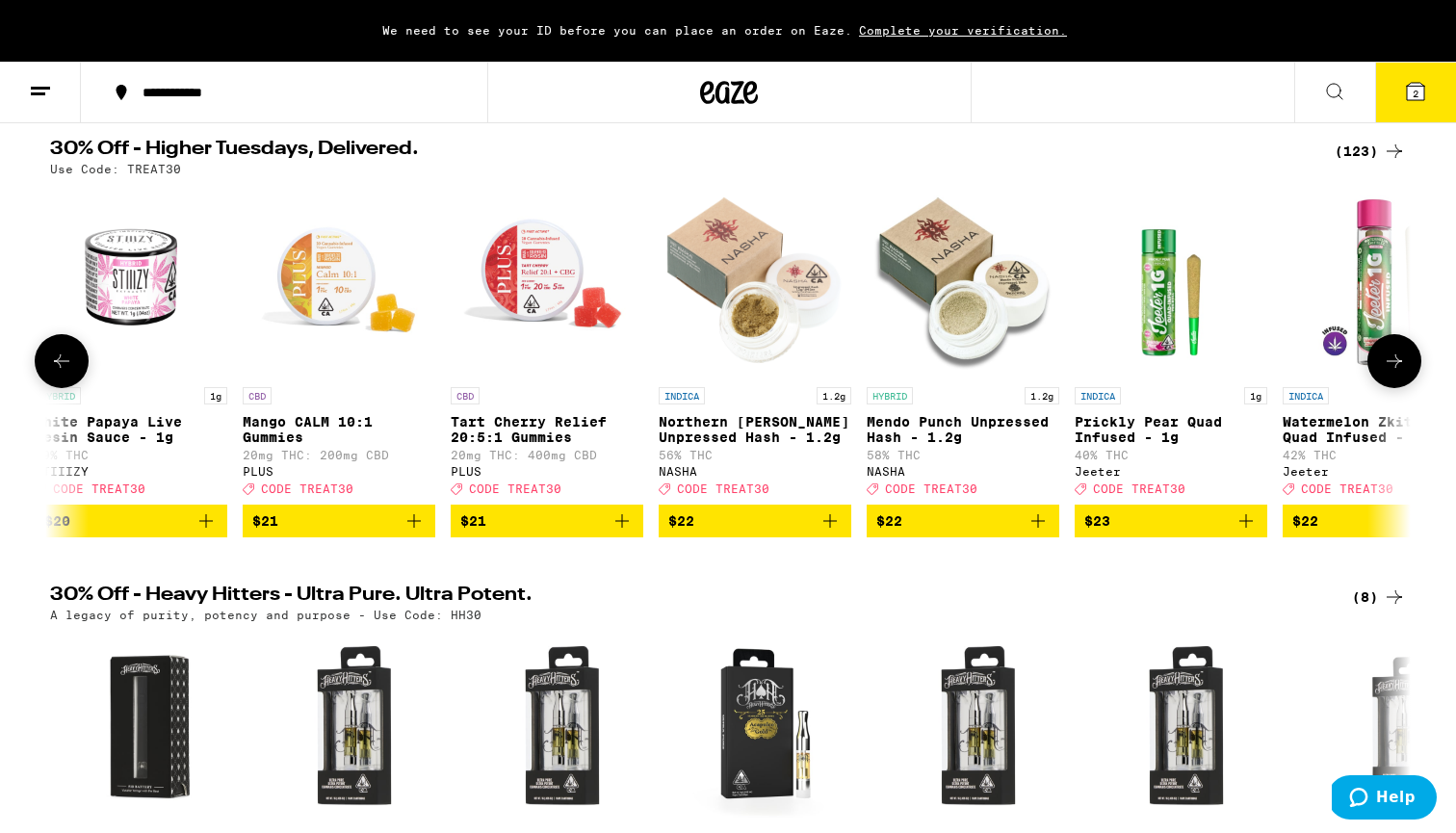
click at [1401, 356] on button at bounding box center [1393, 360] width 54 height 54
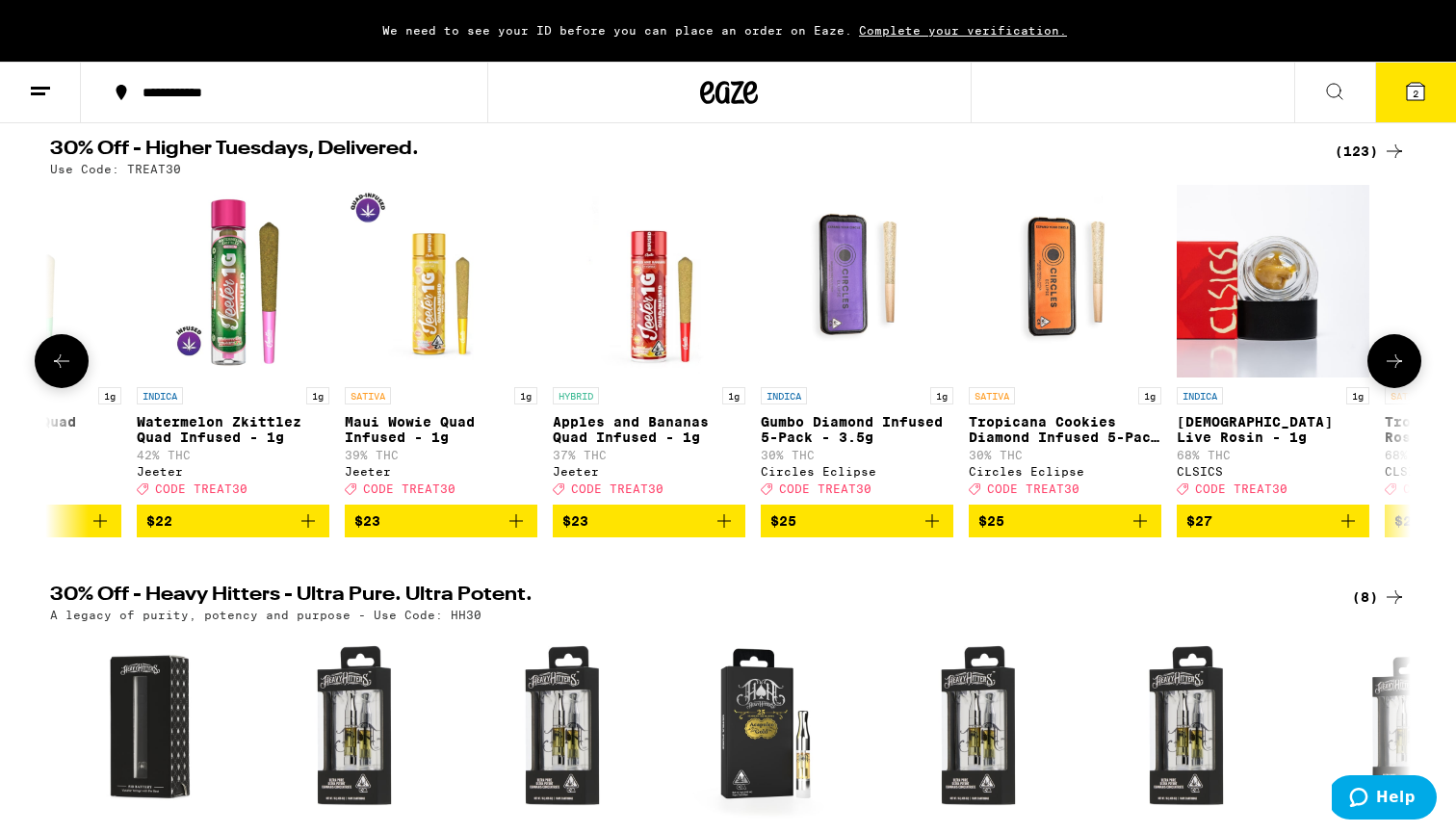
click at [70, 373] on icon at bounding box center [62, 361] width 23 height 23
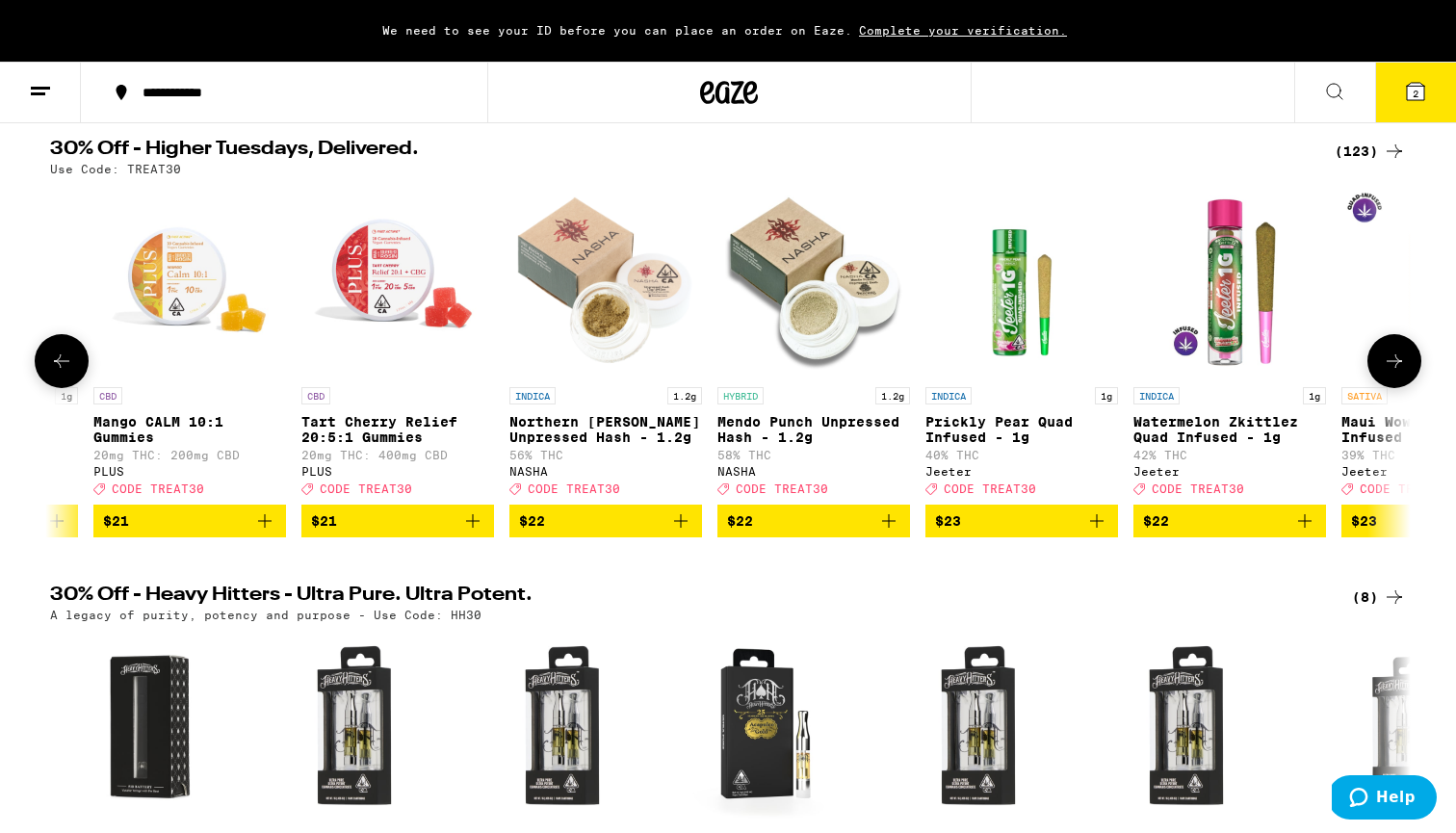
scroll to position [0, 9167]
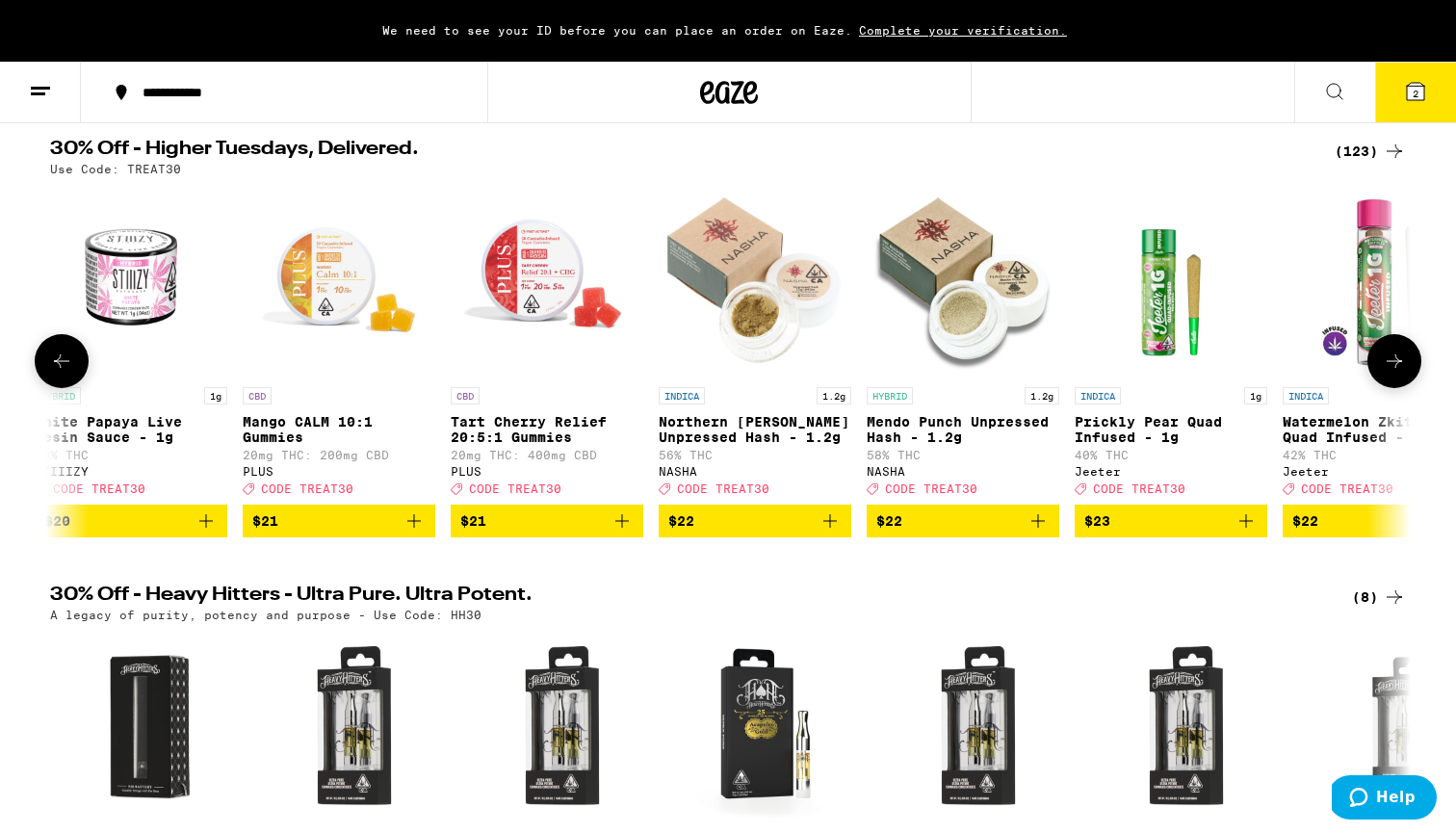
click at [827, 532] on icon "Add to bag" at bounding box center [830, 521] width 23 height 23
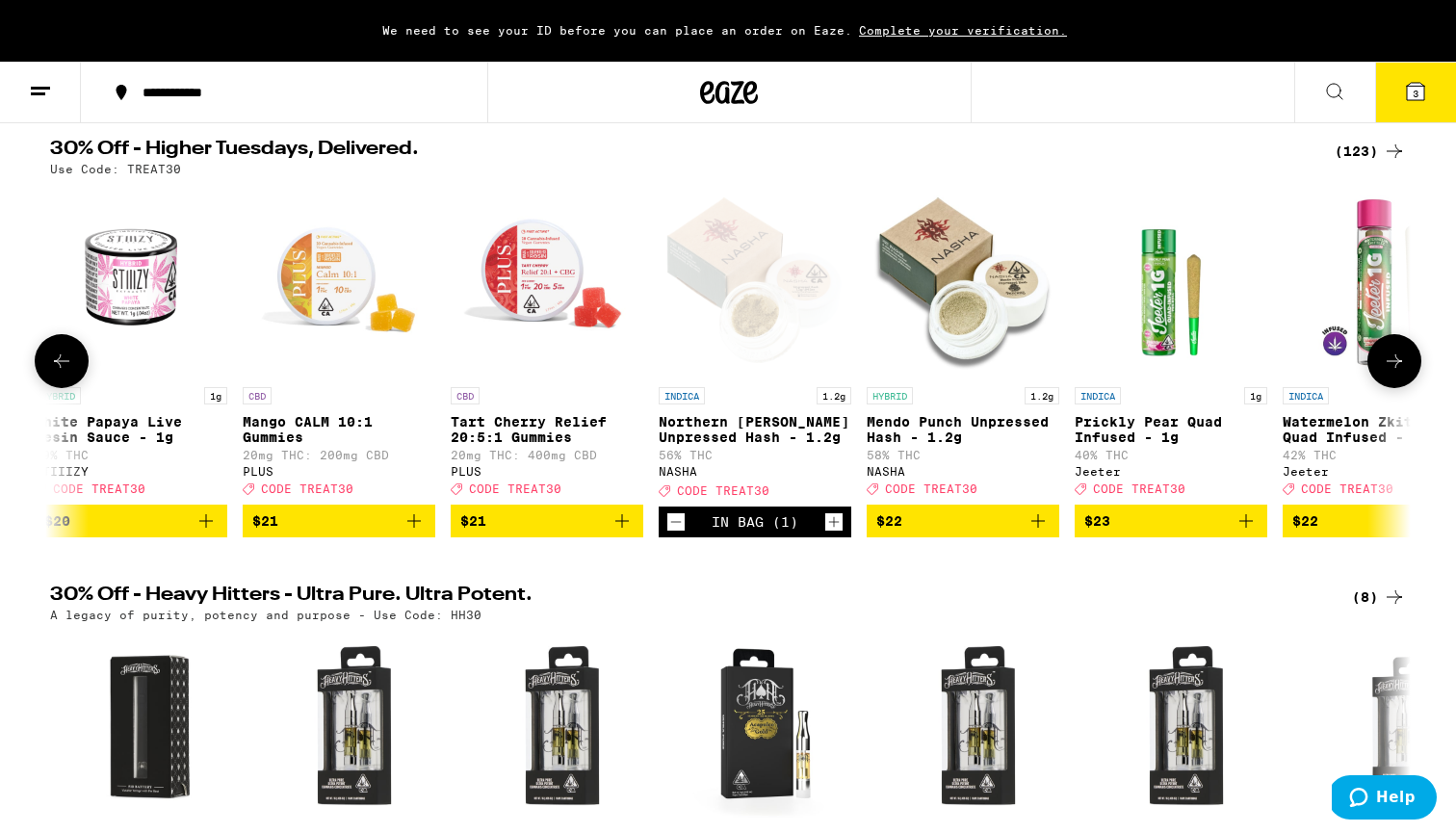
click at [1049, 529] on icon "Add to bag" at bounding box center [1038, 521] width 23 height 23
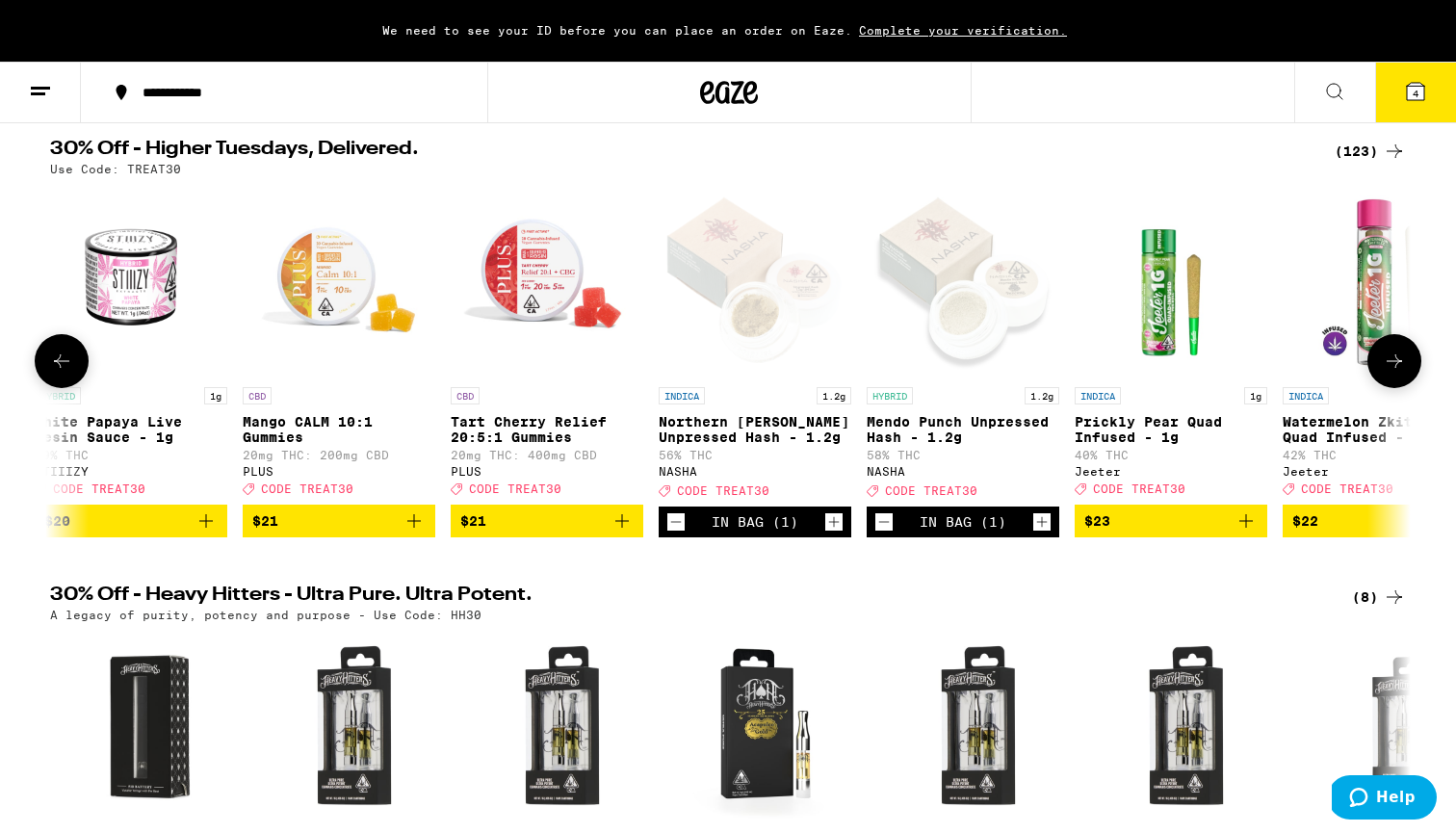
click at [1396, 372] on icon at bounding box center [1394, 361] width 23 height 23
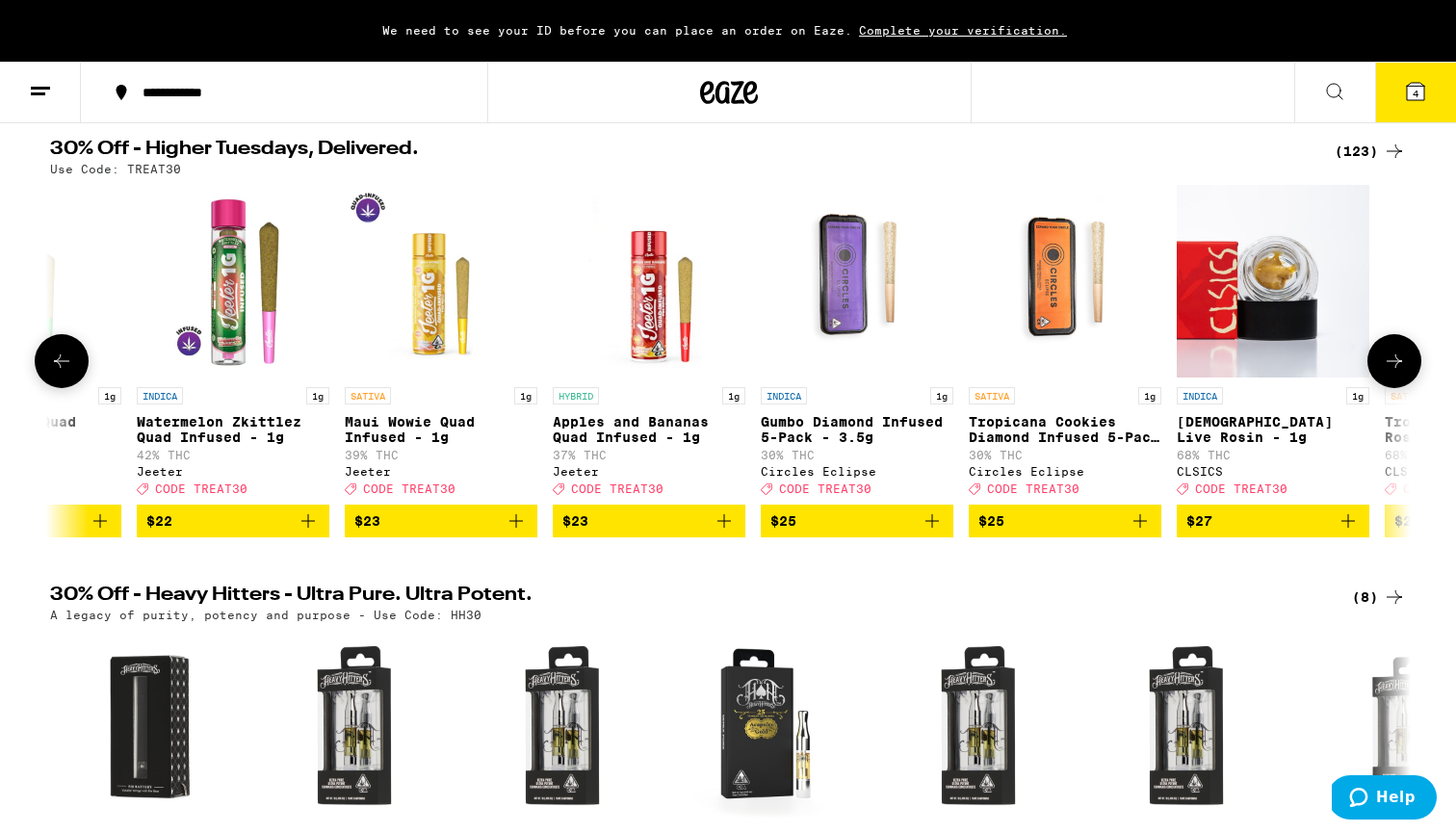
click at [1396, 372] on icon at bounding box center [1394, 361] width 23 height 23
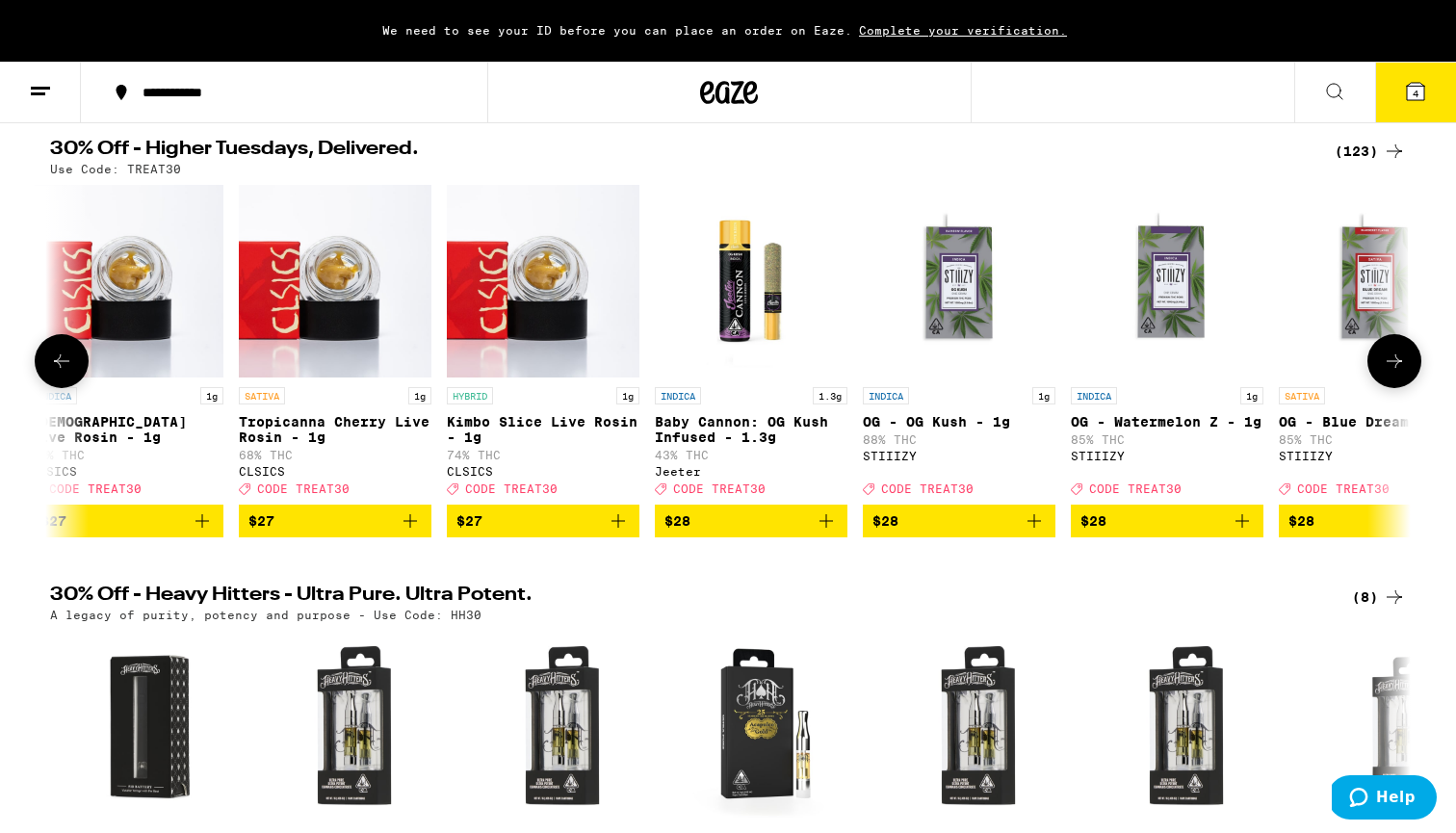
click at [1396, 372] on icon at bounding box center [1394, 361] width 23 height 23
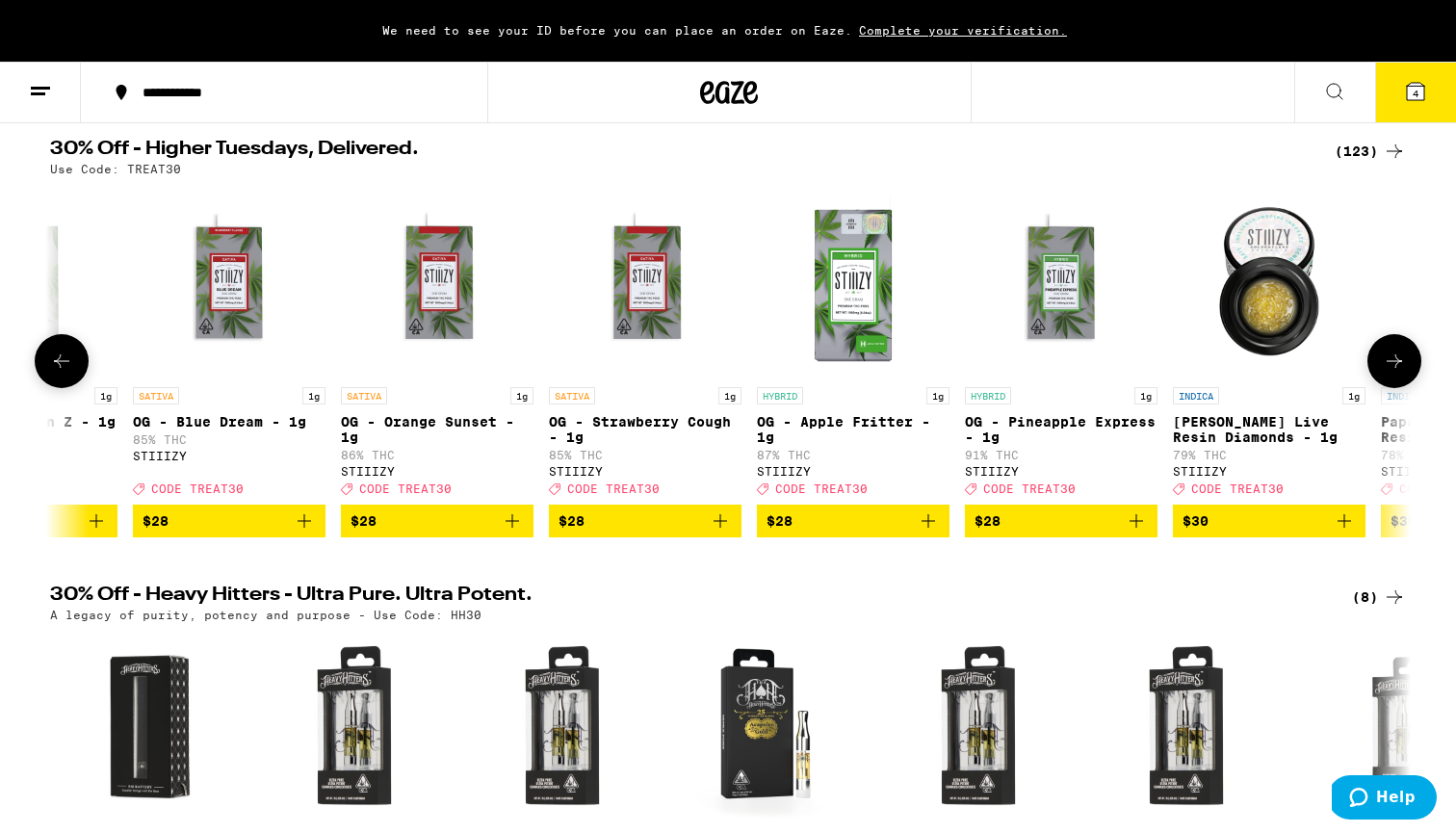
click at [1396, 372] on icon at bounding box center [1394, 361] width 23 height 23
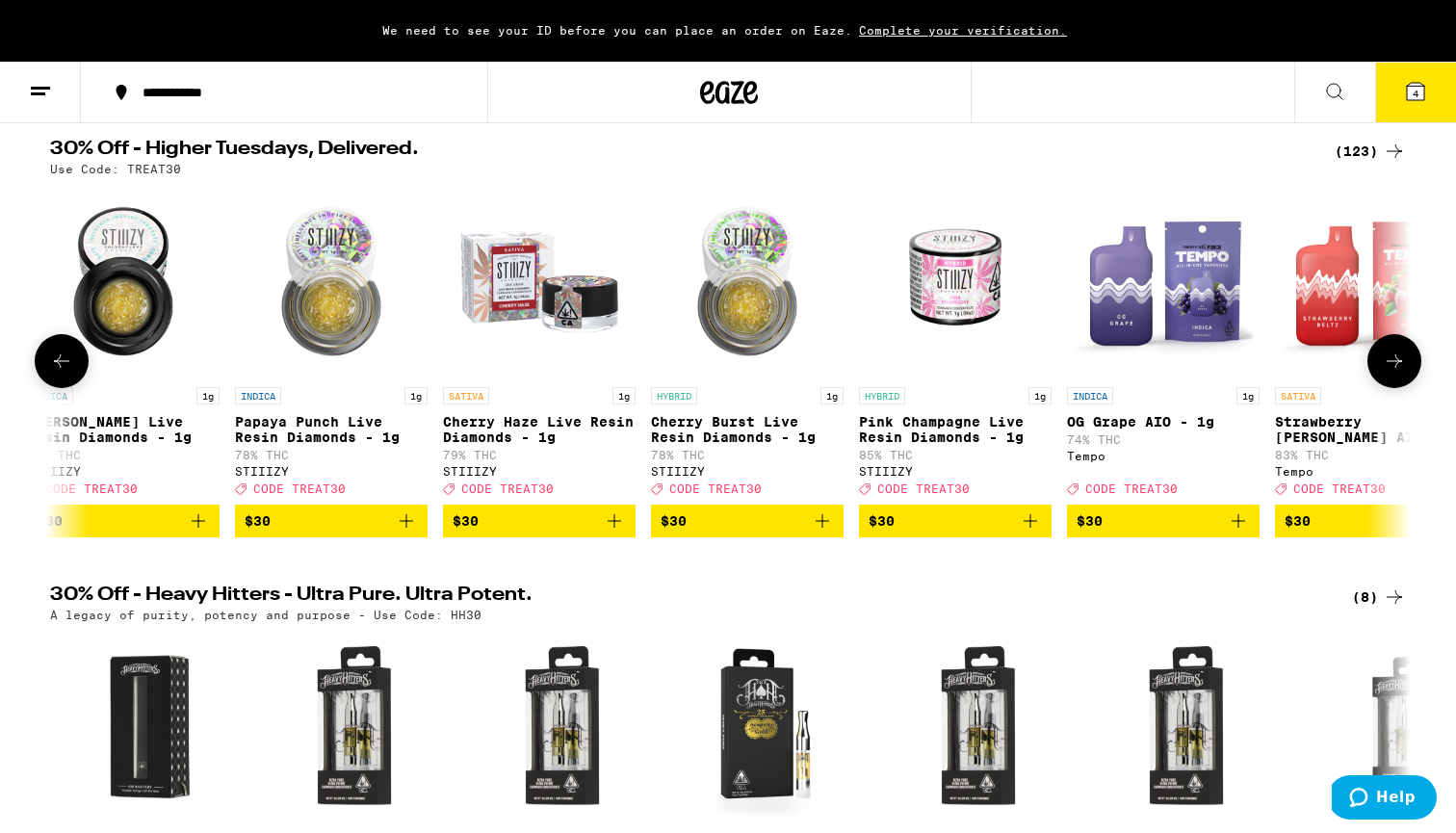
click at [1396, 372] on icon at bounding box center [1394, 361] width 23 height 23
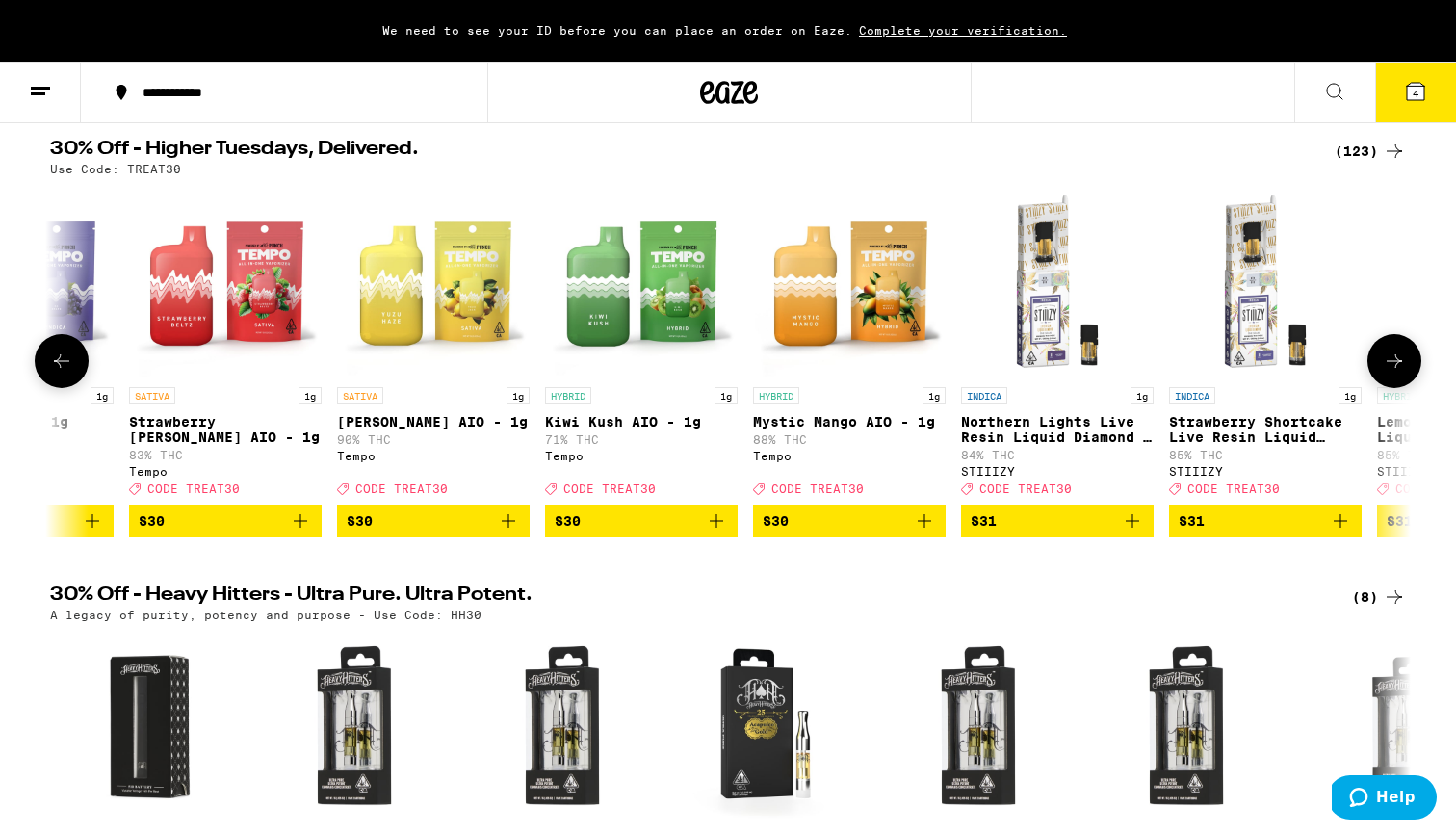
click at [1396, 372] on icon at bounding box center [1394, 361] width 23 height 23
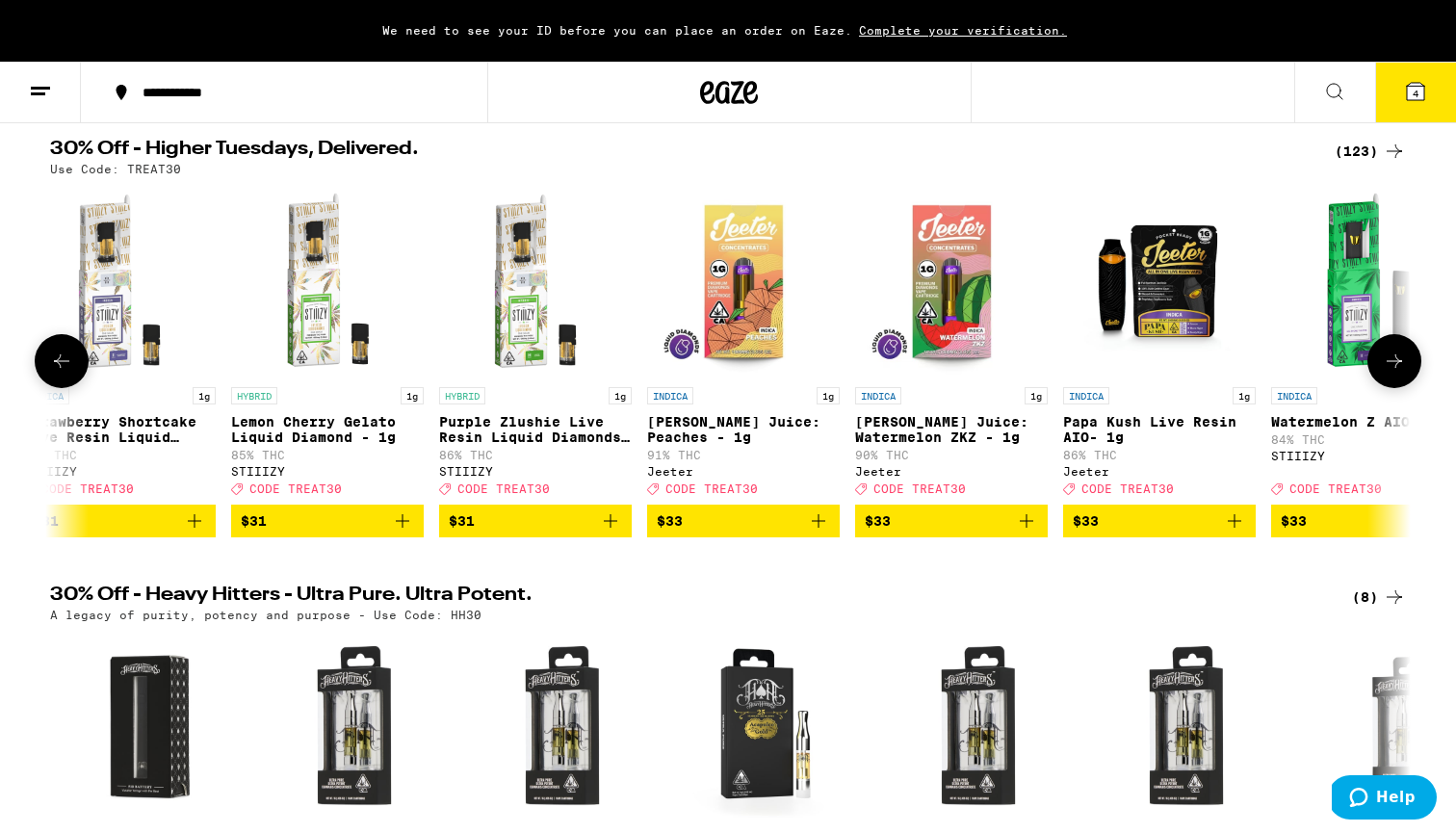
click at [1396, 372] on icon at bounding box center [1394, 361] width 23 height 23
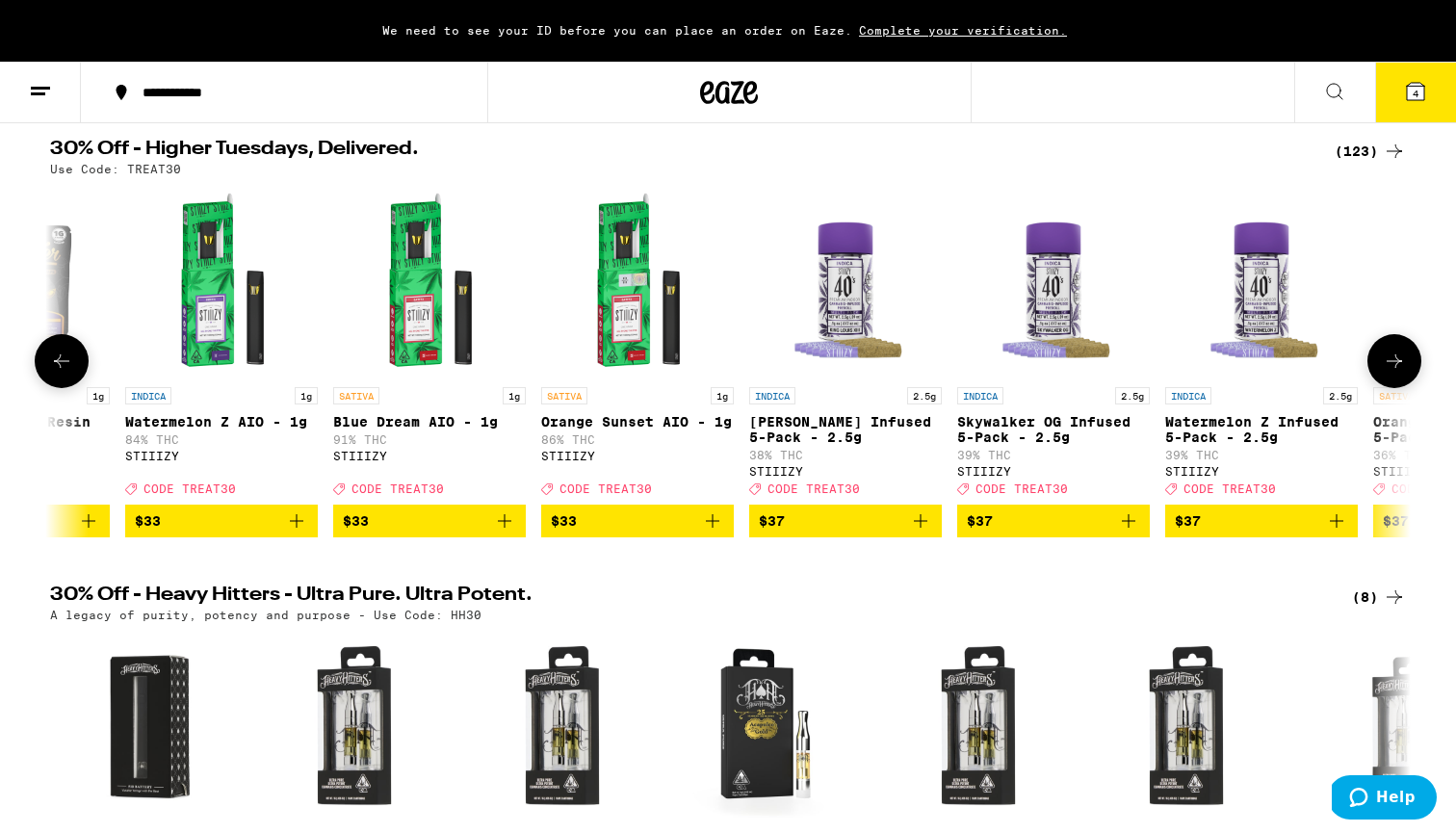
click at [1396, 372] on icon at bounding box center [1394, 361] width 23 height 23
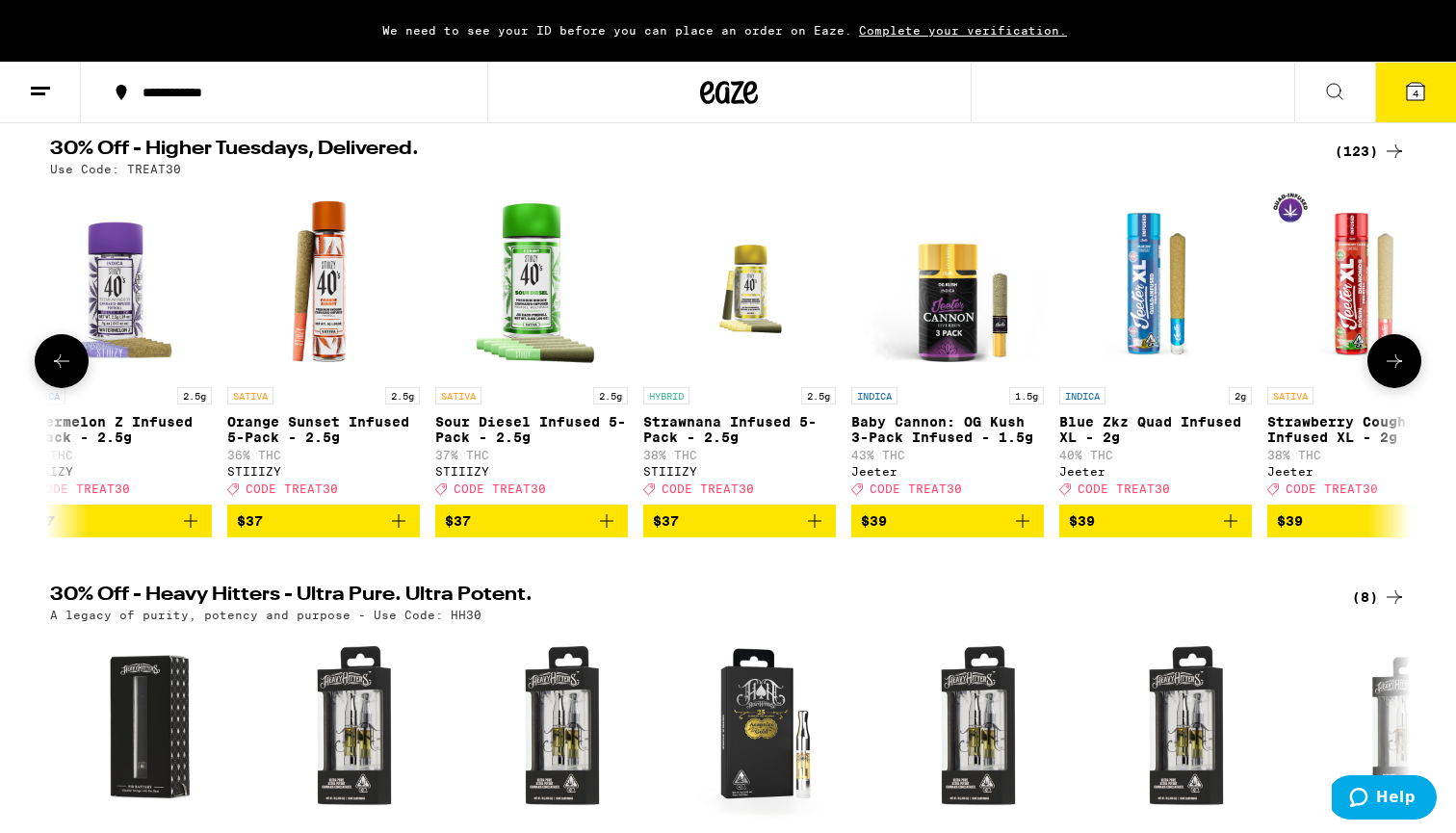
click at [1396, 372] on icon at bounding box center [1394, 361] width 23 height 23
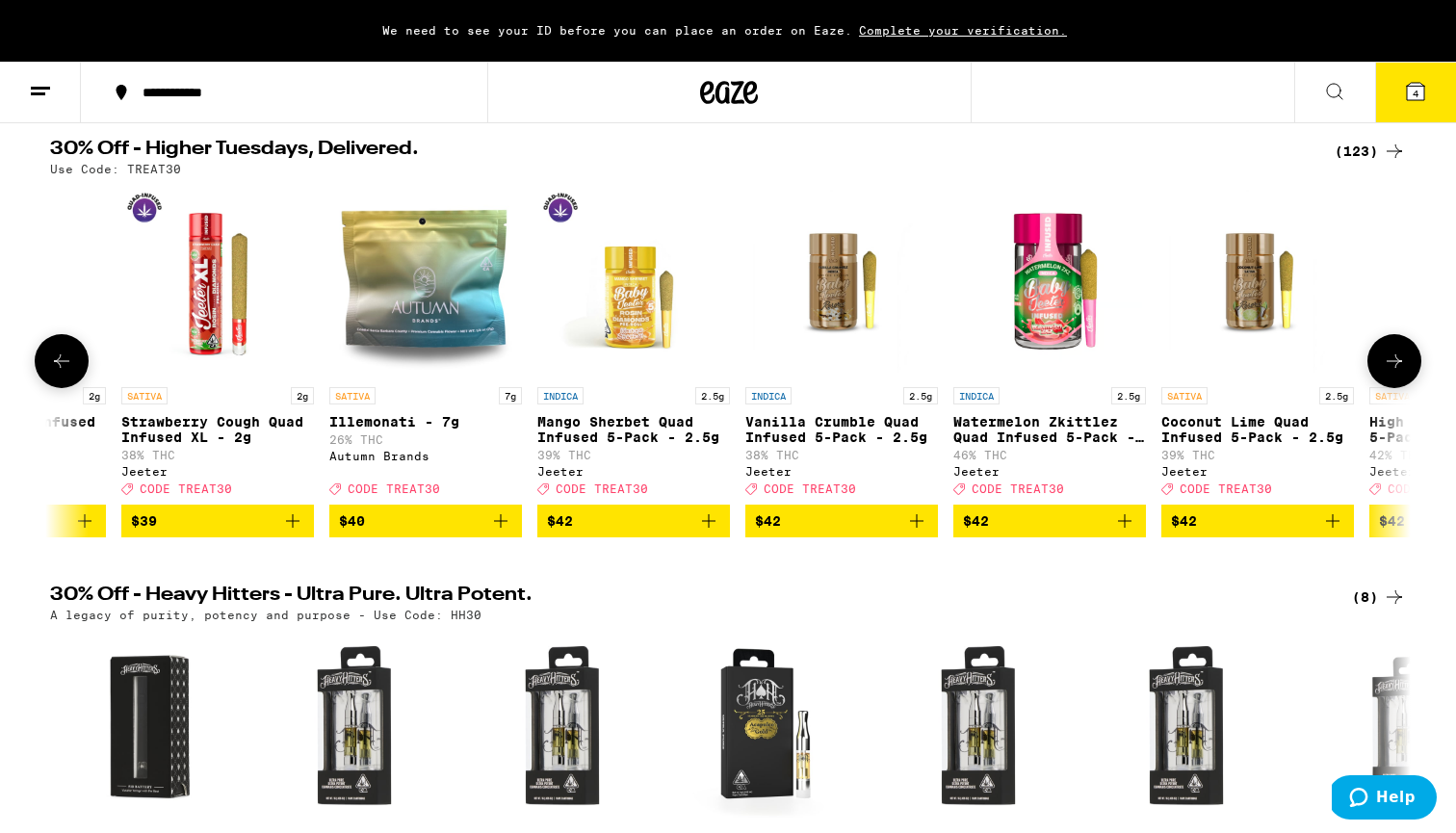
click at [1396, 372] on icon at bounding box center [1394, 361] width 23 height 23
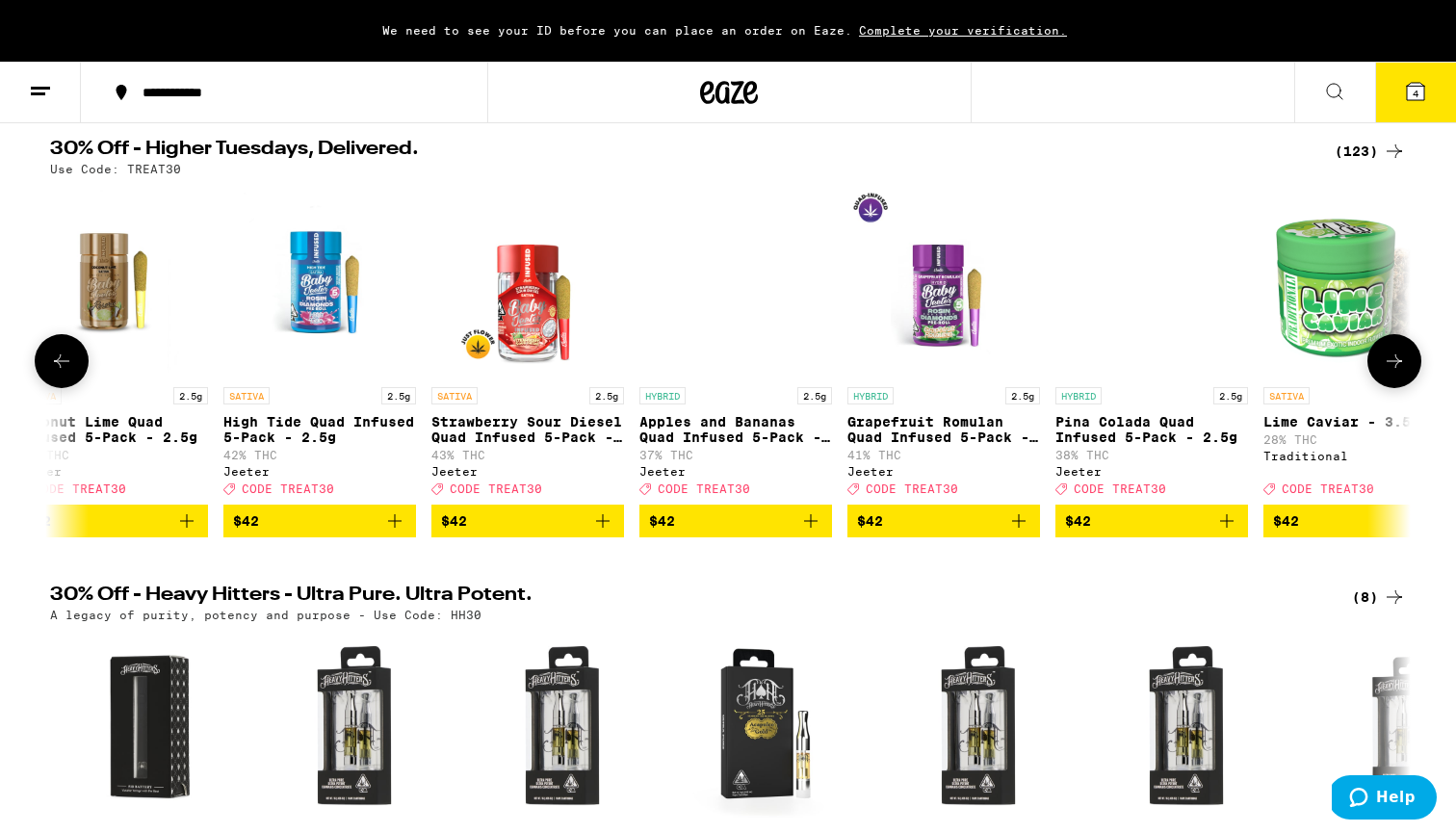
click at [1396, 372] on icon at bounding box center [1394, 361] width 23 height 23
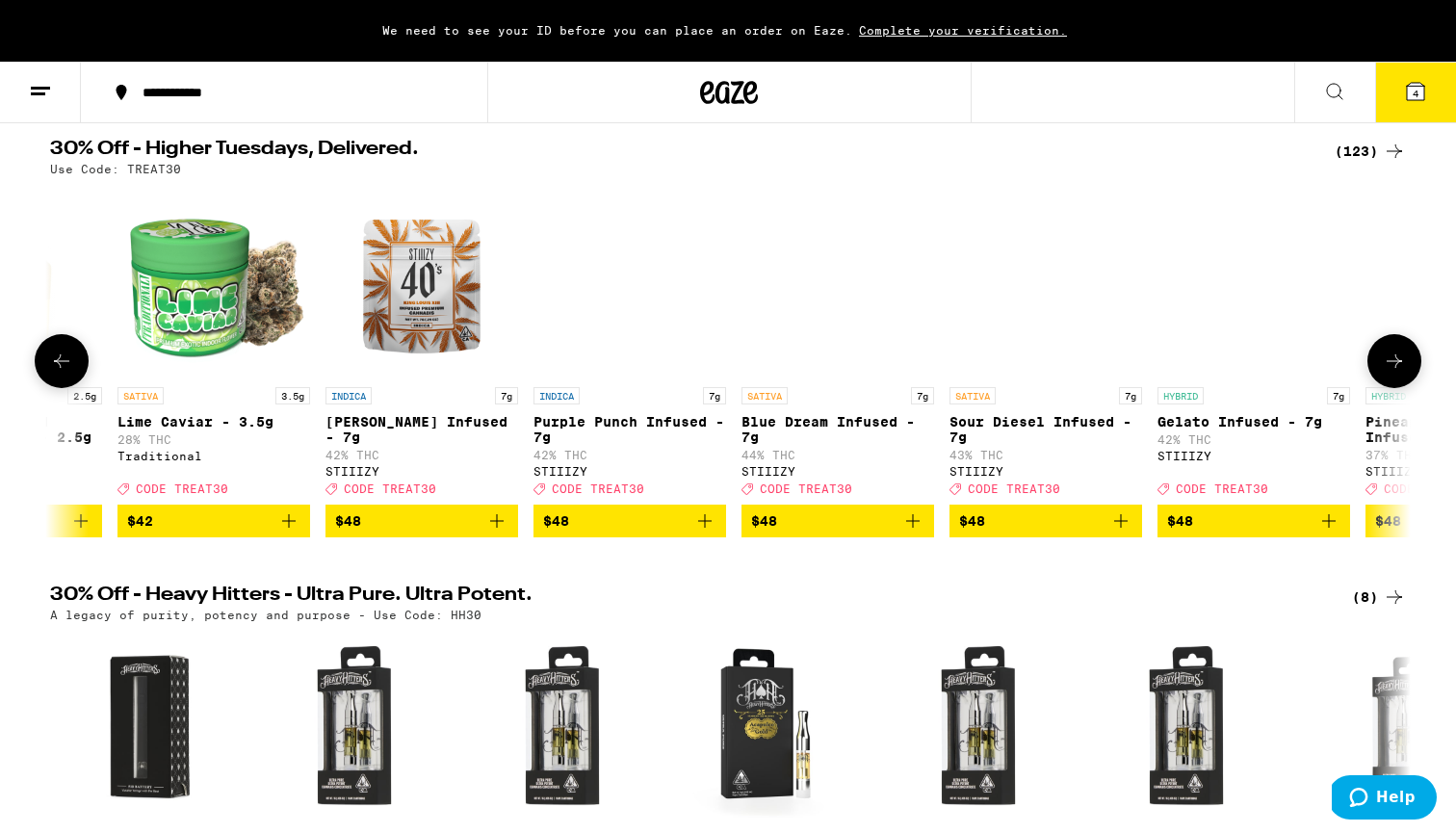
click at [1396, 372] on icon at bounding box center [1394, 361] width 23 height 23
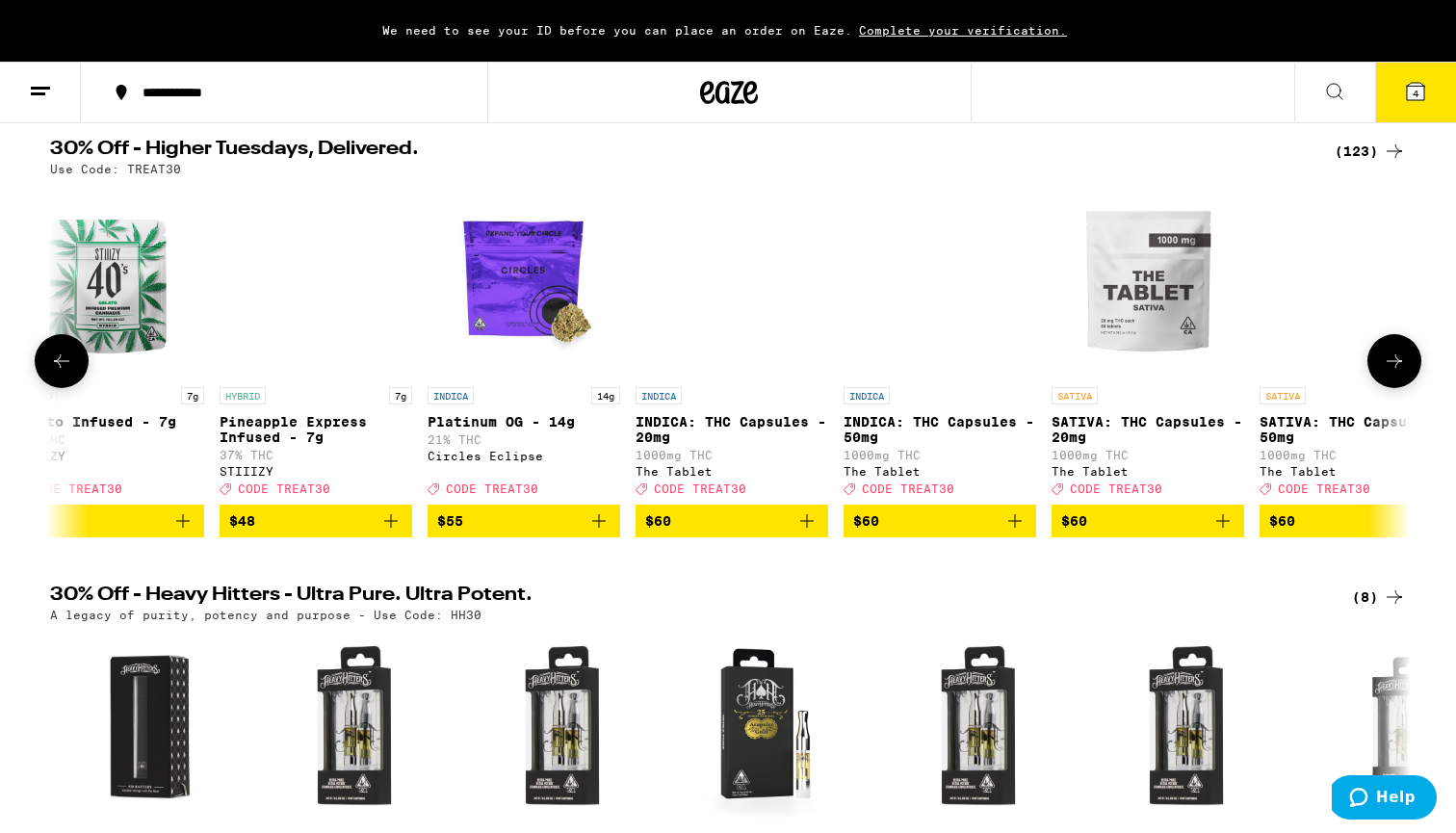
click at [1396, 372] on icon at bounding box center [1394, 361] width 23 height 23
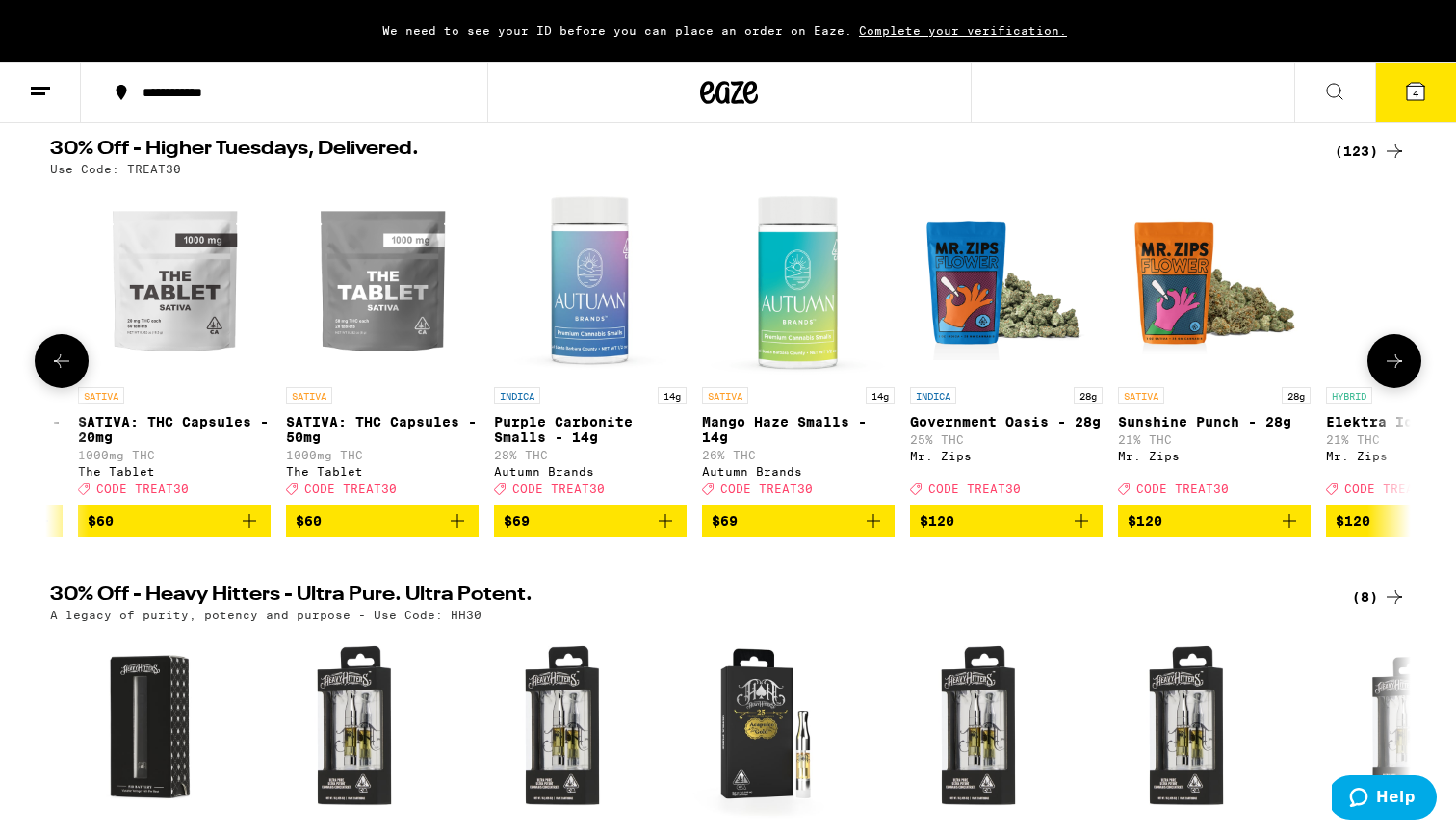
scroll to position [0, 24062]
